Goal: Transaction & Acquisition: Book appointment/travel/reservation

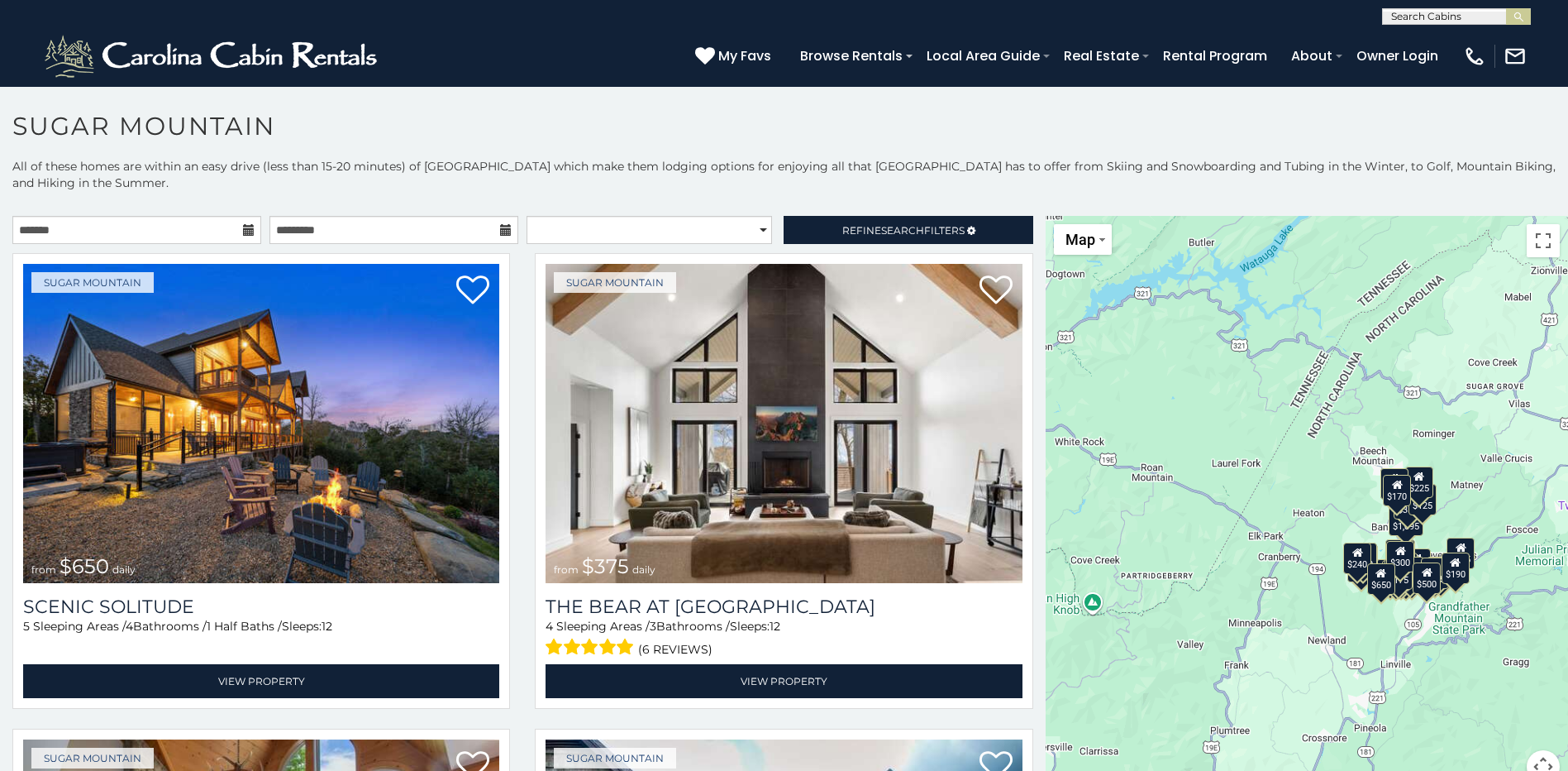
click at [246, 228] on icon at bounding box center [248, 229] width 12 height 12
click at [243, 231] on icon at bounding box center [248, 229] width 12 height 12
click at [209, 230] on input "text" at bounding box center [136, 230] width 249 height 29
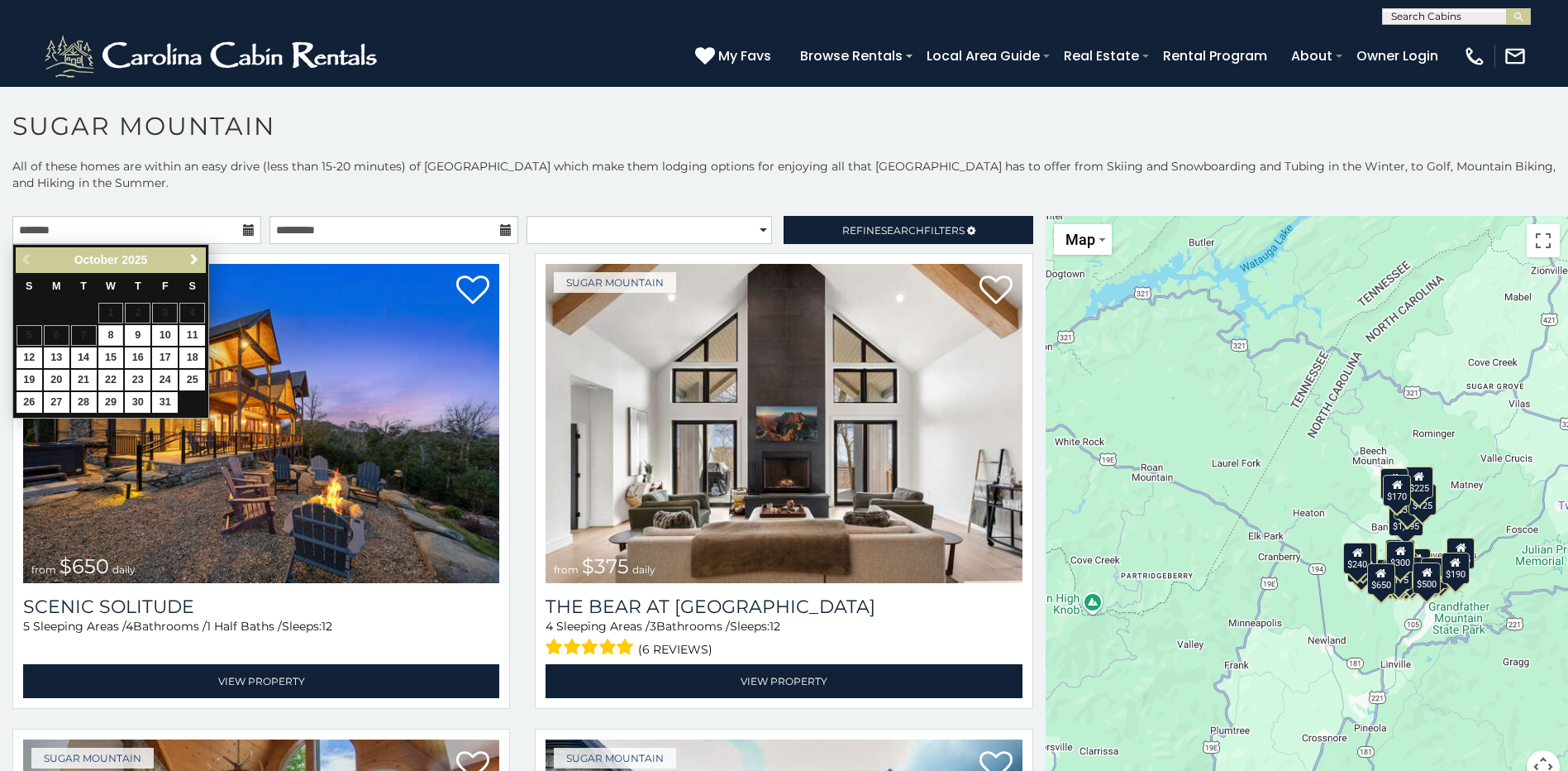
click at [195, 264] on span "Next" at bounding box center [194, 260] width 13 height 13
click at [194, 260] on span "Next" at bounding box center [194, 260] width 13 height 13
click at [141, 312] on link "4" at bounding box center [137, 312] width 26 height 21
type input "**********"
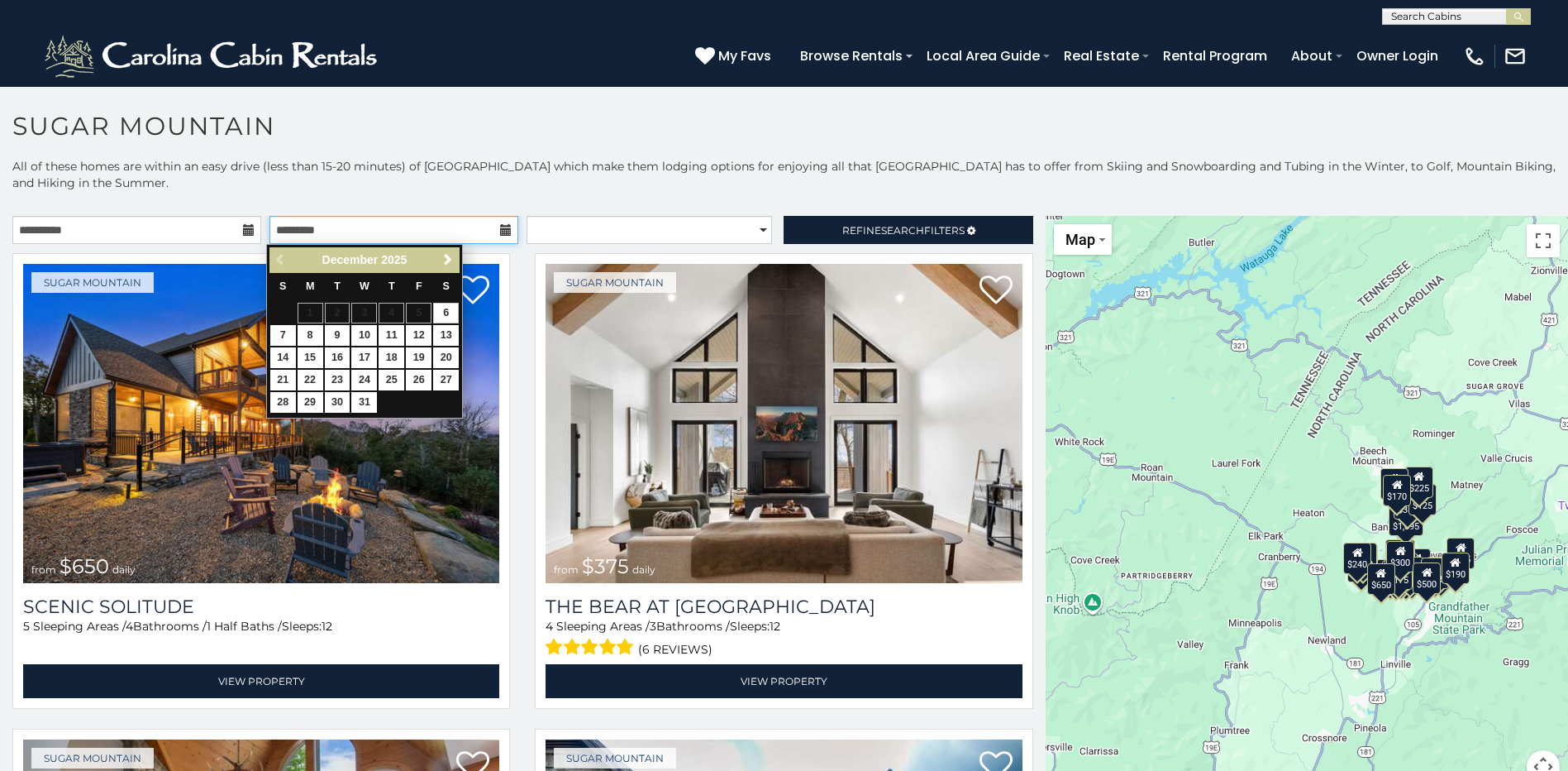
click at [509, 225] on input "text" at bounding box center [393, 230] width 249 height 29
click at [491, 227] on input "text" at bounding box center [393, 230] width 249 height 29
click at [502, 228] on icon at bounding box center [506, 229] width 12 height 12
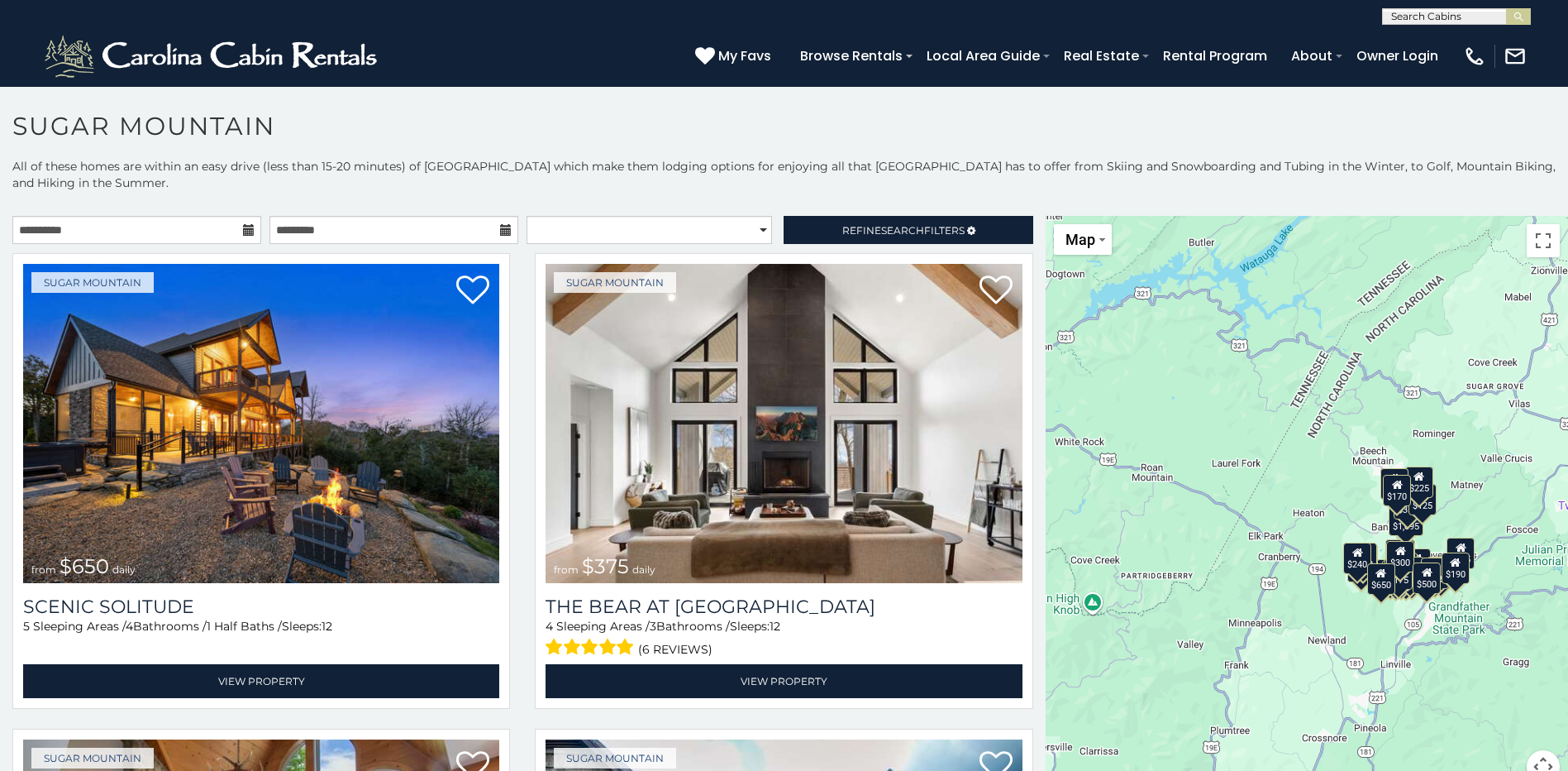
click at [502, 231] on icon at bounding box center [506, 229] width 12 height 12
click at [500, 232] on icon at bounding box center [506, 229] width 12 height 12
click at [500, 229] on icon at bounding box center [506, 229] width 12 height 12
click at [421, 224] on input "text" at bounding box center [393, 230] width 249 height 29
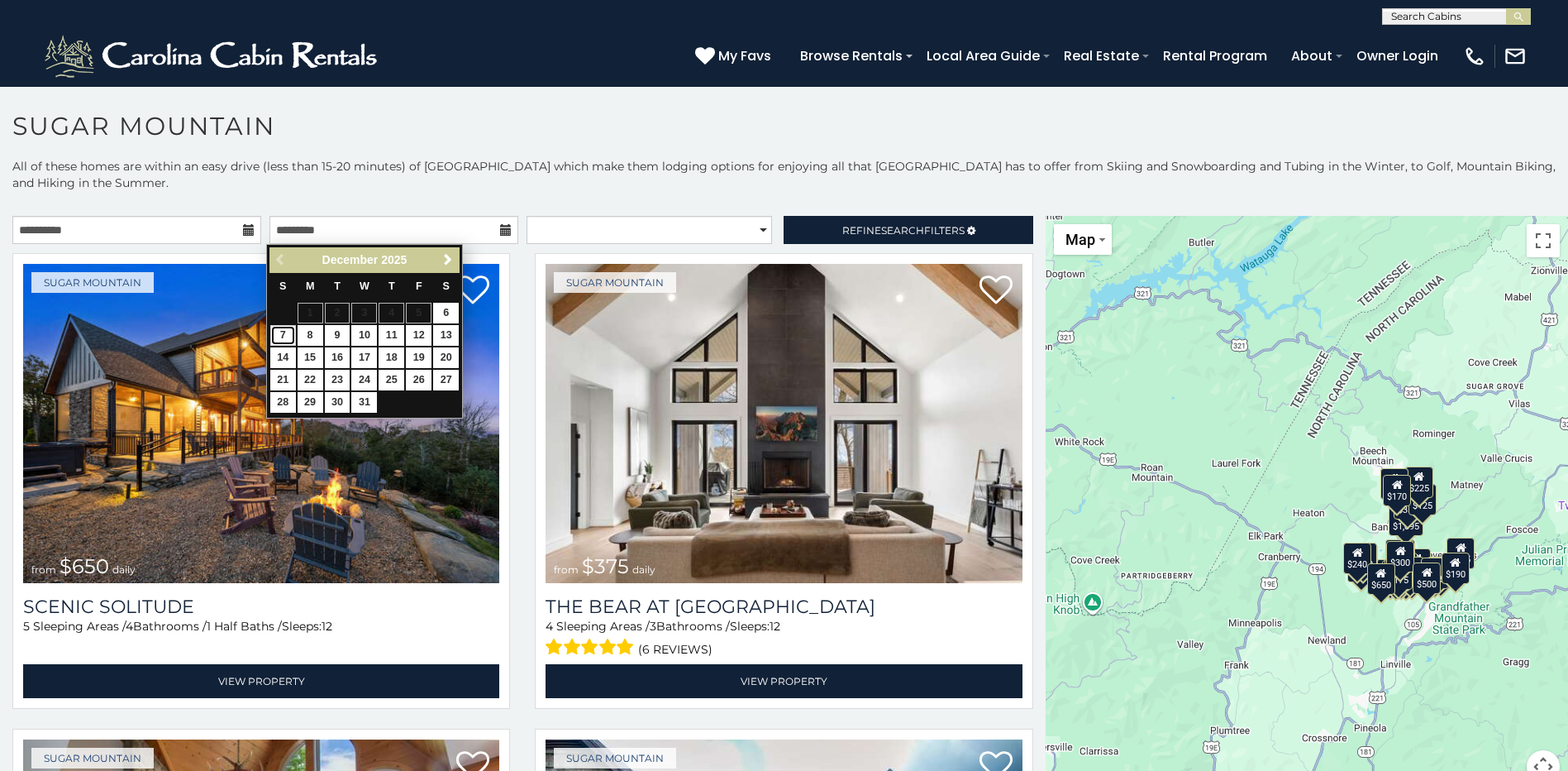
click at [289, 334] on link "7" at bounding box center [283, 335] width 26 height 21
type input "**********"
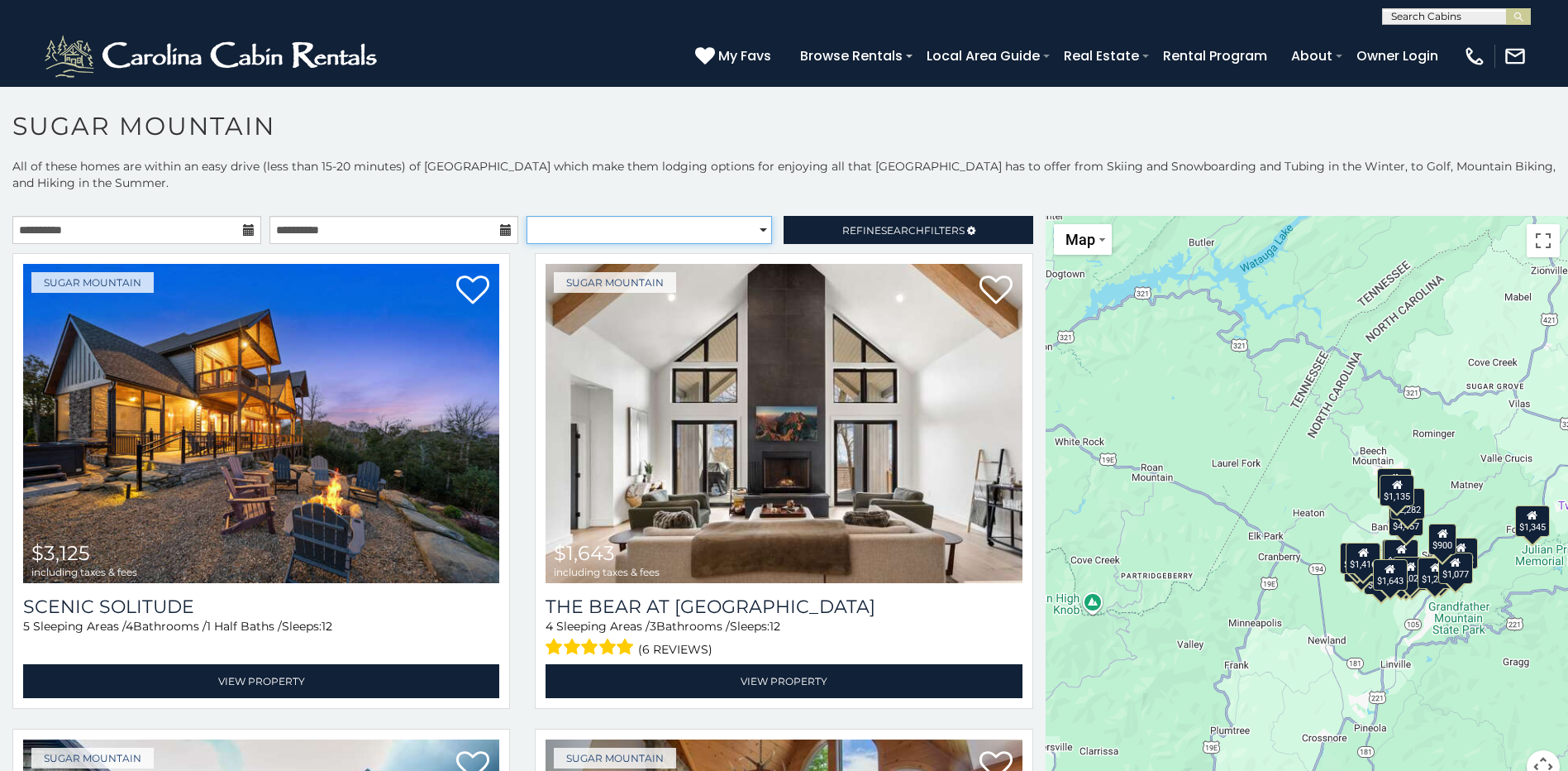
click at [598, 236] on select "**********" at bounding box center [648, 230] width 245 height 29
click at [526, 216] on select "**********" at bounding box center [648, 230] width 245 height 29
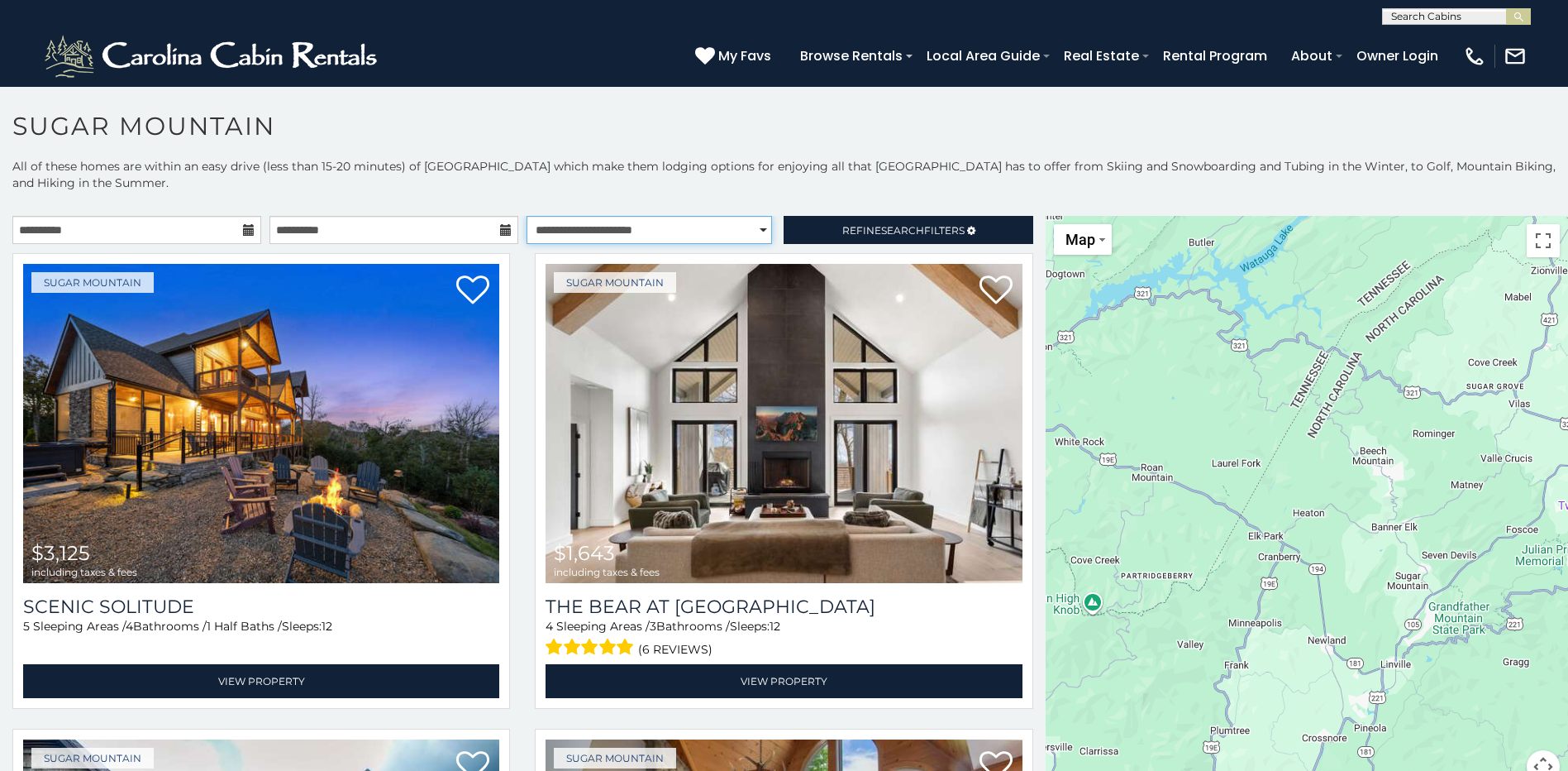
click at [713, 233] on select "**********" at bounding box center [648, 230] width 245 height 29
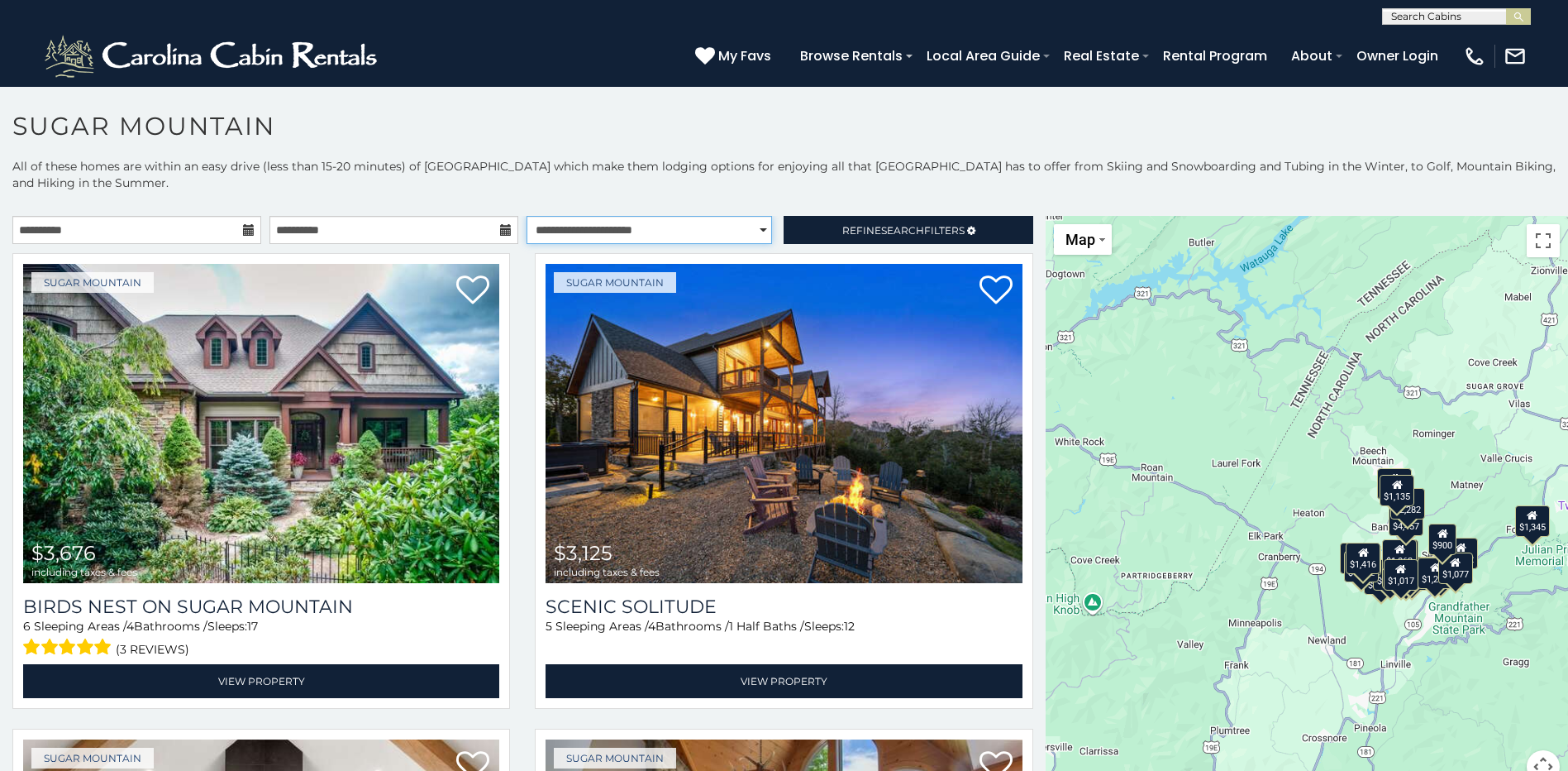
select select "*********"
click at [526, 216] on select "**********" at bounding box center [648, 230] width 245 height 29
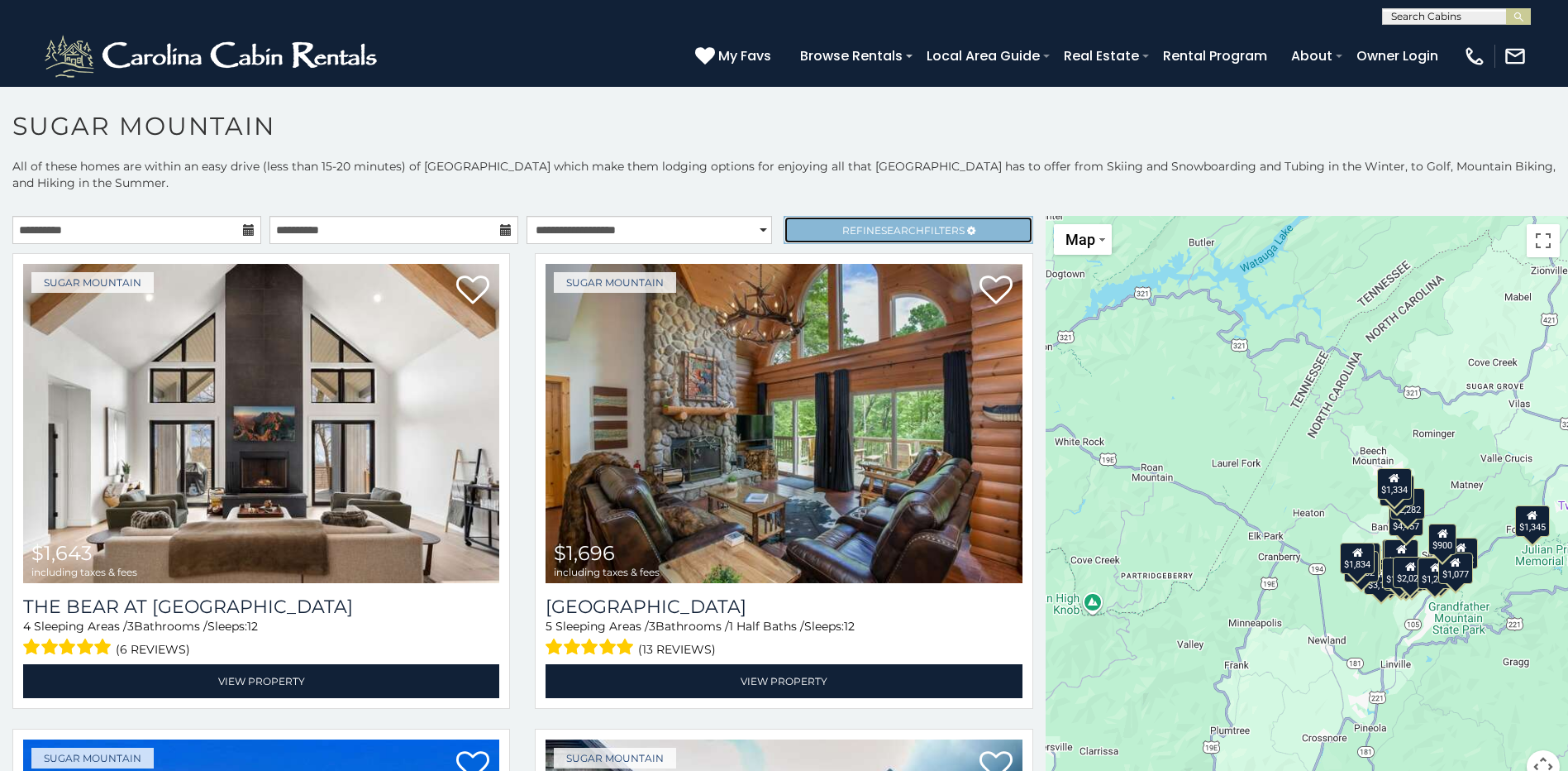
click at [850, 229] on span "Refine Search Filters" at bounding box center [903, 230] width 122 height 12
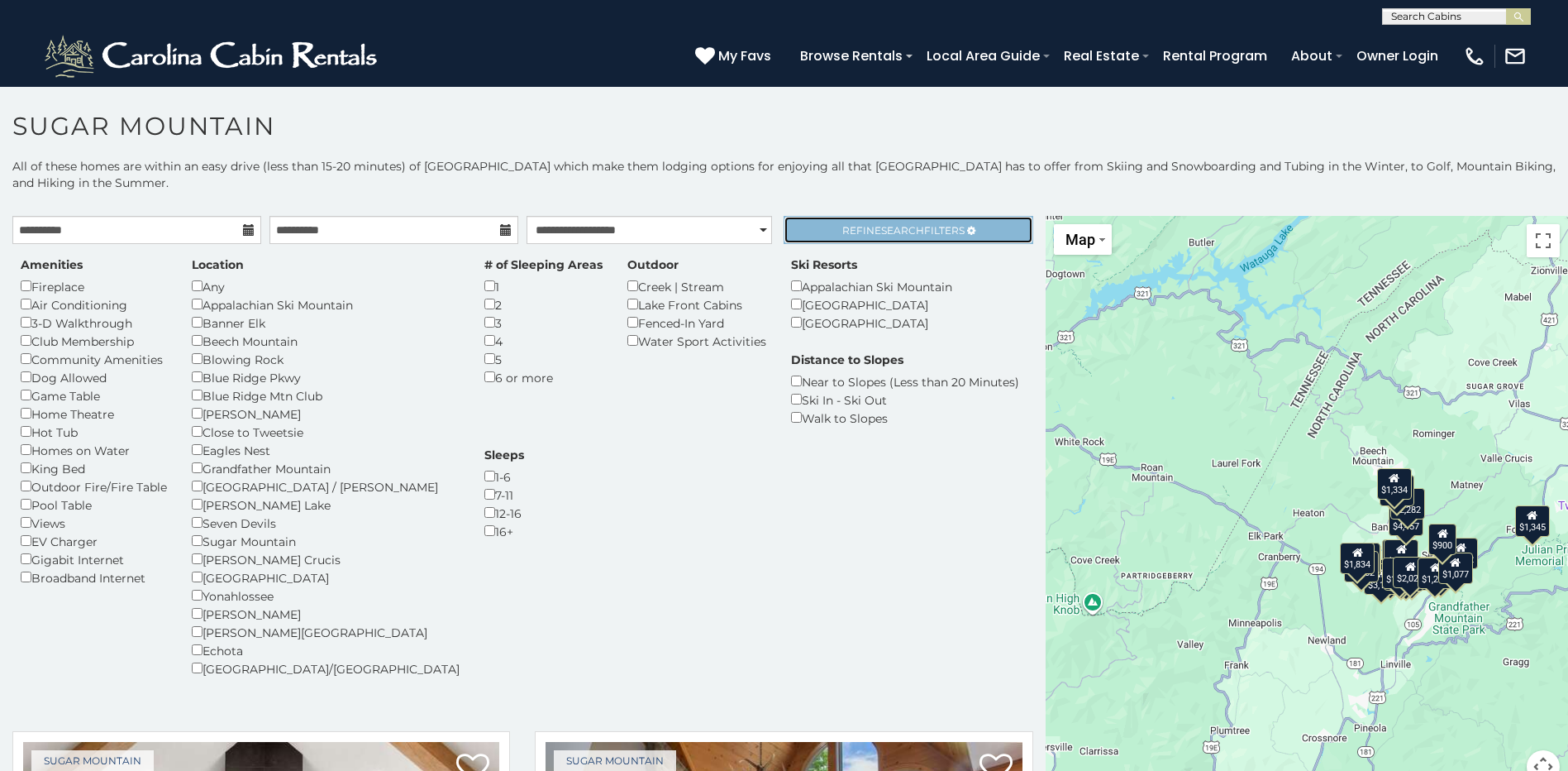
click at [805, 229] on link "Refine Search Filters" at bounding box center [908, 230] width 249 height 29
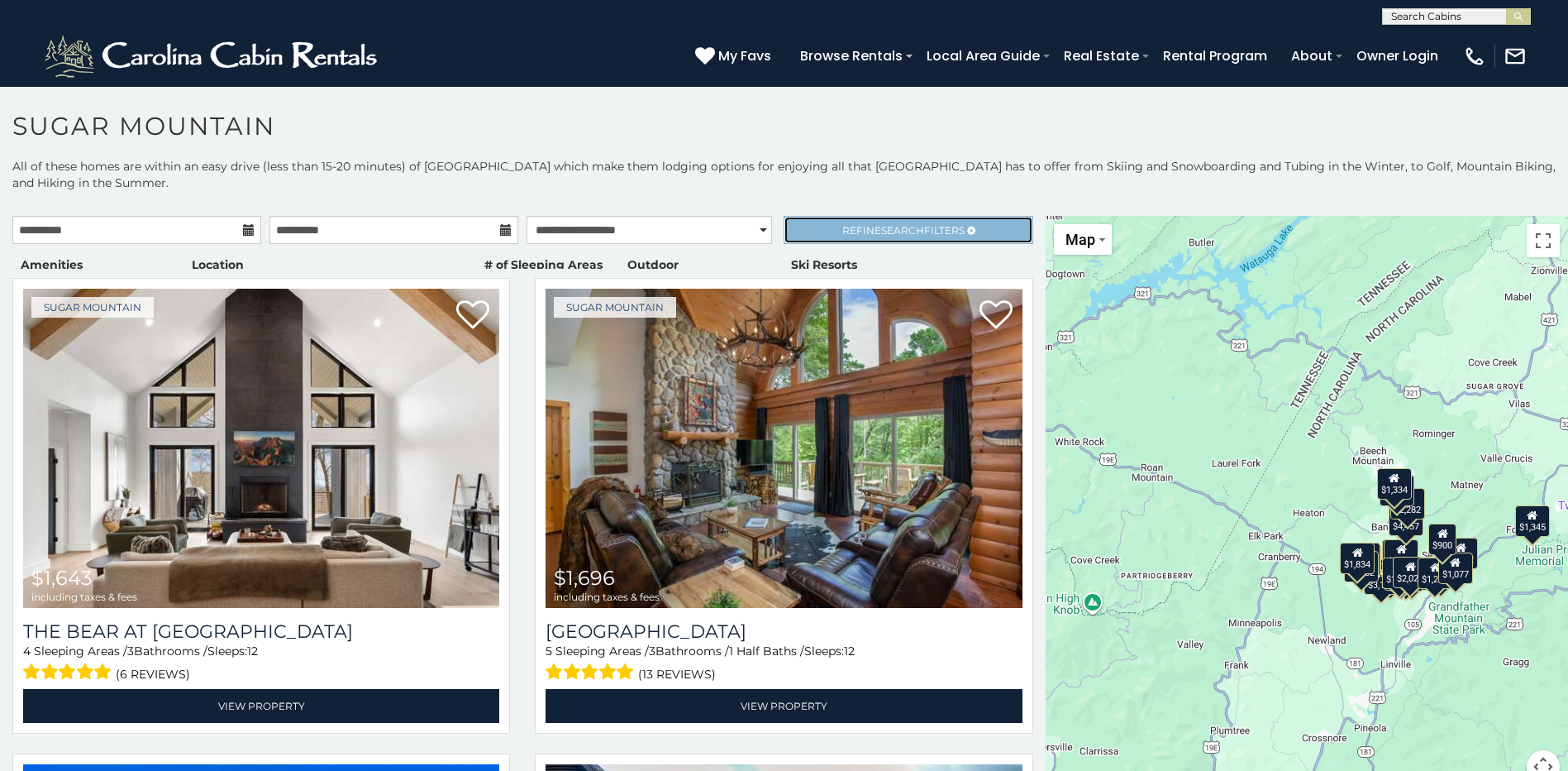
click at [805, 228] on link "Refine Search Filters" at bounding box center [908, 230] width 249 height 29
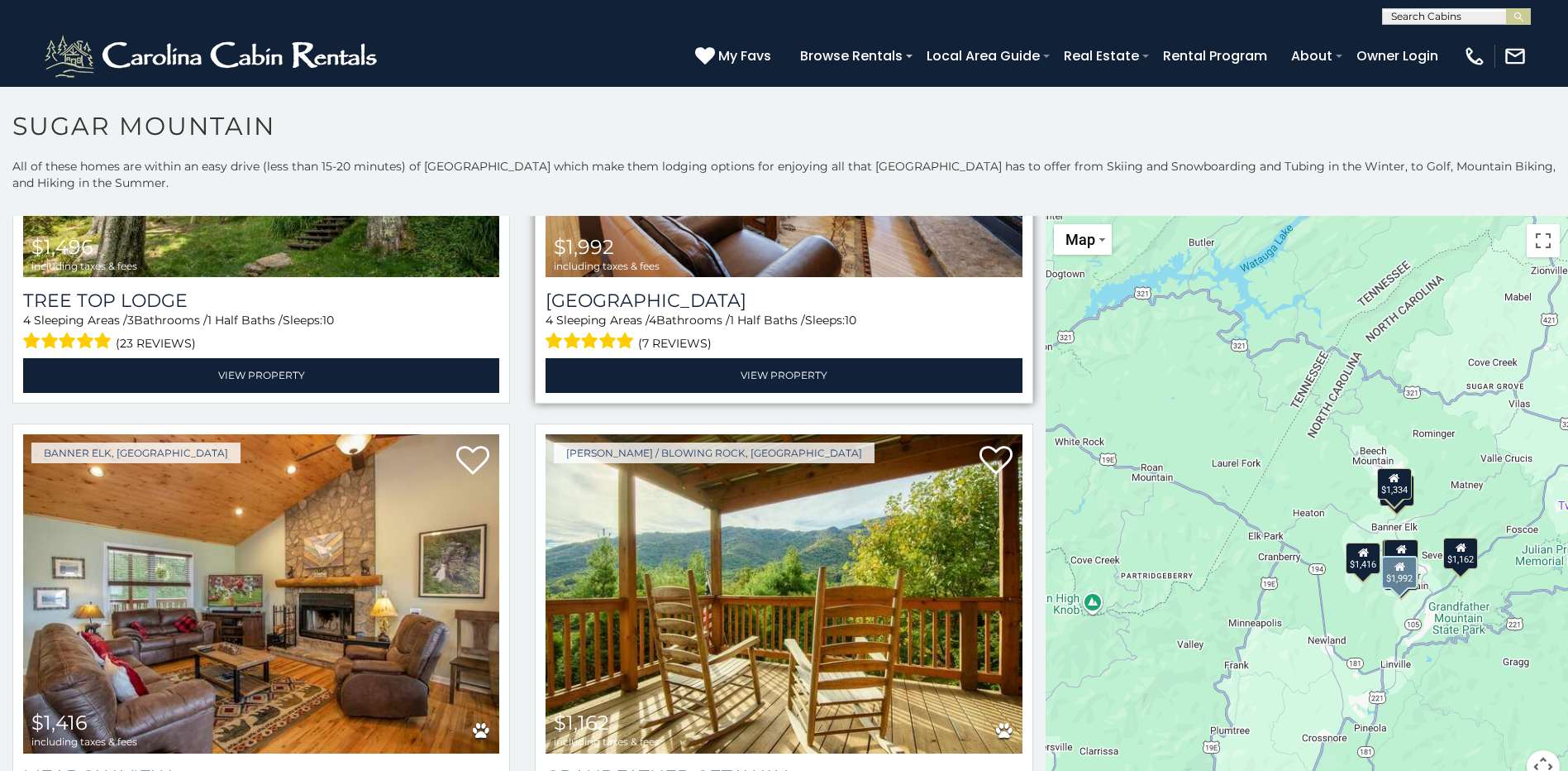
scroll to position [1488, 0]
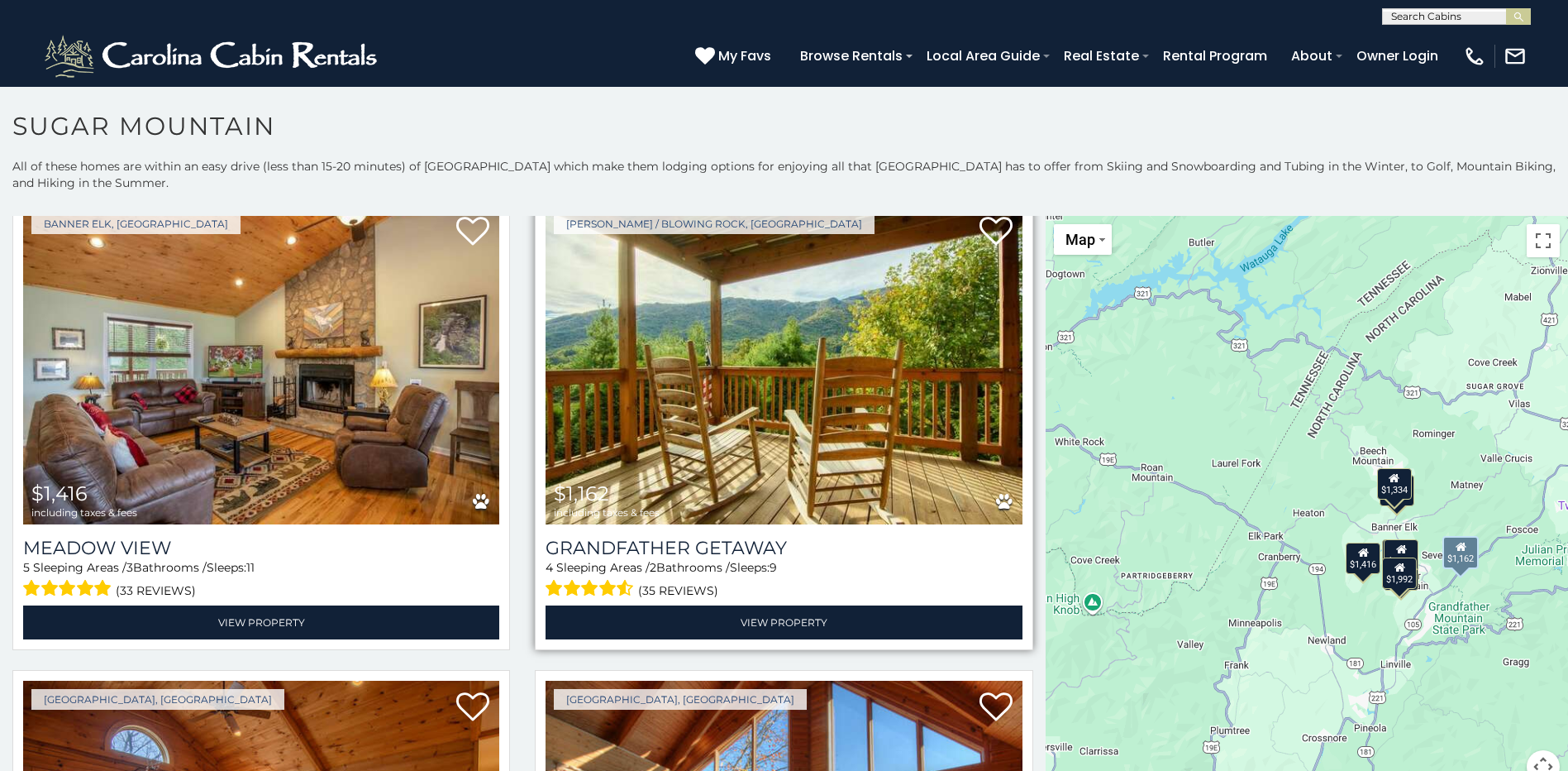
click at [716, 405] on img at bounding box center [784, 365] width 476 height 319
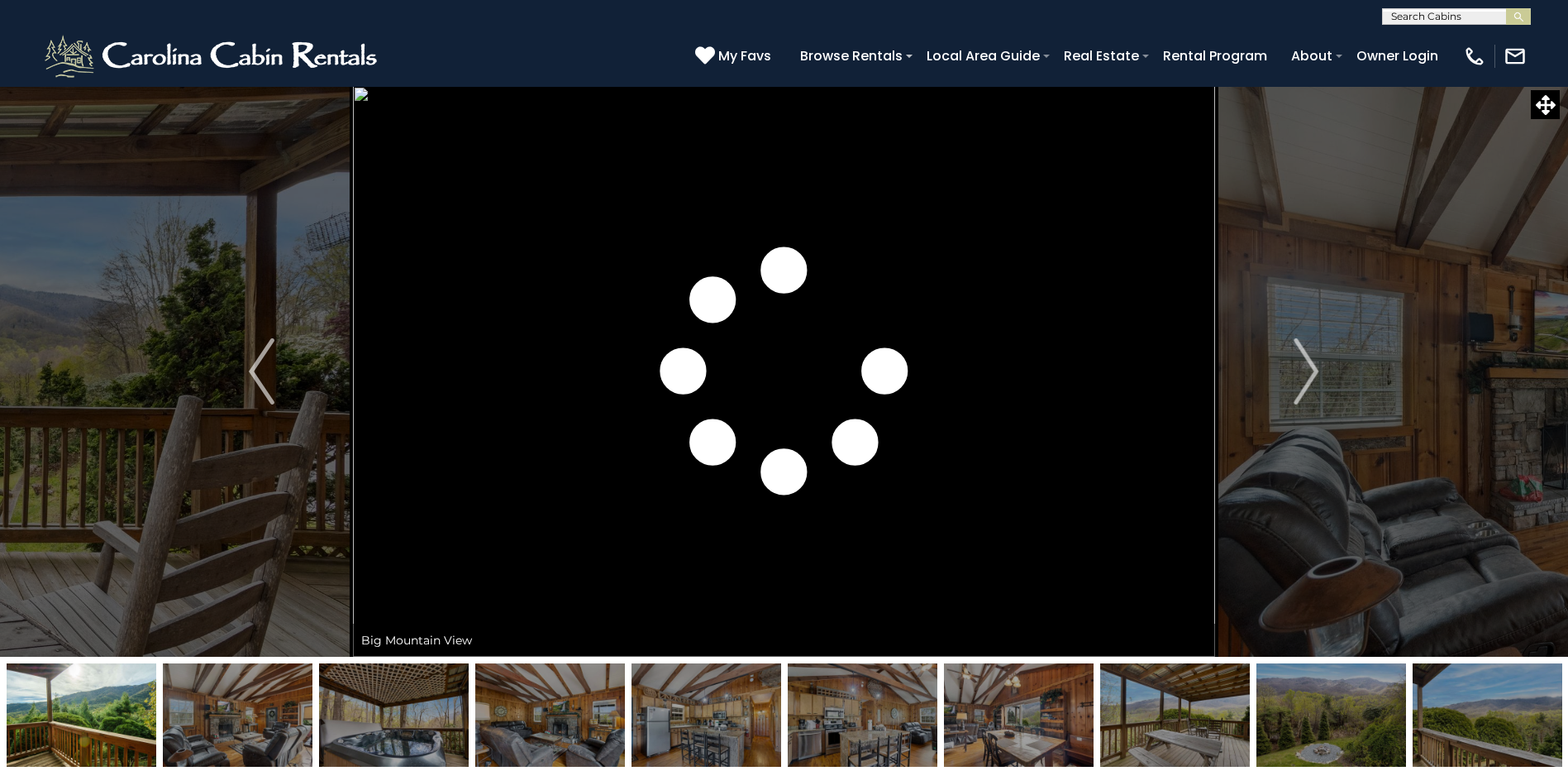
click at [1304, 362] on img "Next" at bounding box center [1306, 371] width 25 height 66
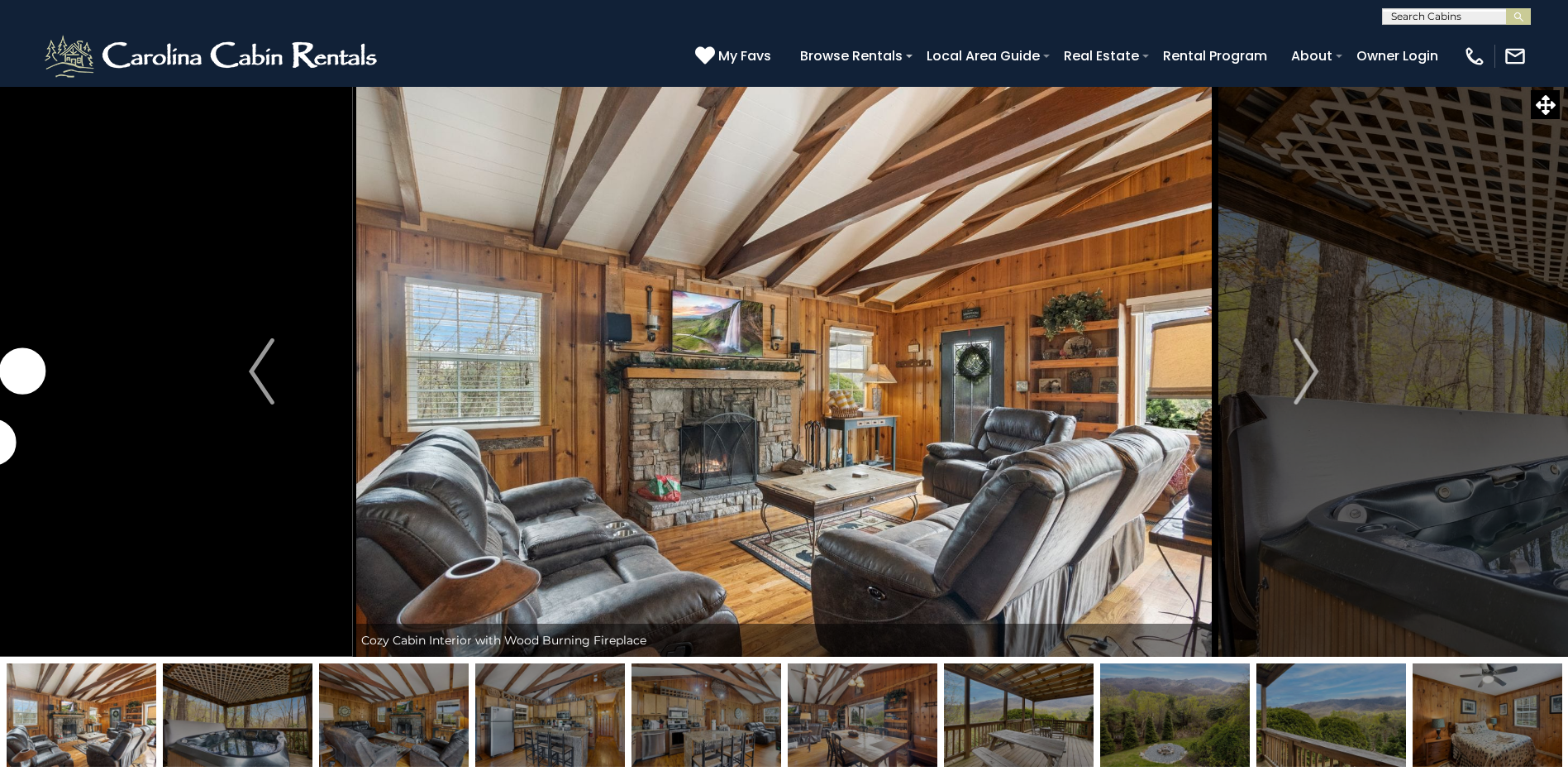
click at [1304, 362] on img "Next" at bounding box center [1306, 371] width 25 height 66
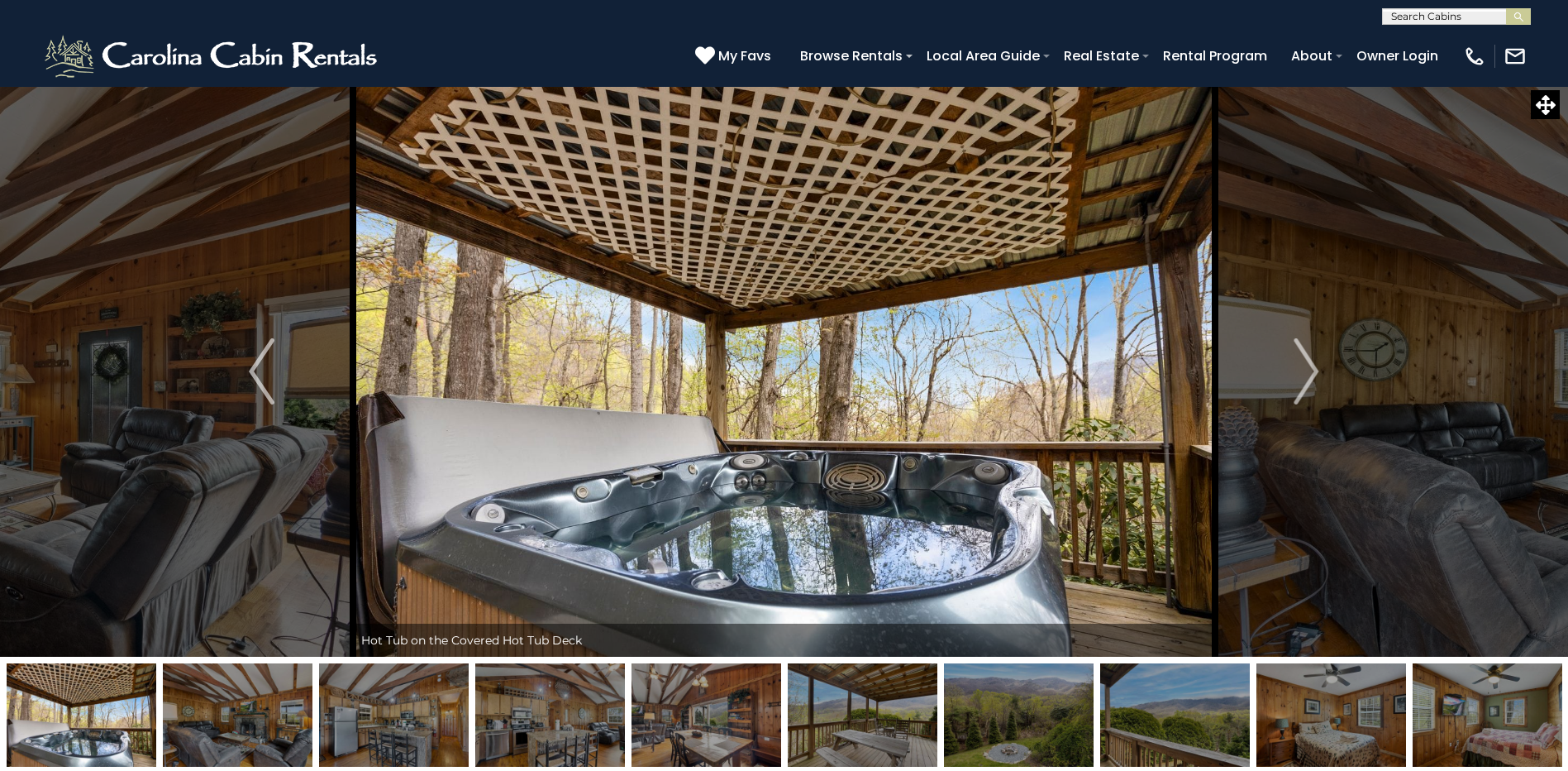
click at [1304, 362] on img "Next" at bounding box center [1306, 371] width 25 height 66
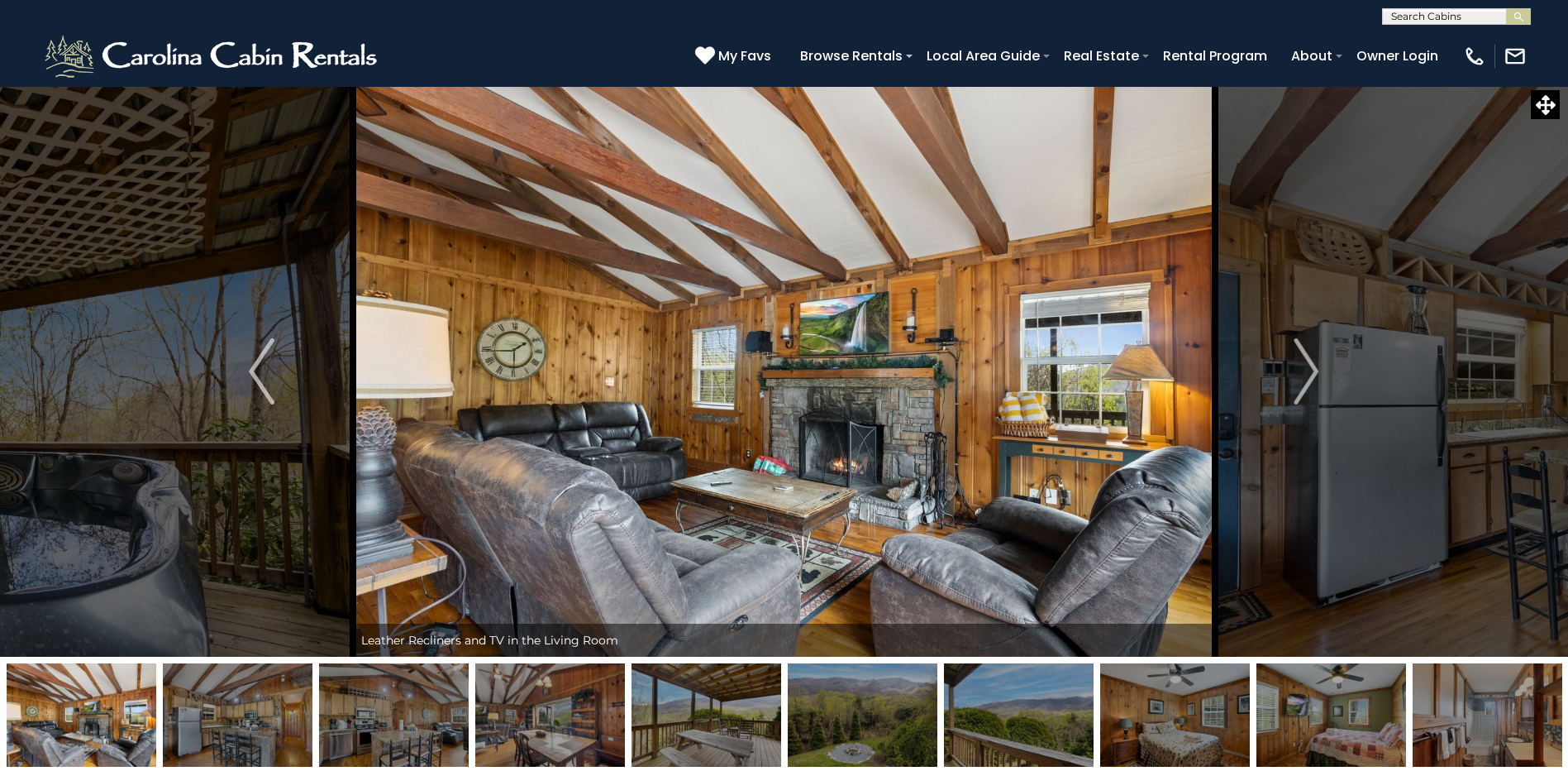
click at [1304, 362] on img "Next" at bounding box center [1306, 371] width 25 height 66
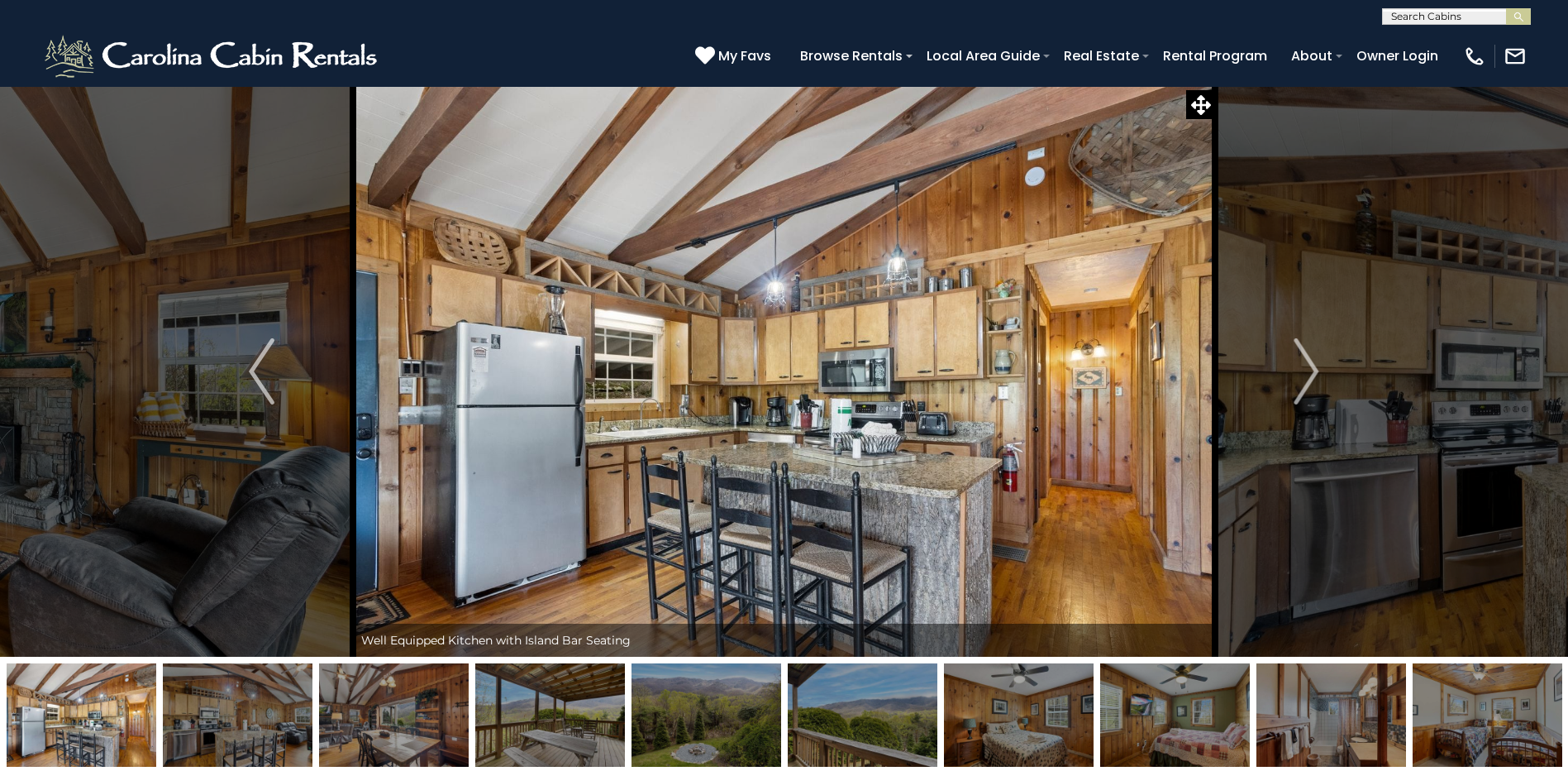
click at [1304, 362] on img "Next" at bounding box center [1306, 371] width 25 height 66
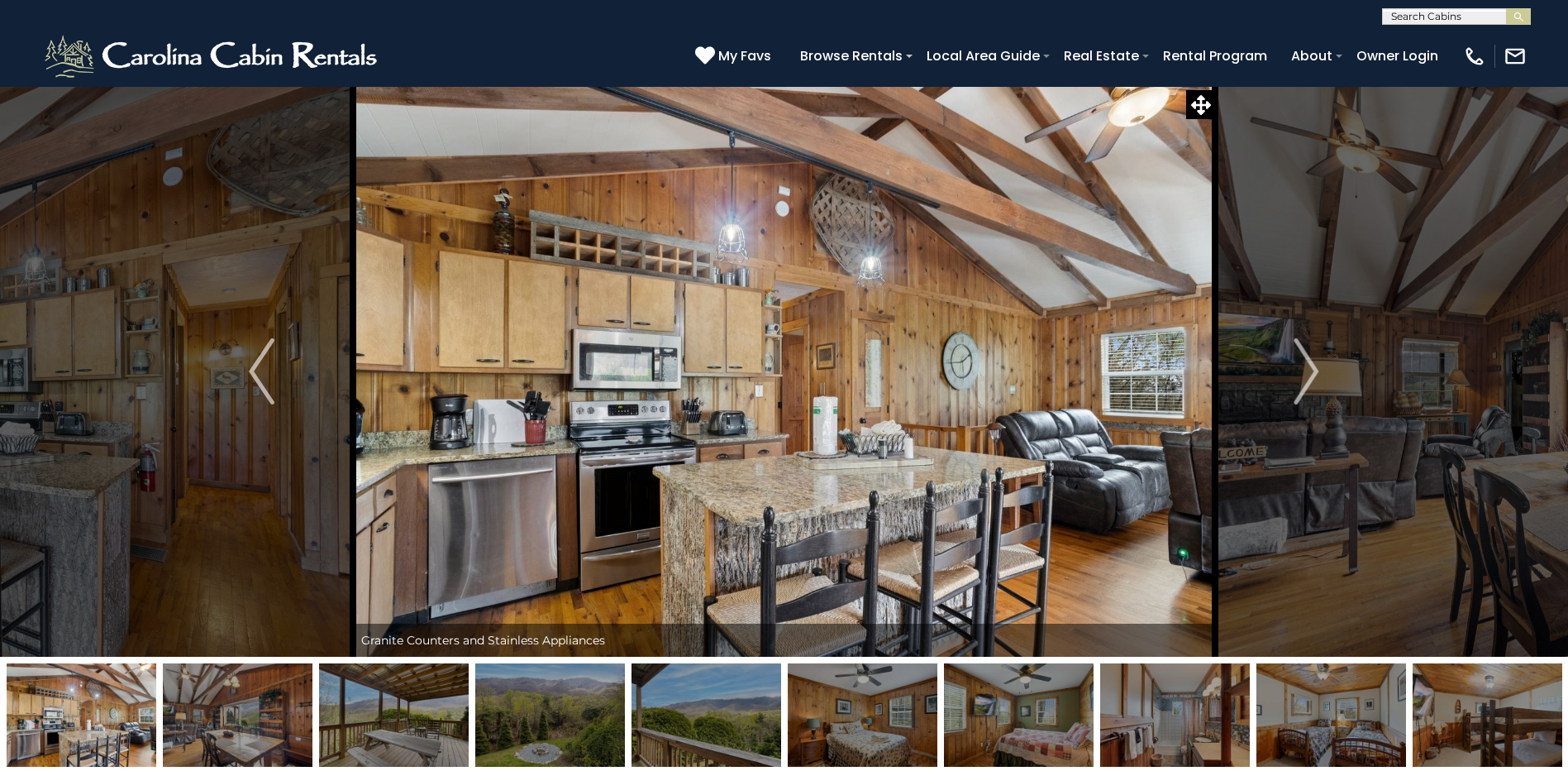
click at [1304, 362] on img "Next" at bounding box center [1306, 371] width 25 height 66
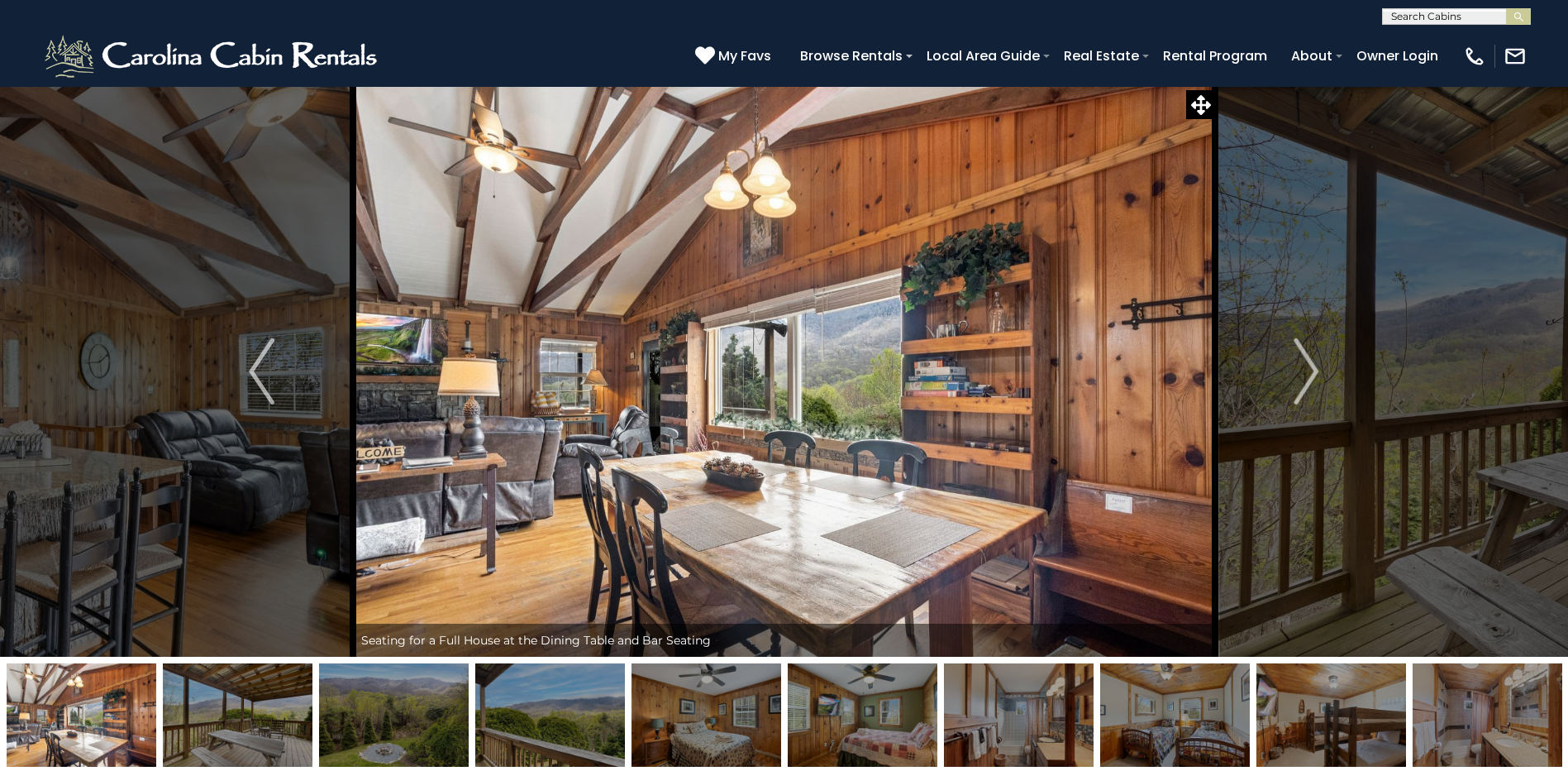
click at [1304, 362] on img "Next" at bounding box center [1306, 371] width 25 height 66
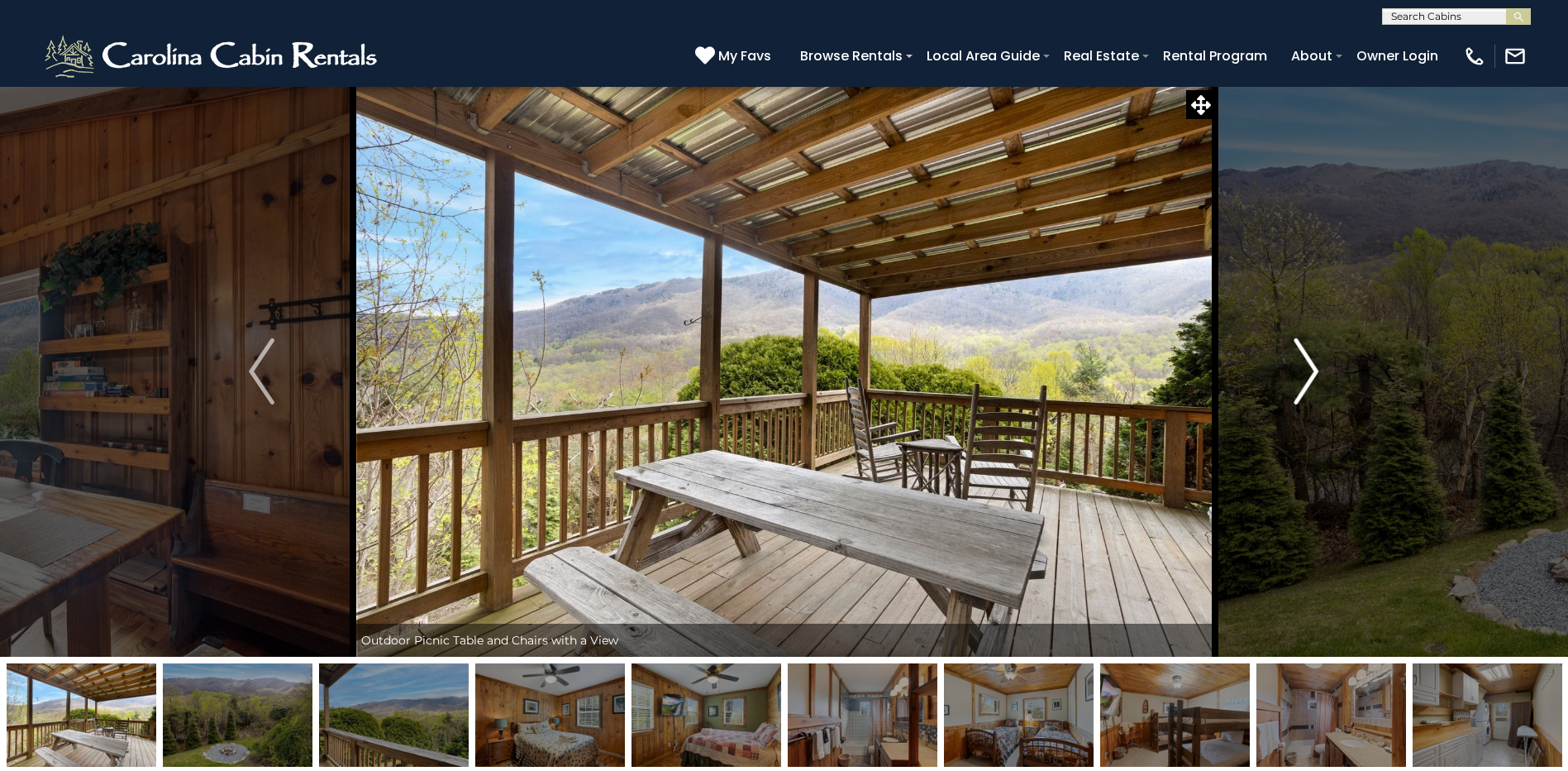
click at [1279, 377] on button "Next" at bounding box center [1306, 370] width 182 height 570
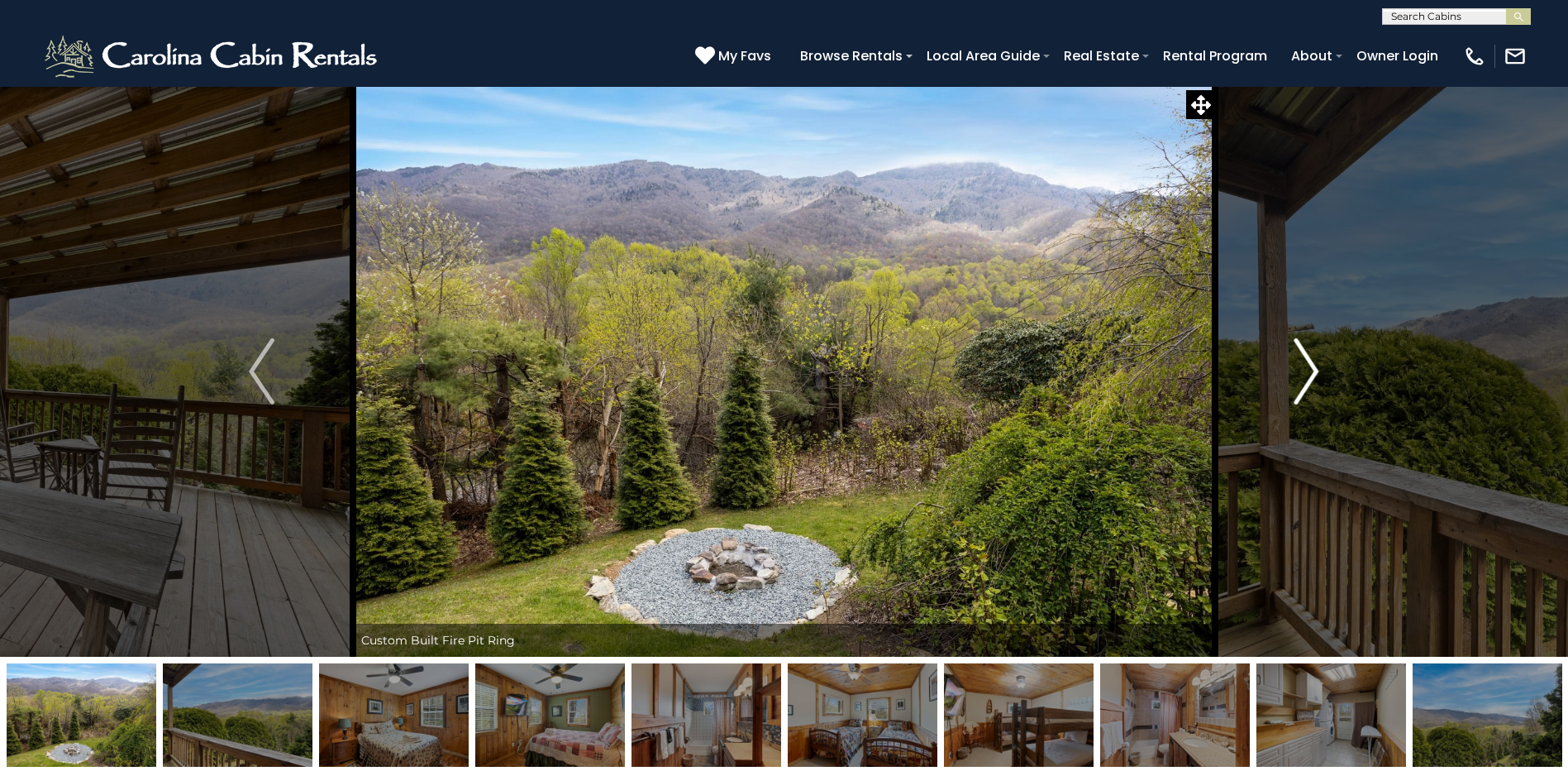
click at [1283, 377] on button "Next" at bounding box center [1306, 370] width 182 height 570
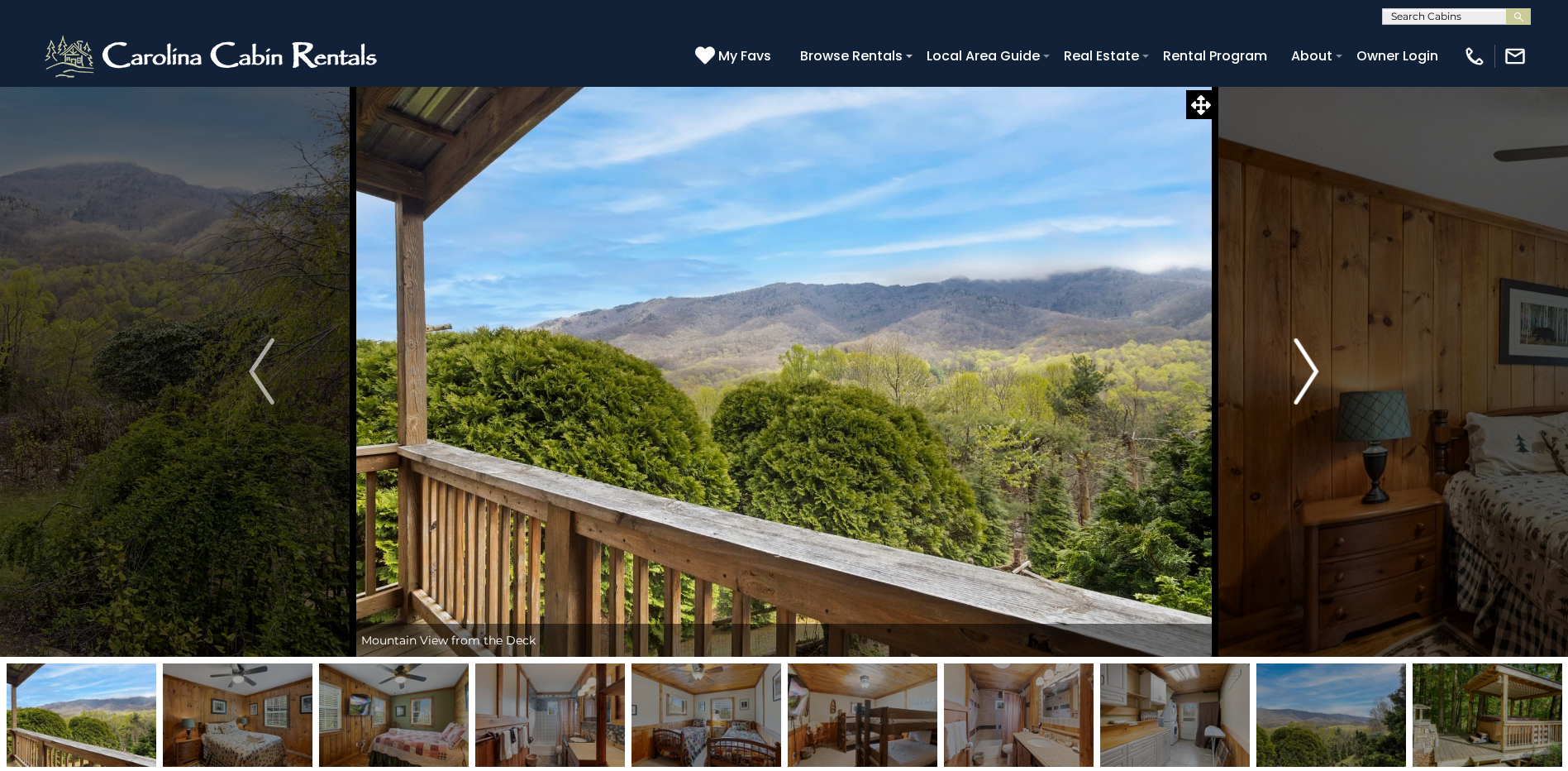
click at [1283, 377] on button "Next" at bounding box center [1306, 370] width 182 height 570
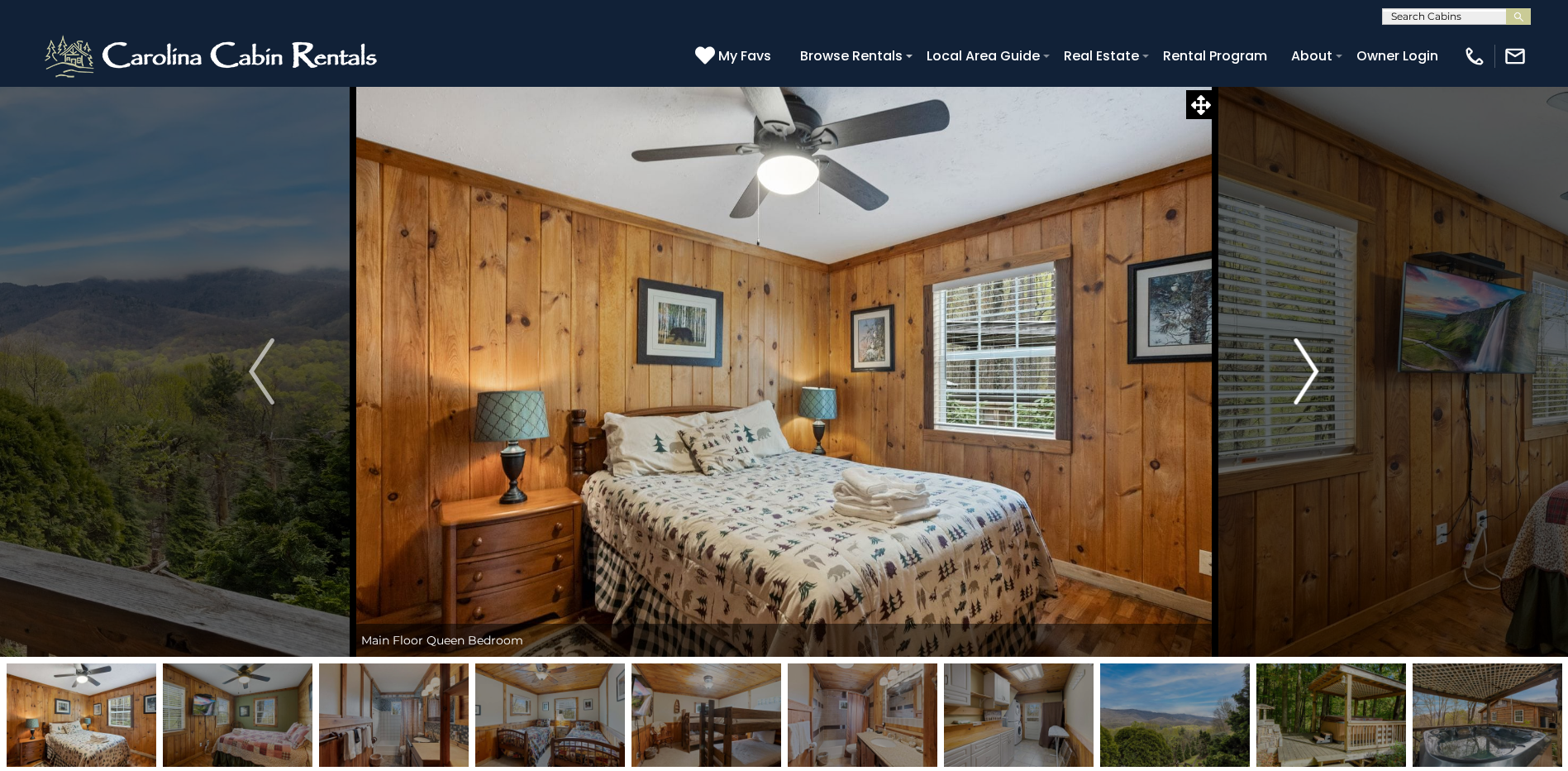
click at [1283, 377] on button "Next" at bounding box center [1306, 370] width 182 height 570
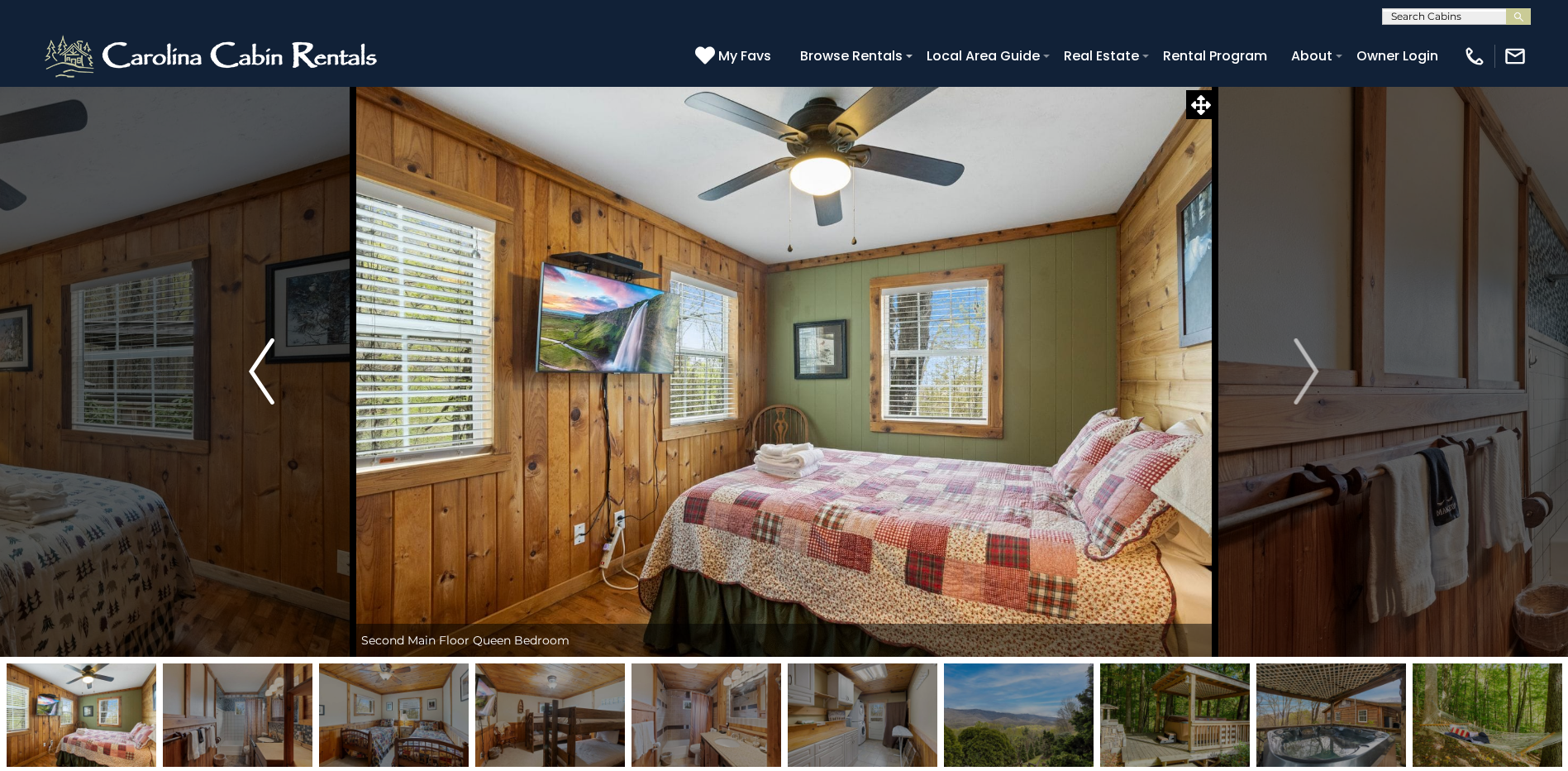
click at [290, 353] on button "Previous" at bounding box center [261, 370] width 182 height 570
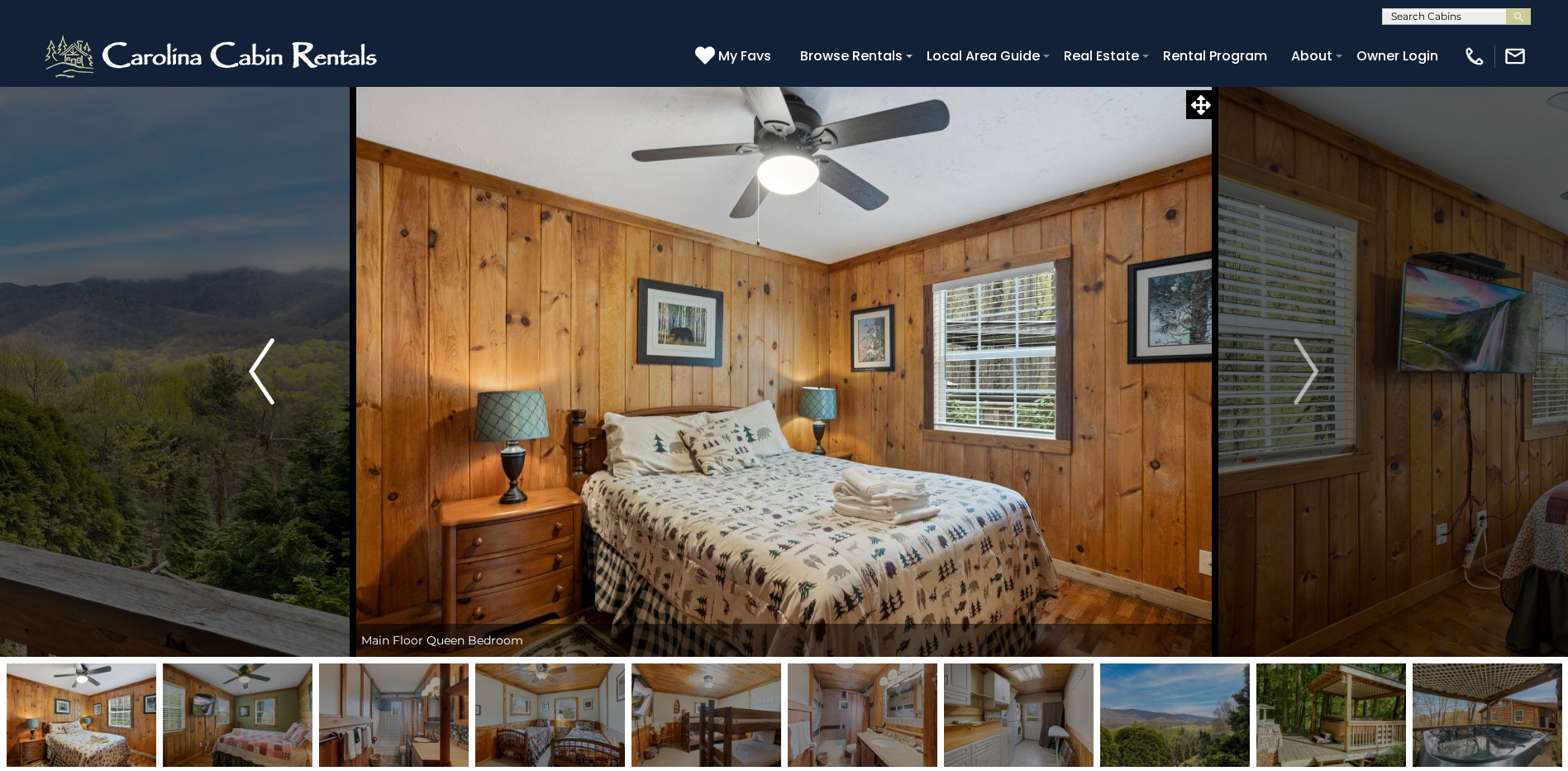
click at [288, 353] on button "Previous" at bounding box center [261, 370] width 182 height 570
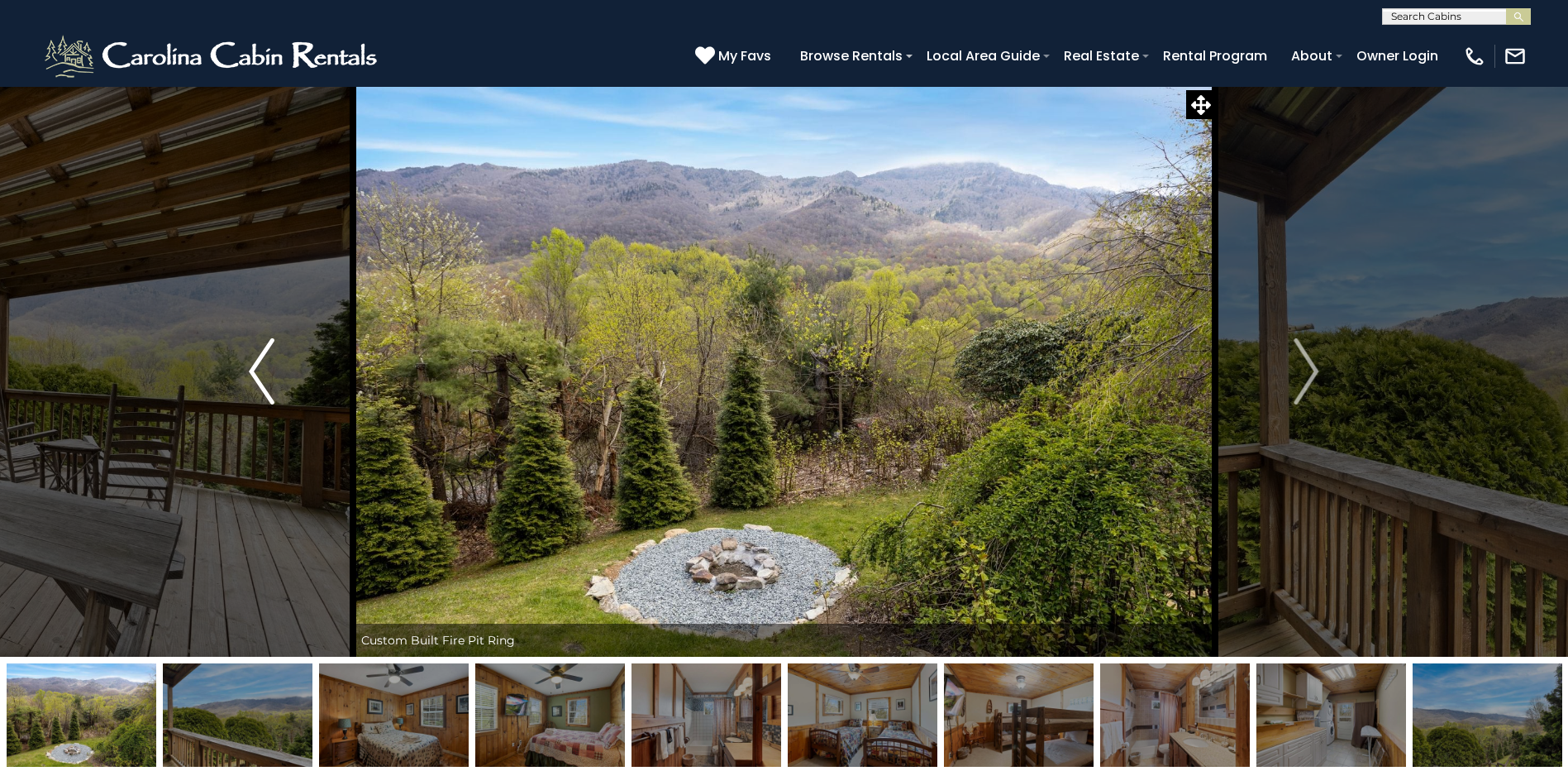
click at [288, 353] on button "Previous" at bounding box center [261, 370] width 182 height 570
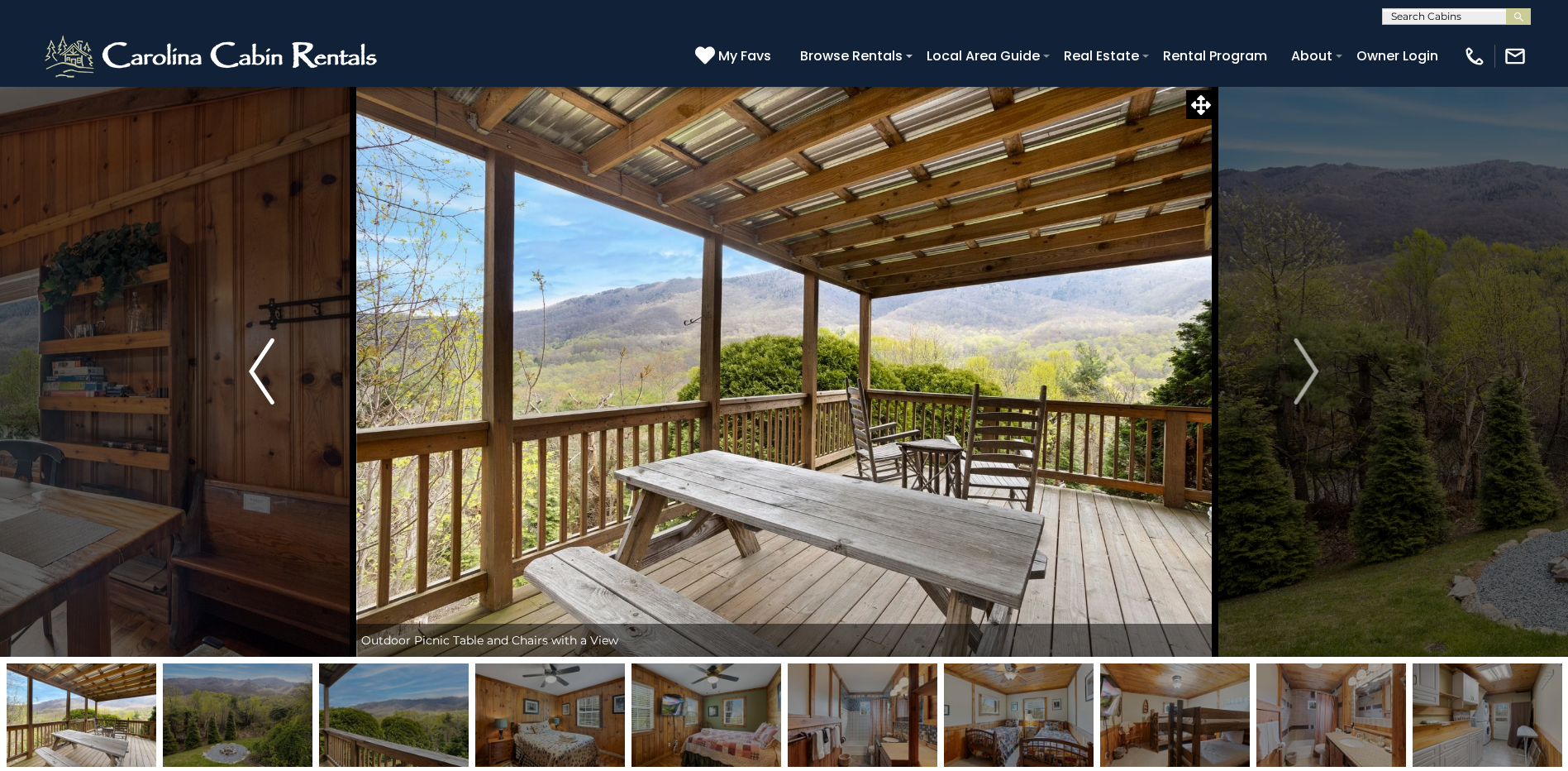
click at [288, 353] on button "Previous" at bounding box center [261, 370] width 182 height 570
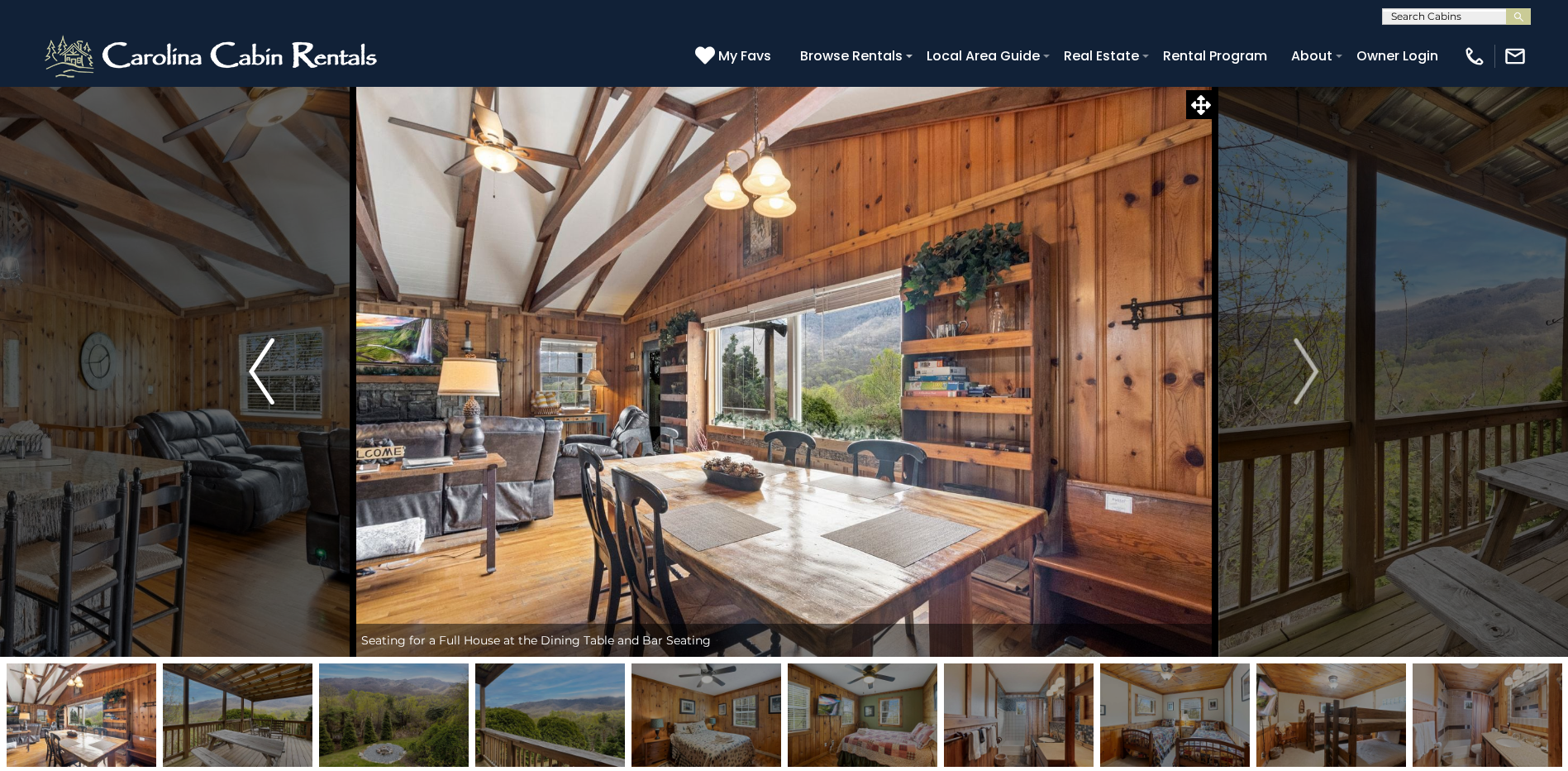
click at [288, 353] on button "Previous" at bounding box center [261, 370] width 182 height 570
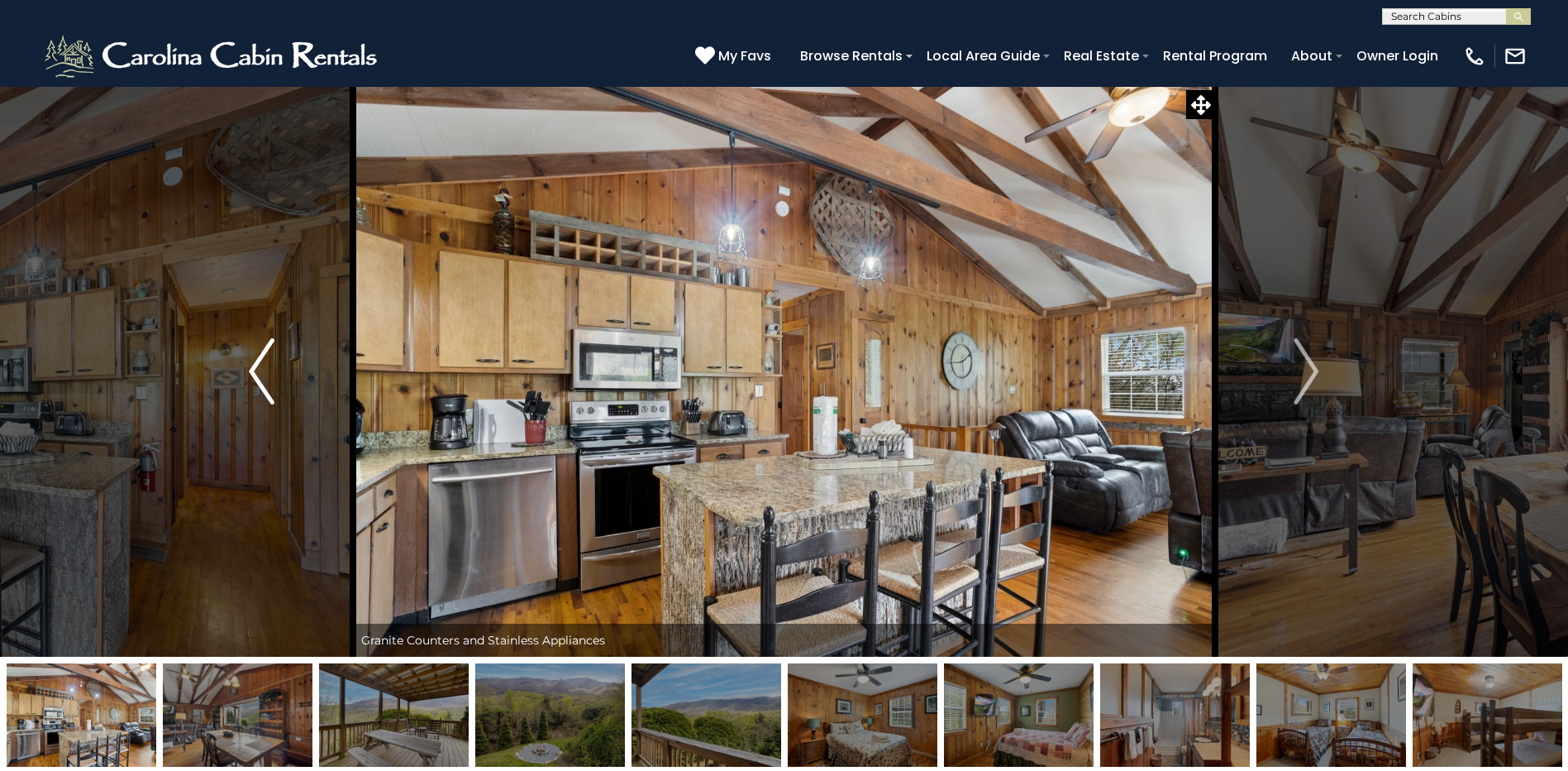
click at [288, 352] on button "Previous" at bounding box center [261, 370] width 182 height 570
click at [287, 352] on button "Previous" at bounding box center [261, 370] width 182 height 570
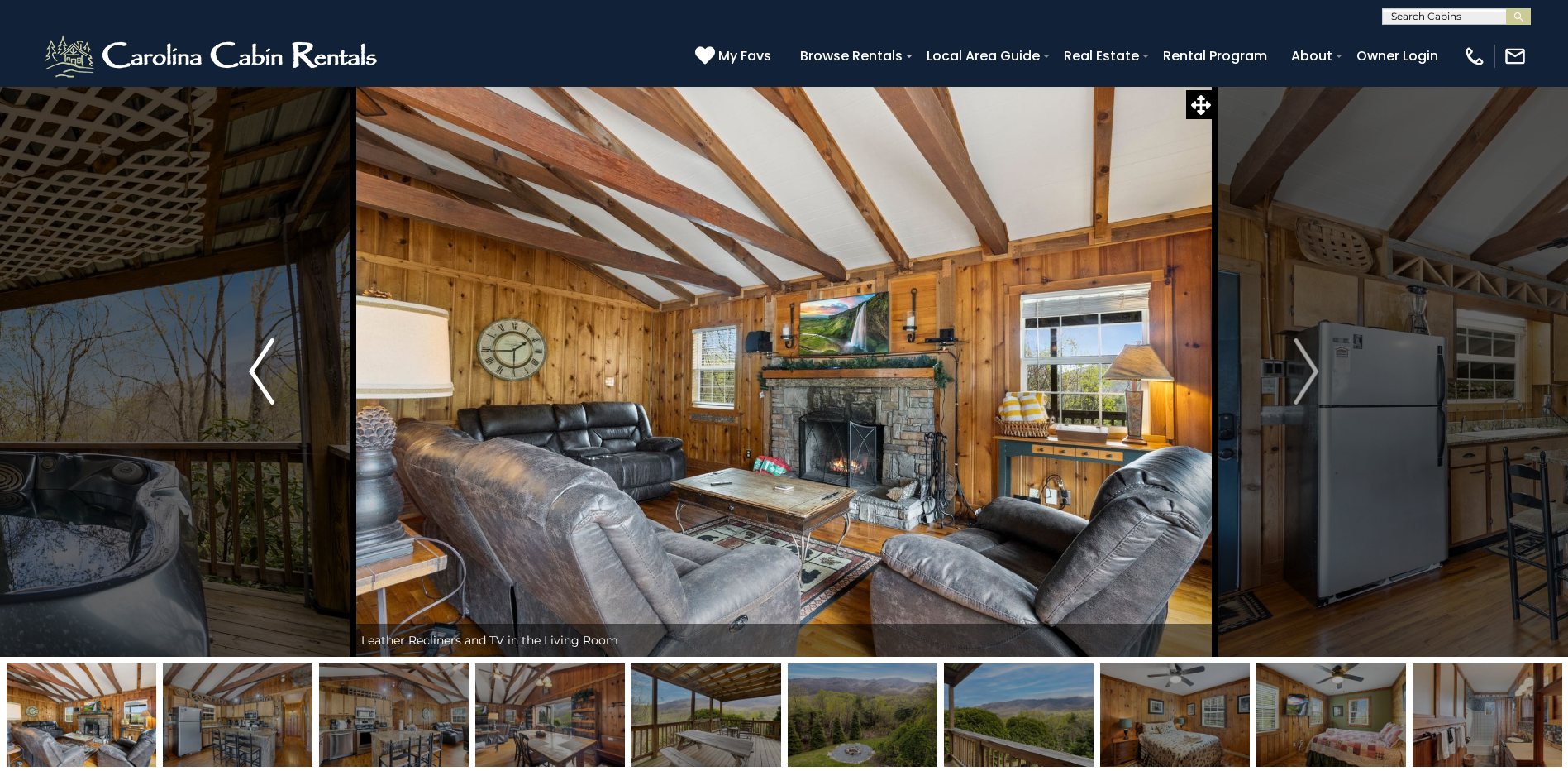
click at [286, 352] on button "Previous" at bounding box center [261, 370] width 182 height 570
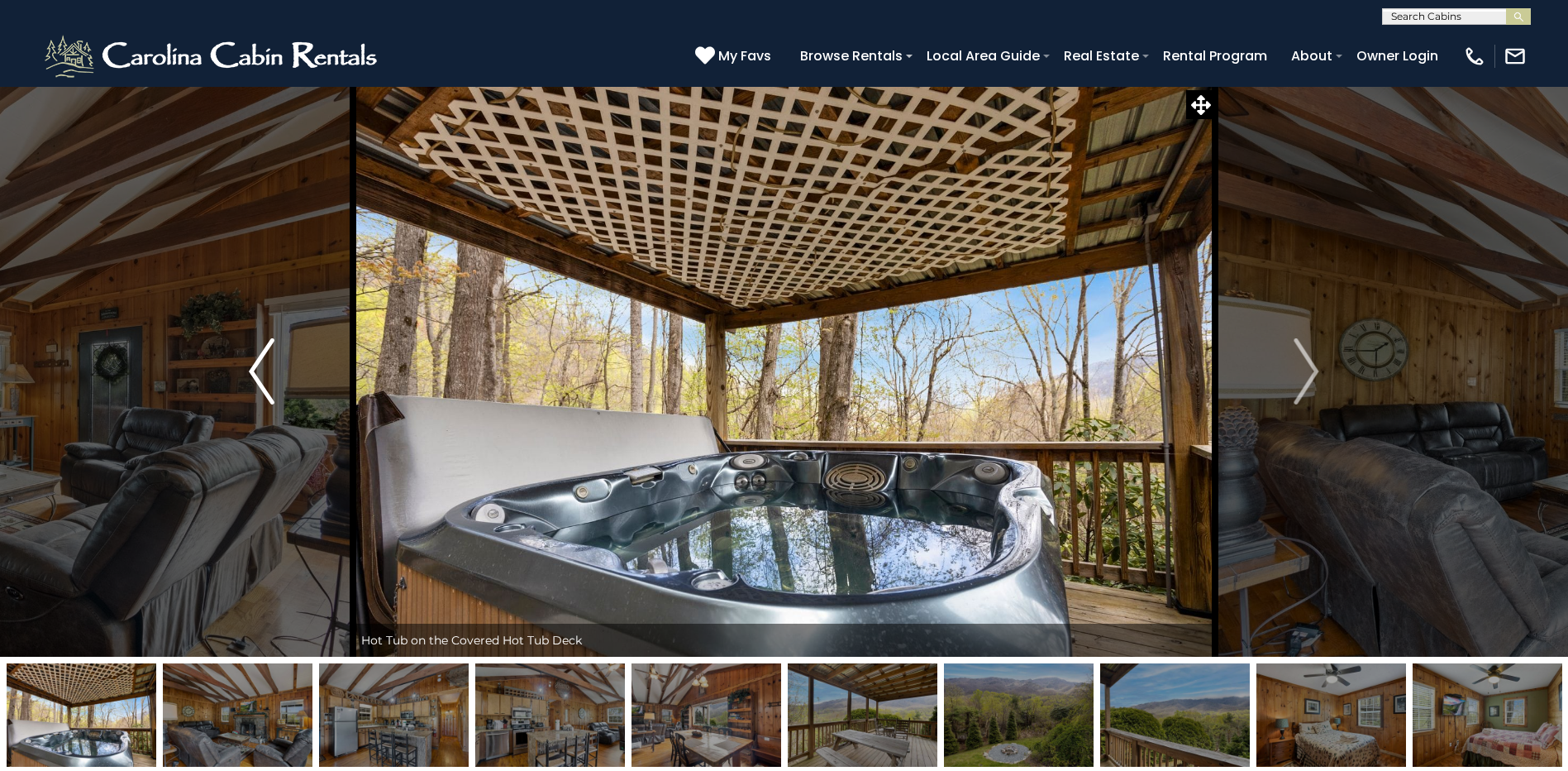
click at [286, 352] on button "Previous" at bounding box center [261, 370] width 182 height 570
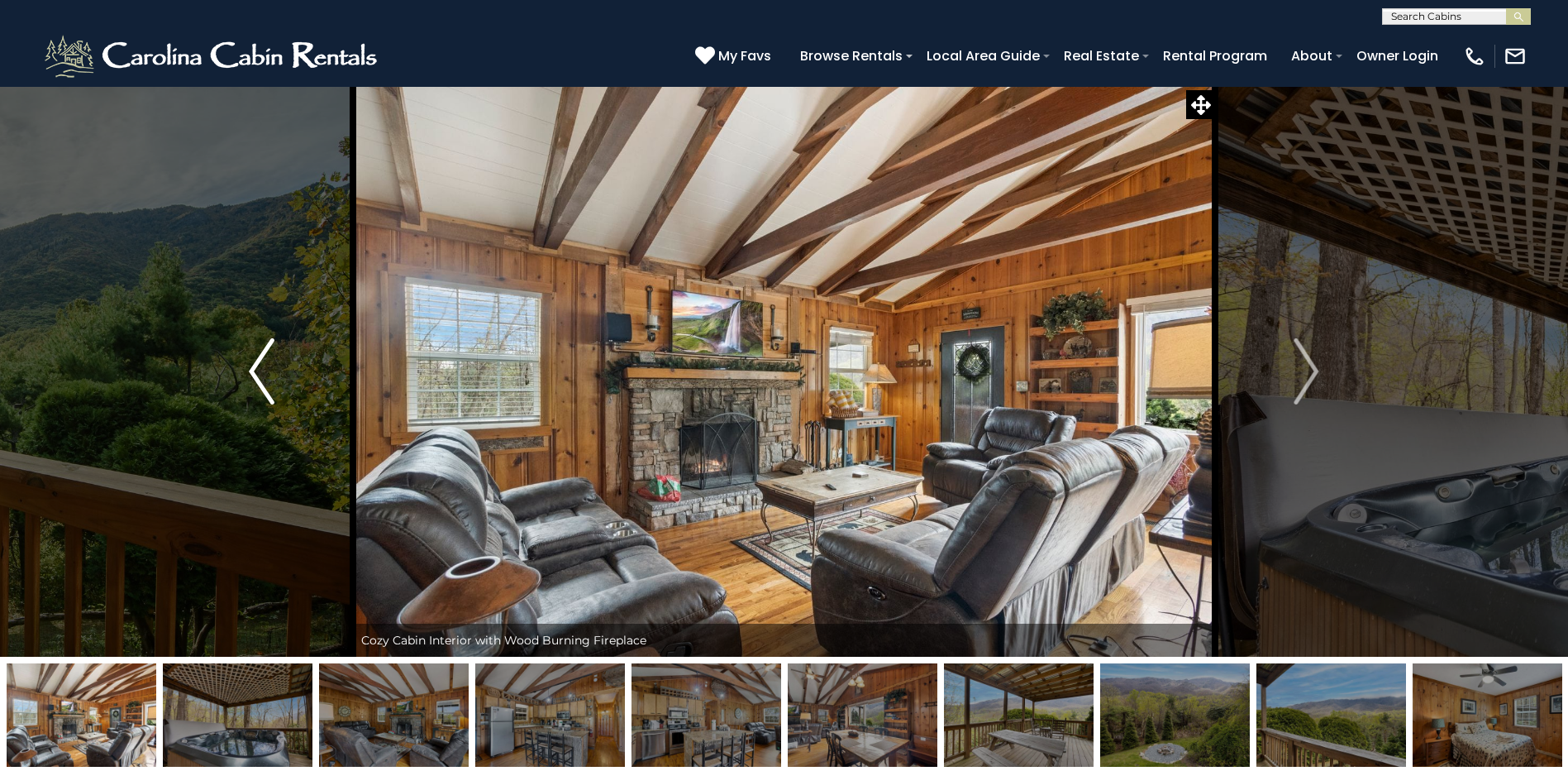
click at [286, 352] on button "Previous" at bounding box center [261, 370] width 182 height 570
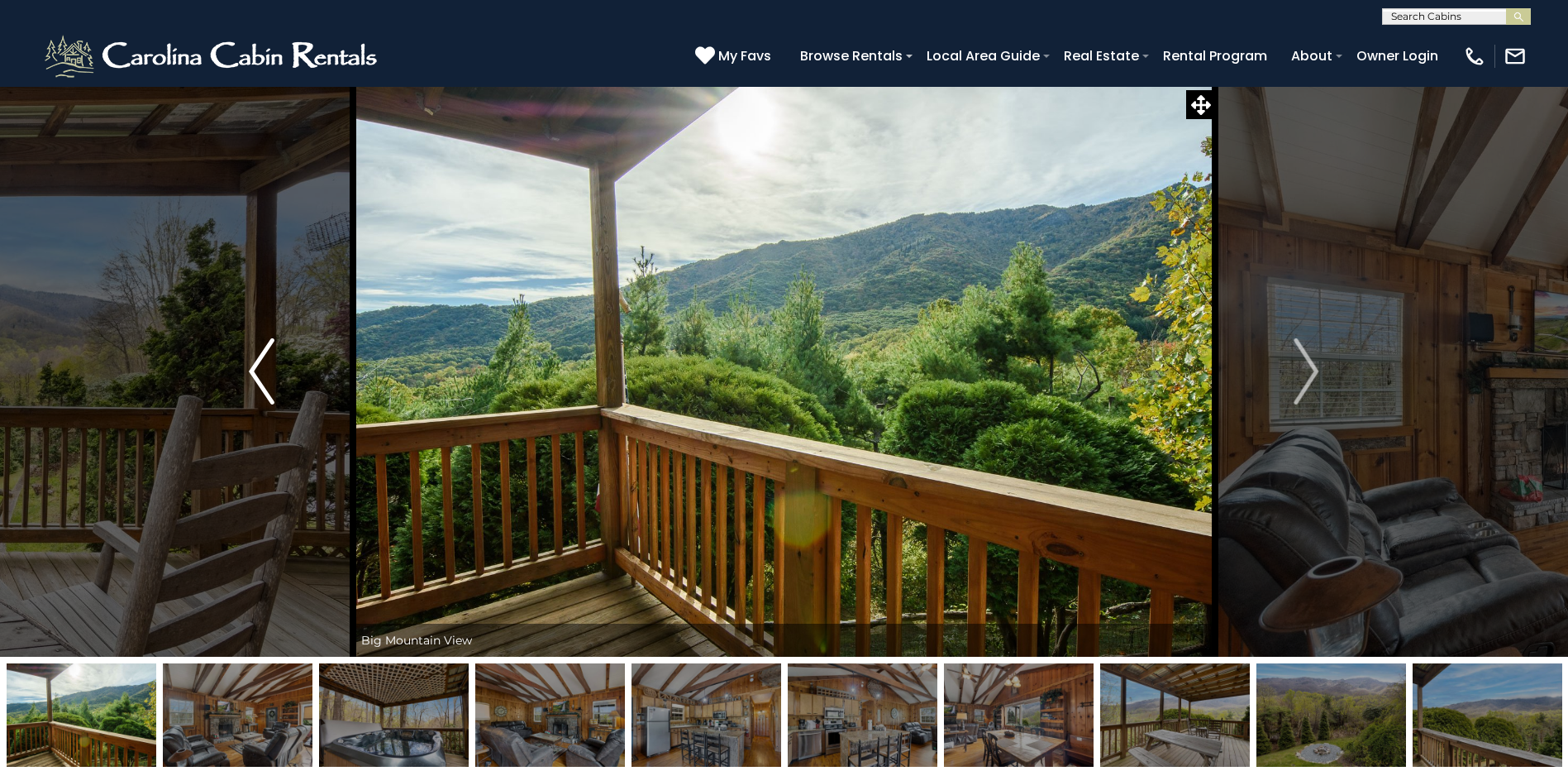
click at [285, 352] on button "Previous" at bounding box center [261, 370] width 182 height 570
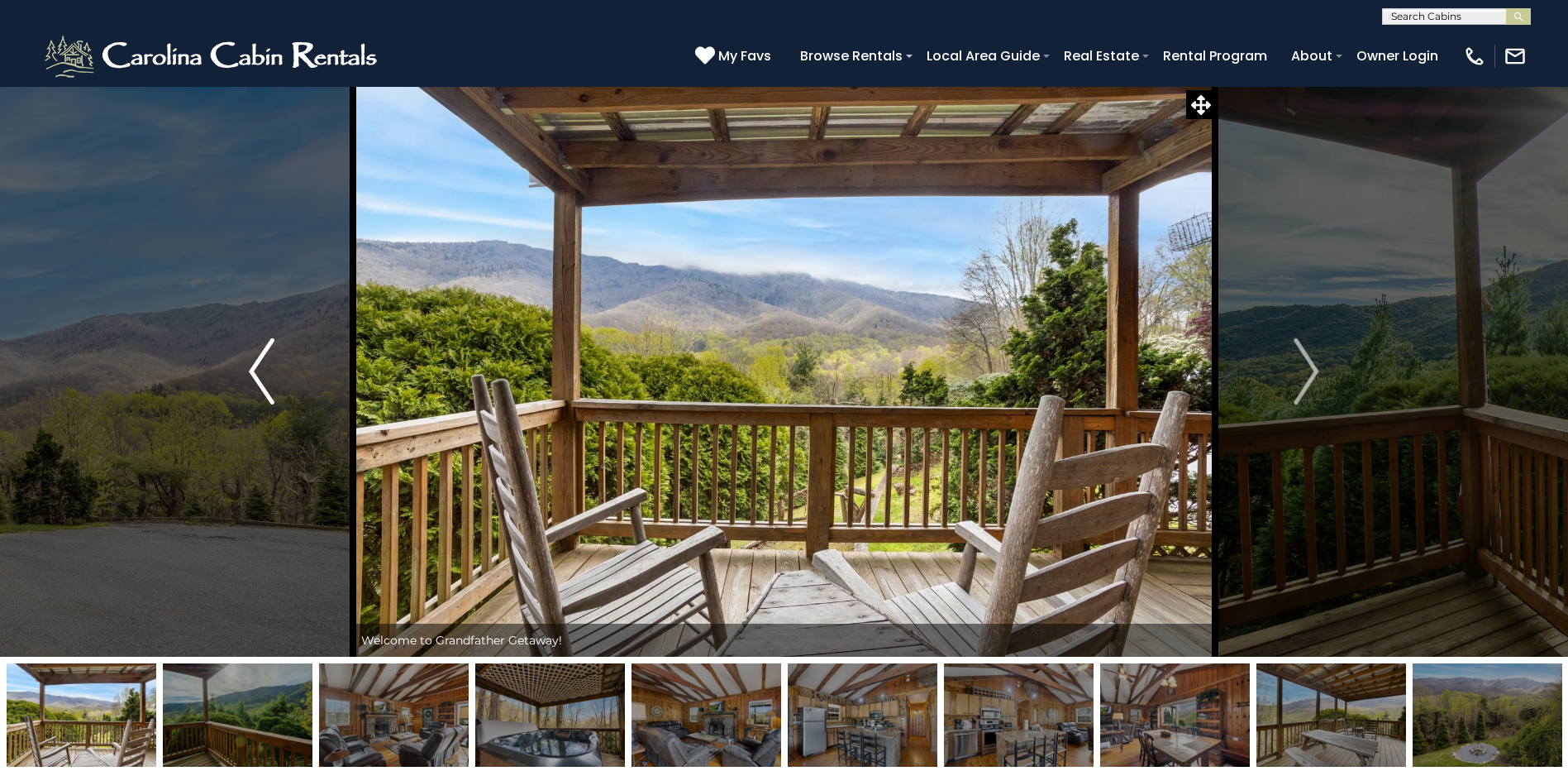
click at [285, 352] on button "Previous" at bounding box center [261, 370] width 182 height 570
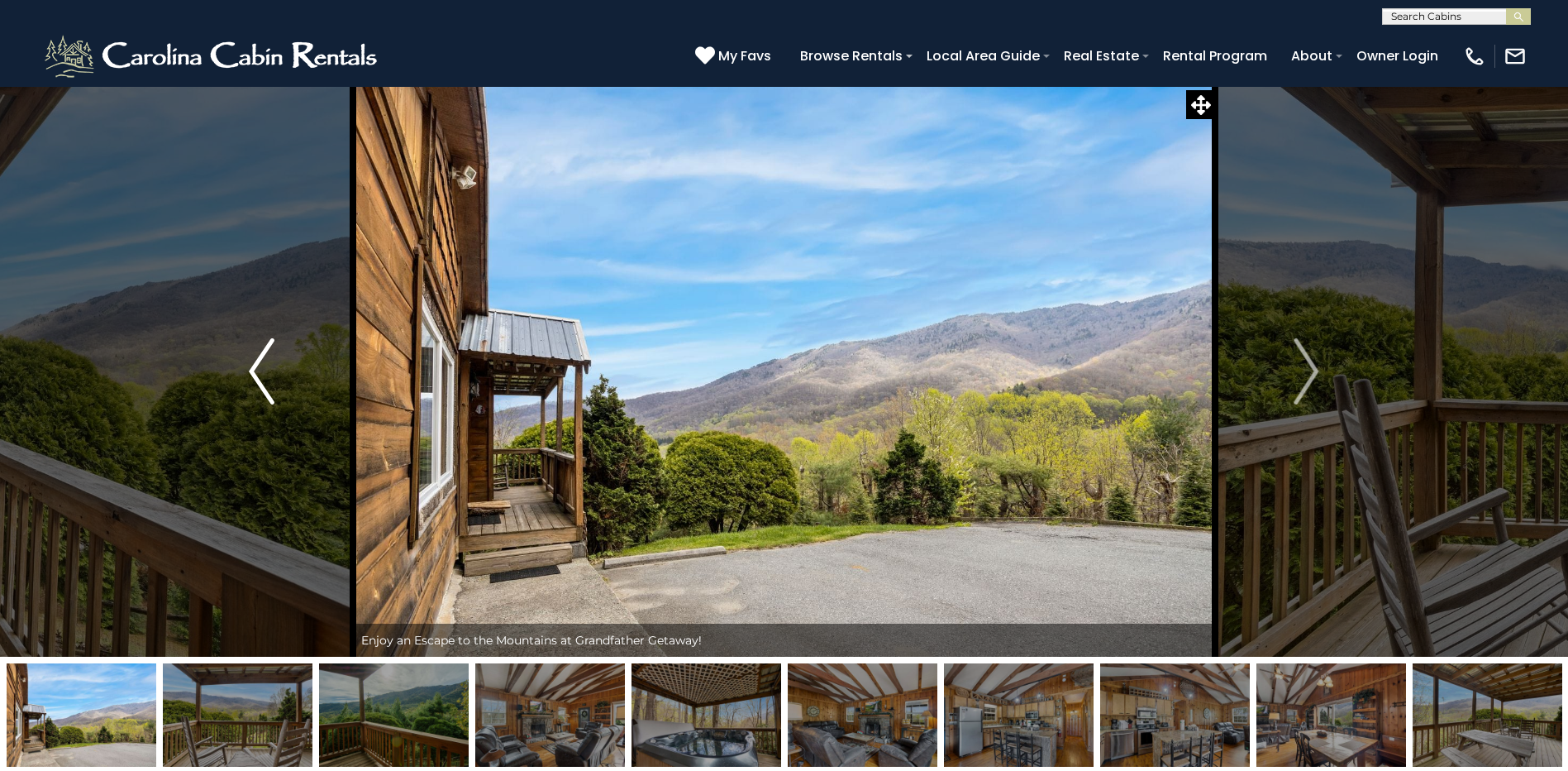
click at [285, 352] on button "Previous" at bounding box center [261, 370] width 182 height 570
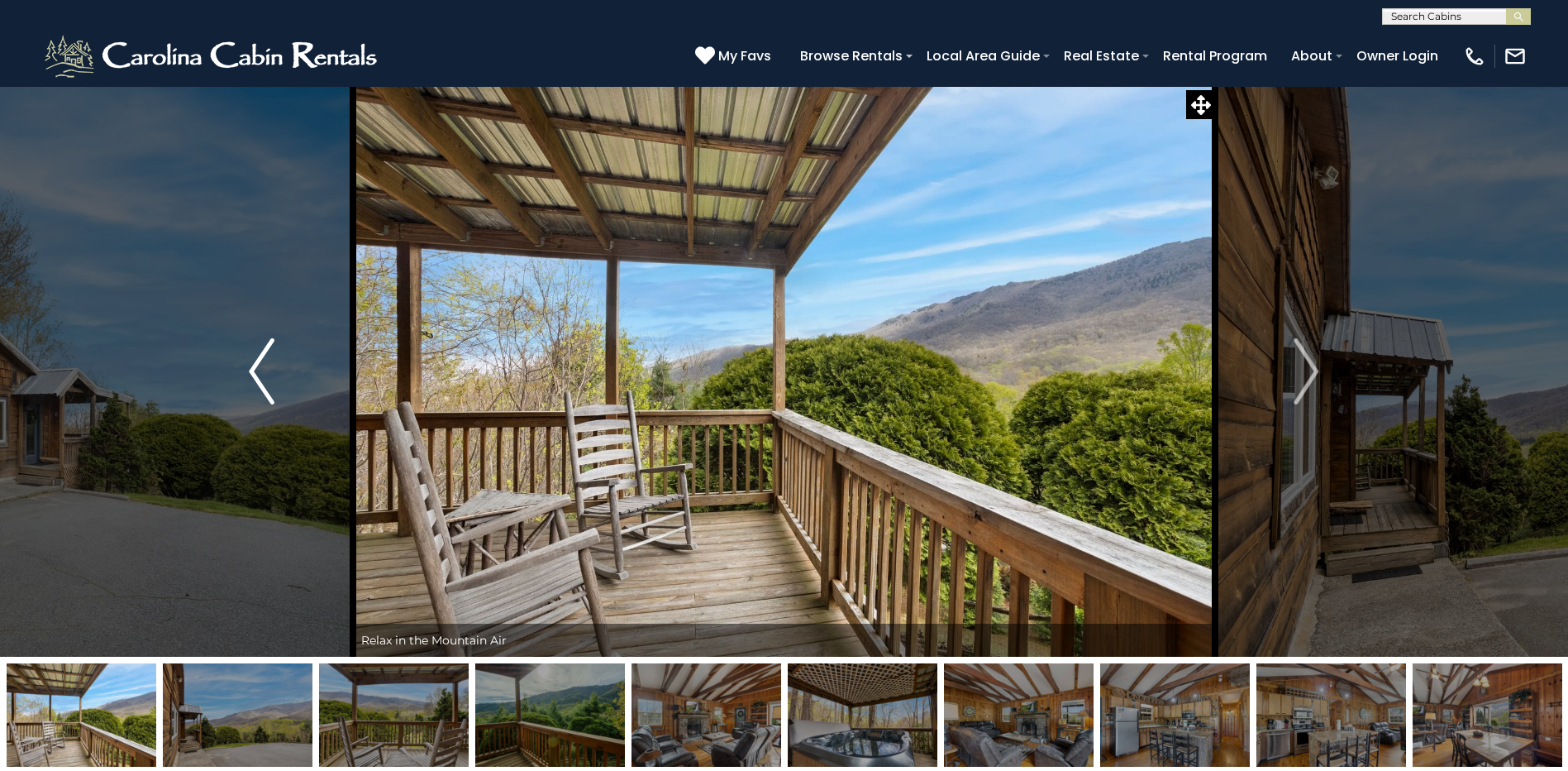
click at [285, 352] on button "Previous" at bounding box center [261, 370] width 182 height 570
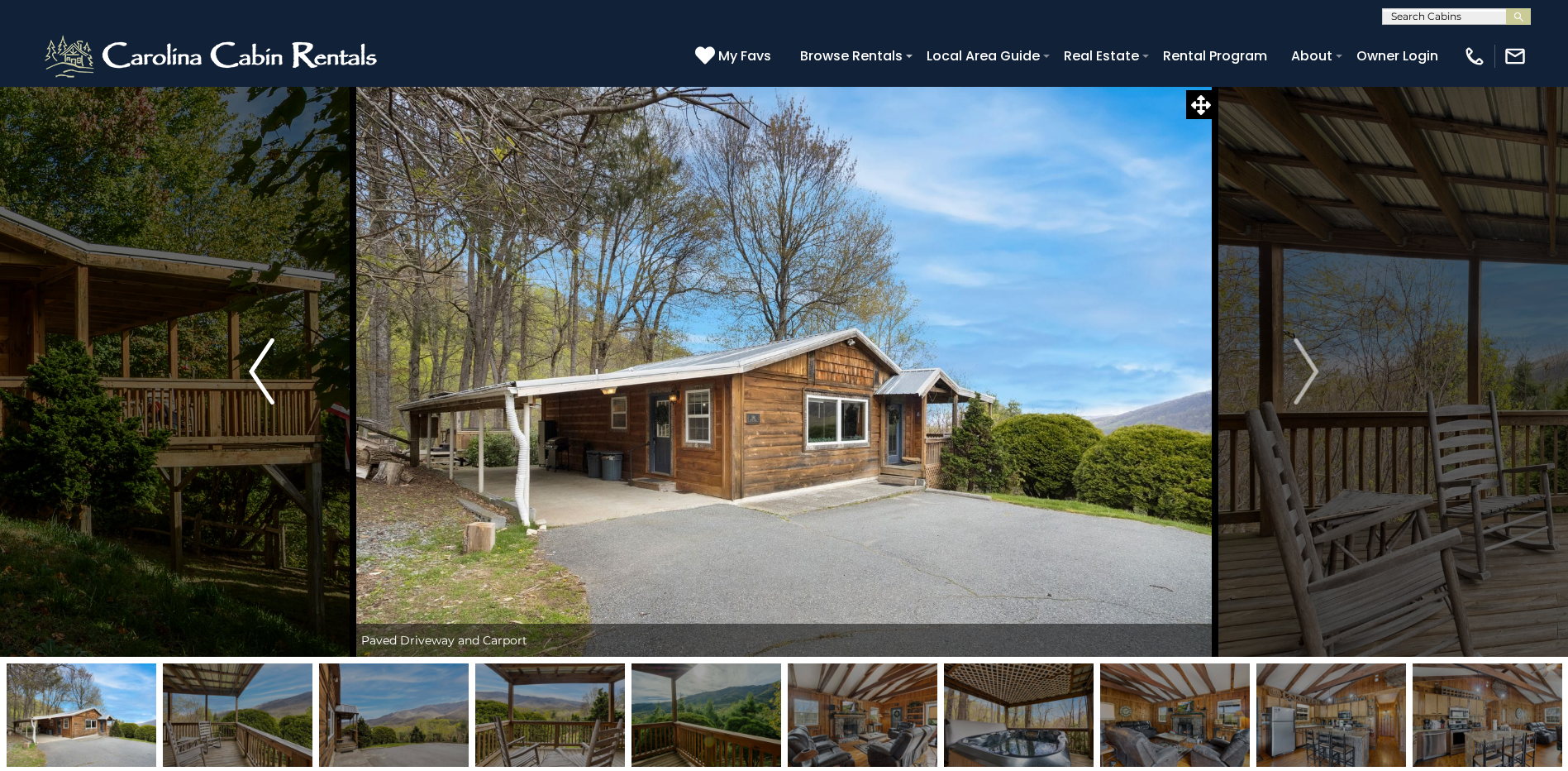
click at [285, 352] on button "Previous" at bounding box center [261, 370] width 182 height 570
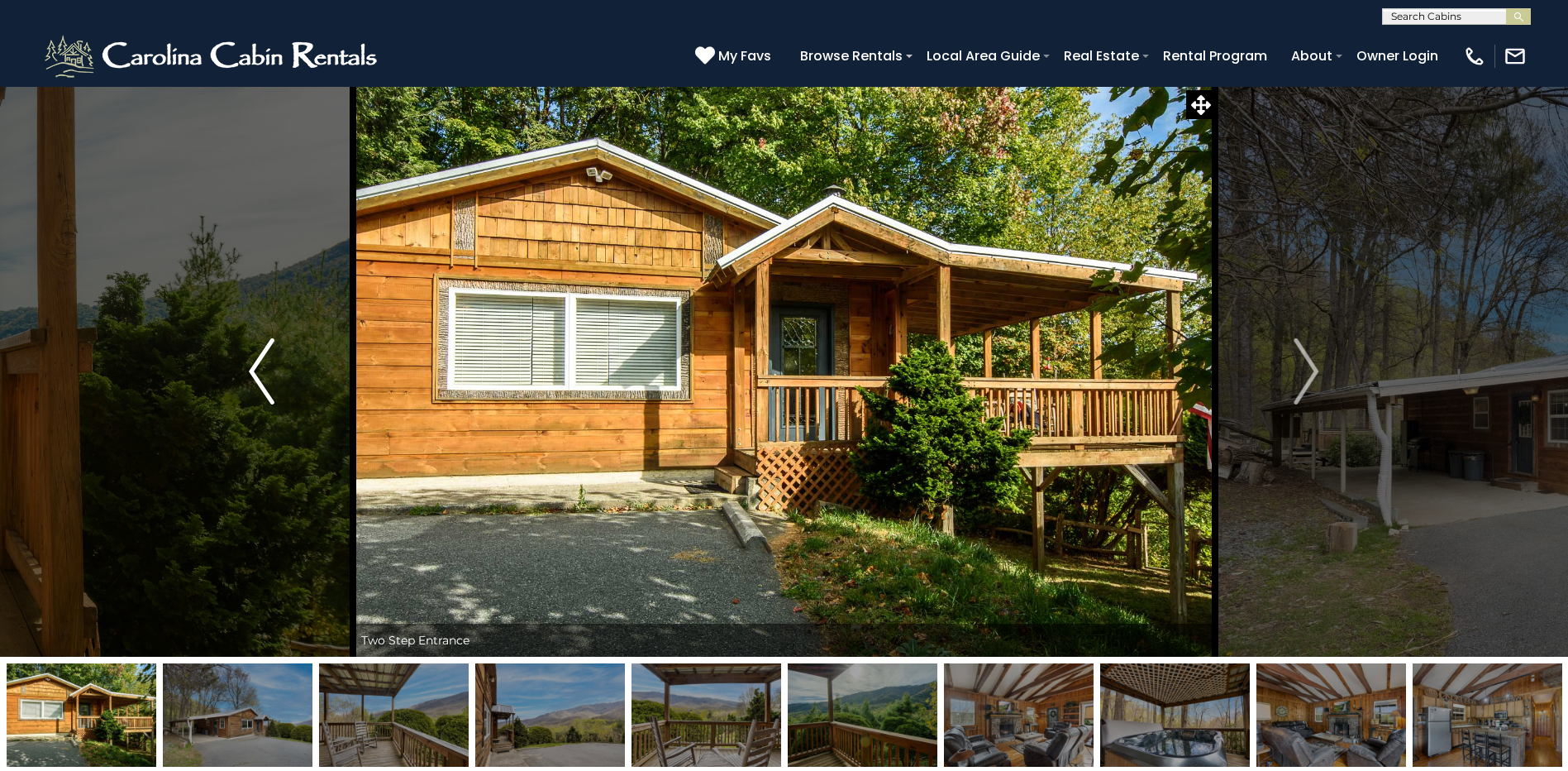
click at [285, 352] on button "Previous" at bounding box center [261, 370] width 182 height 570
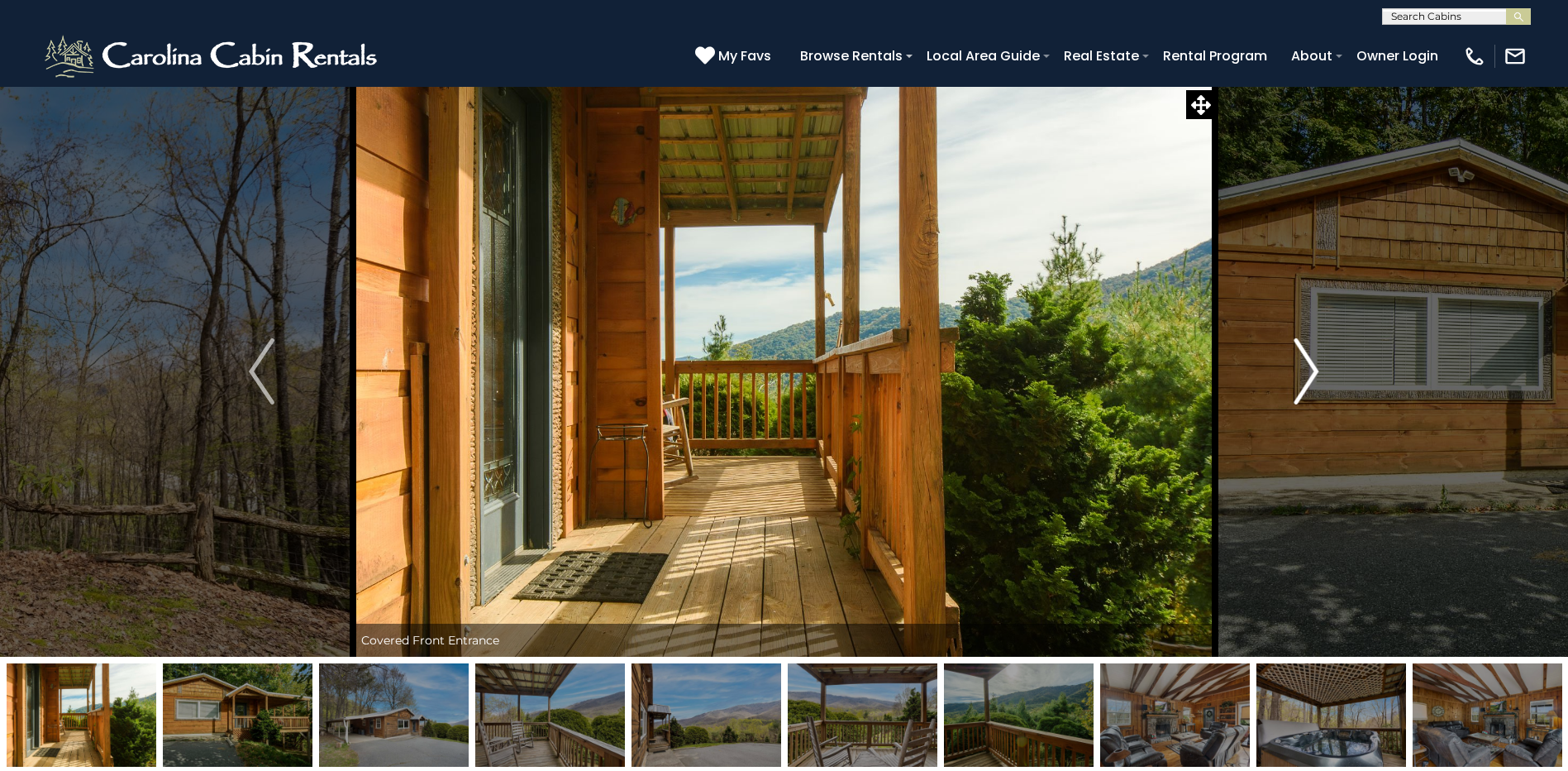
click at [1312, 378] on img "Next" at bounding box center [1306, 371] width 25 height 66
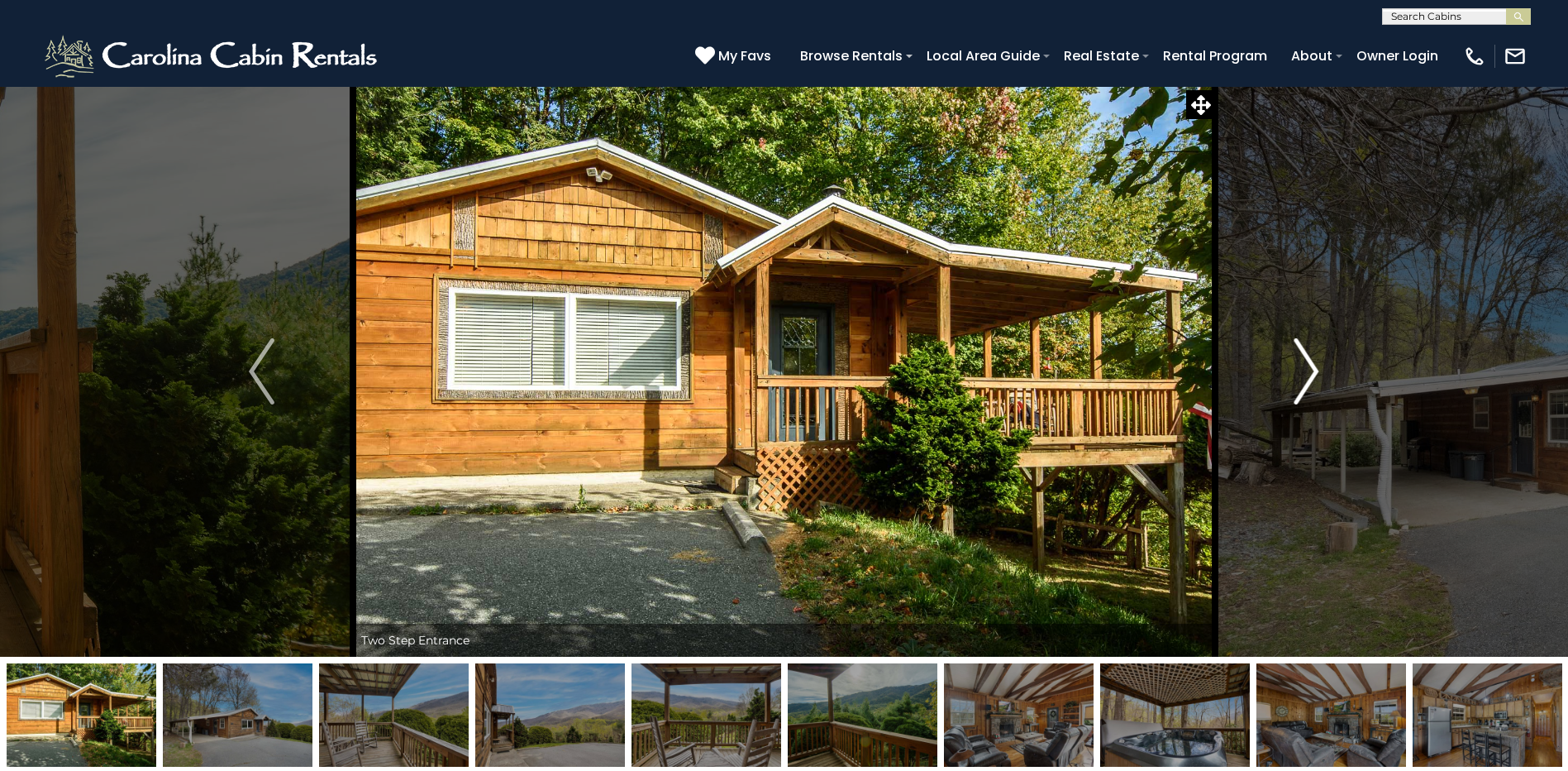
click at [1312, 378] on img "Next" at bounding box center [1306, 371] width 25 height 66
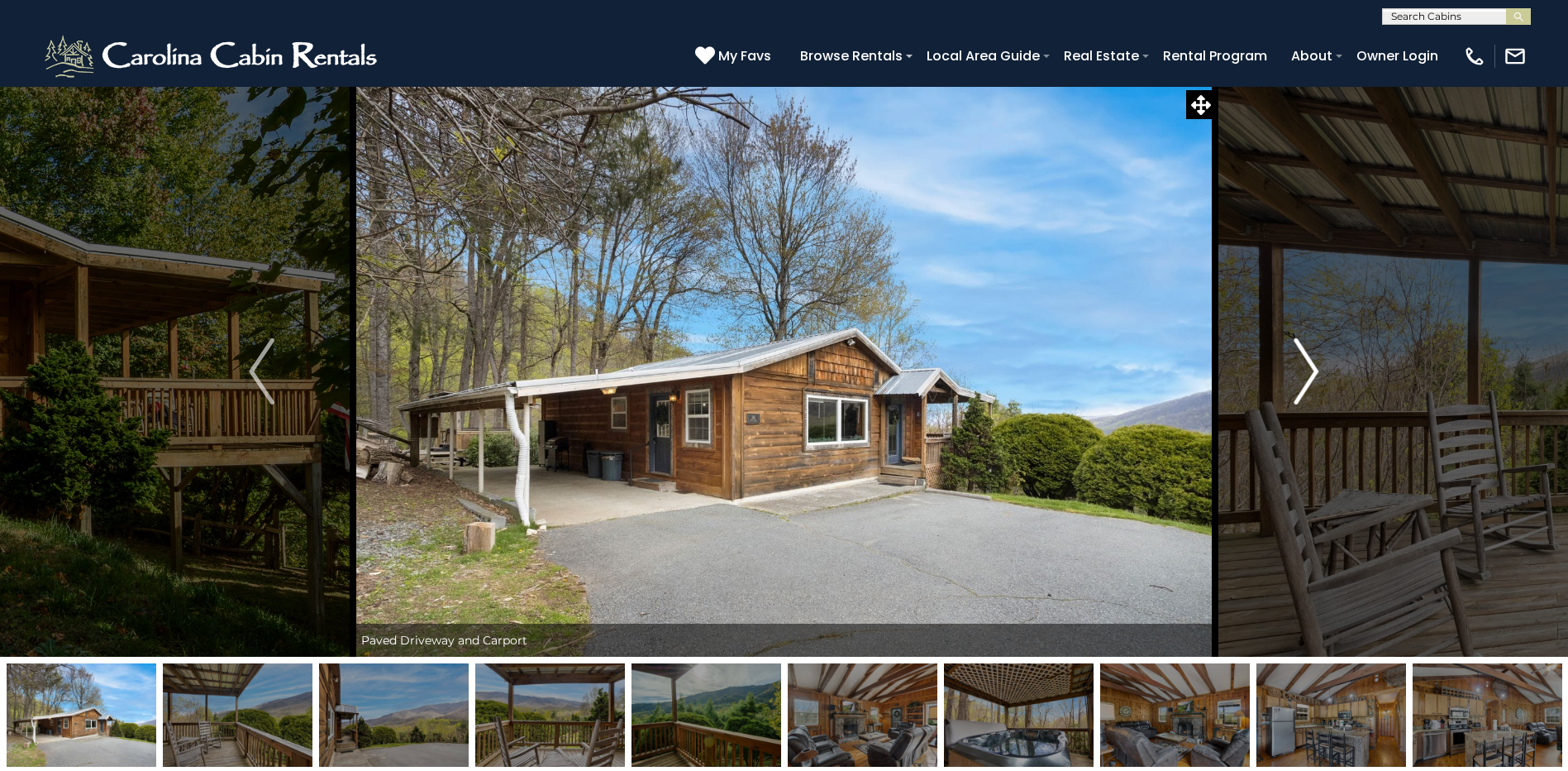
click at [1312, 378] on img "Next" at bounding box center [1306, 371] width 25 height 66
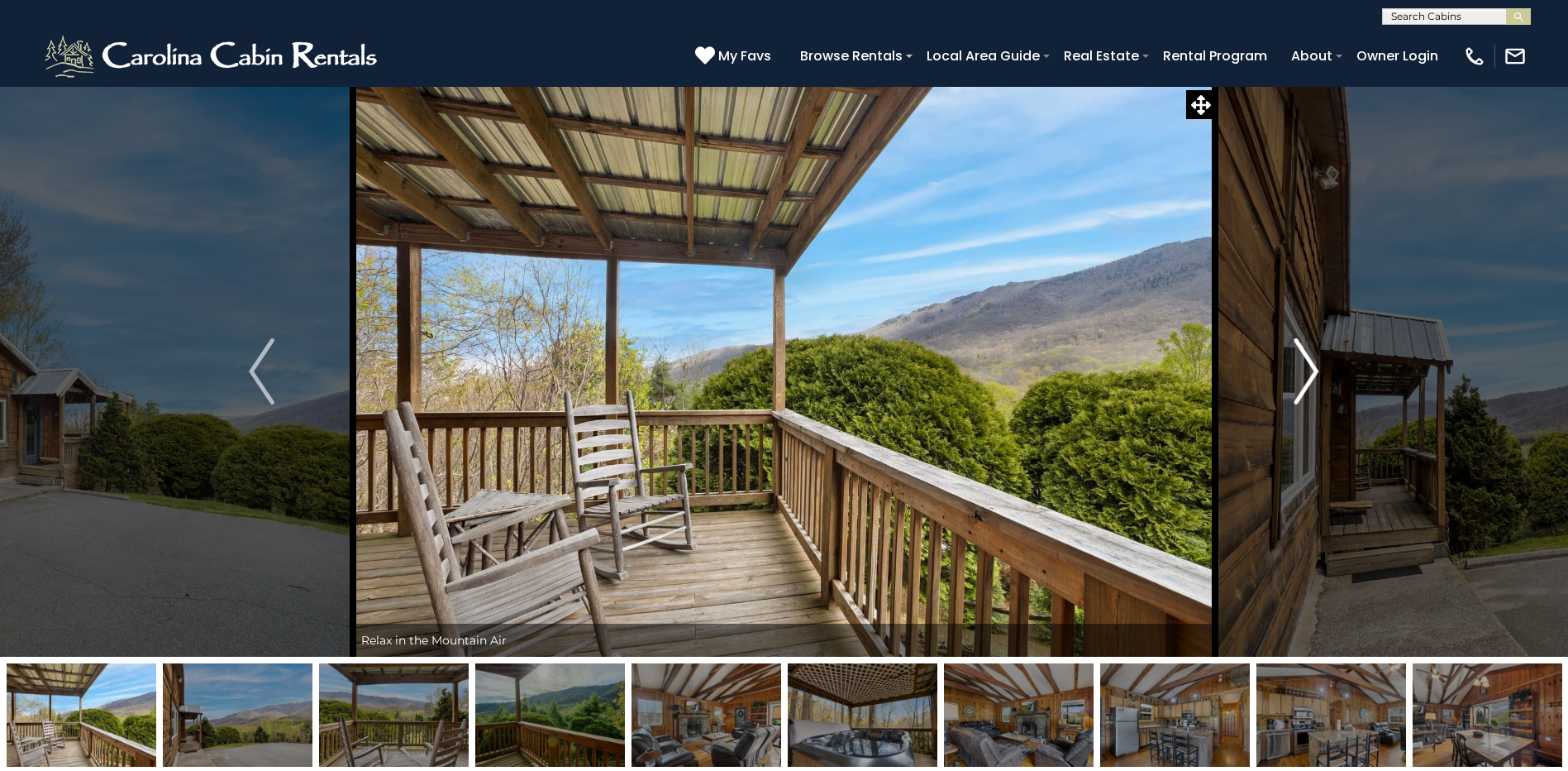
click at [1292, 354] on button "Next" at bounding box center [1306, 370] width 182 height 570
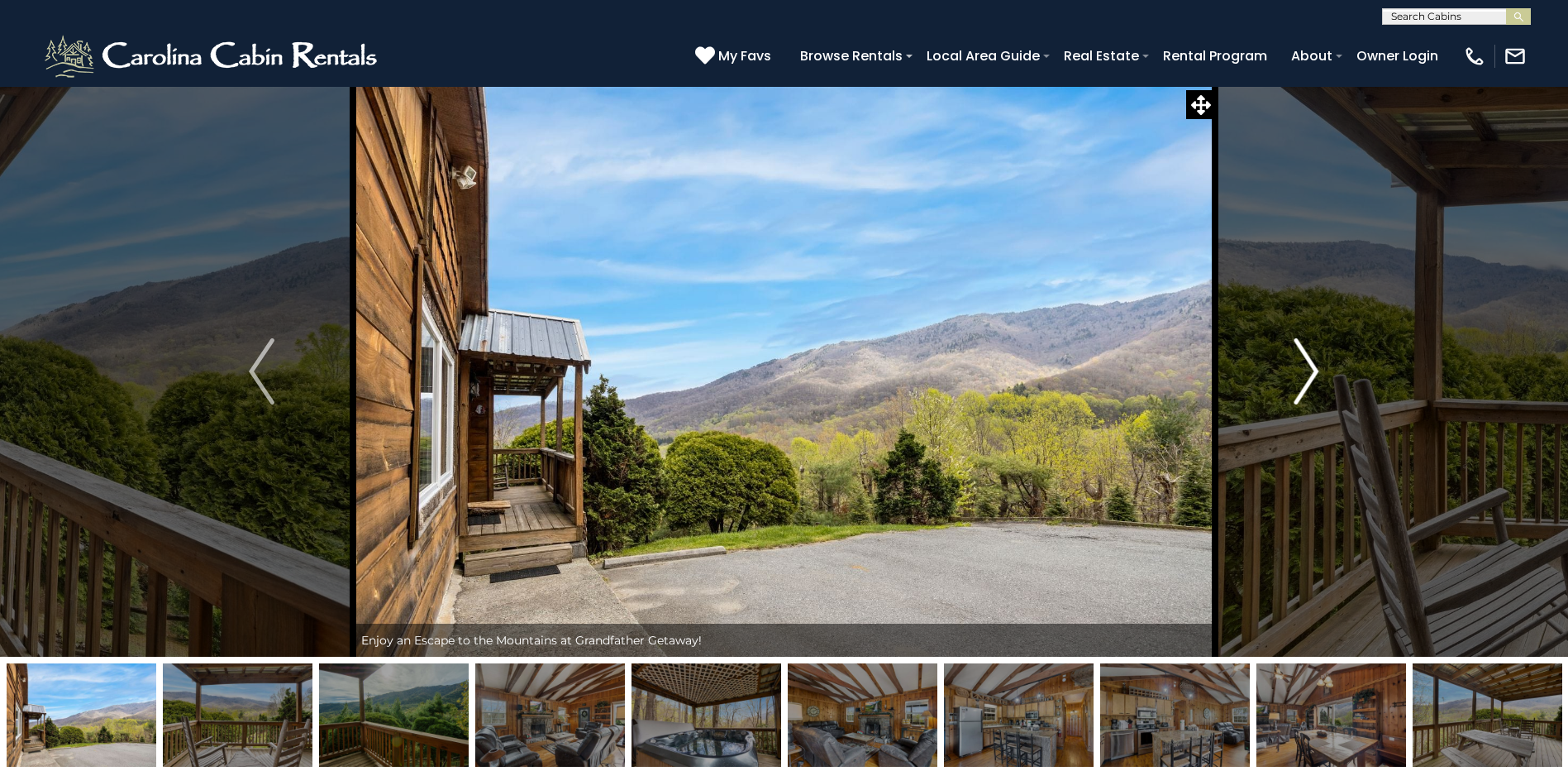
click at [1292, 355] on button "Next" at bounding box center [1306, 370] width 182 height 570
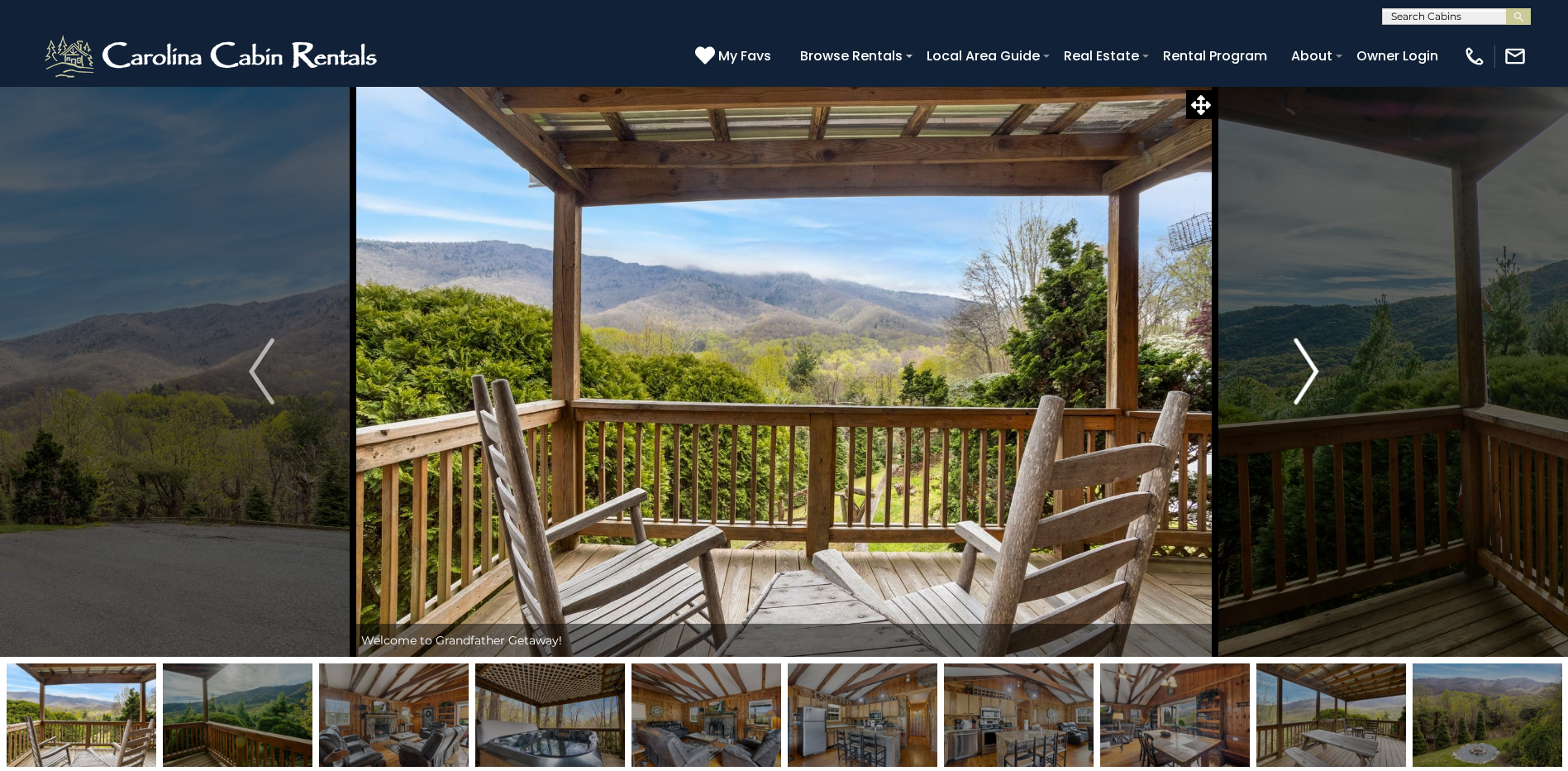
click at [1292, 355] on button "Next" at bounding box center [1306, 370] width 182 height 570
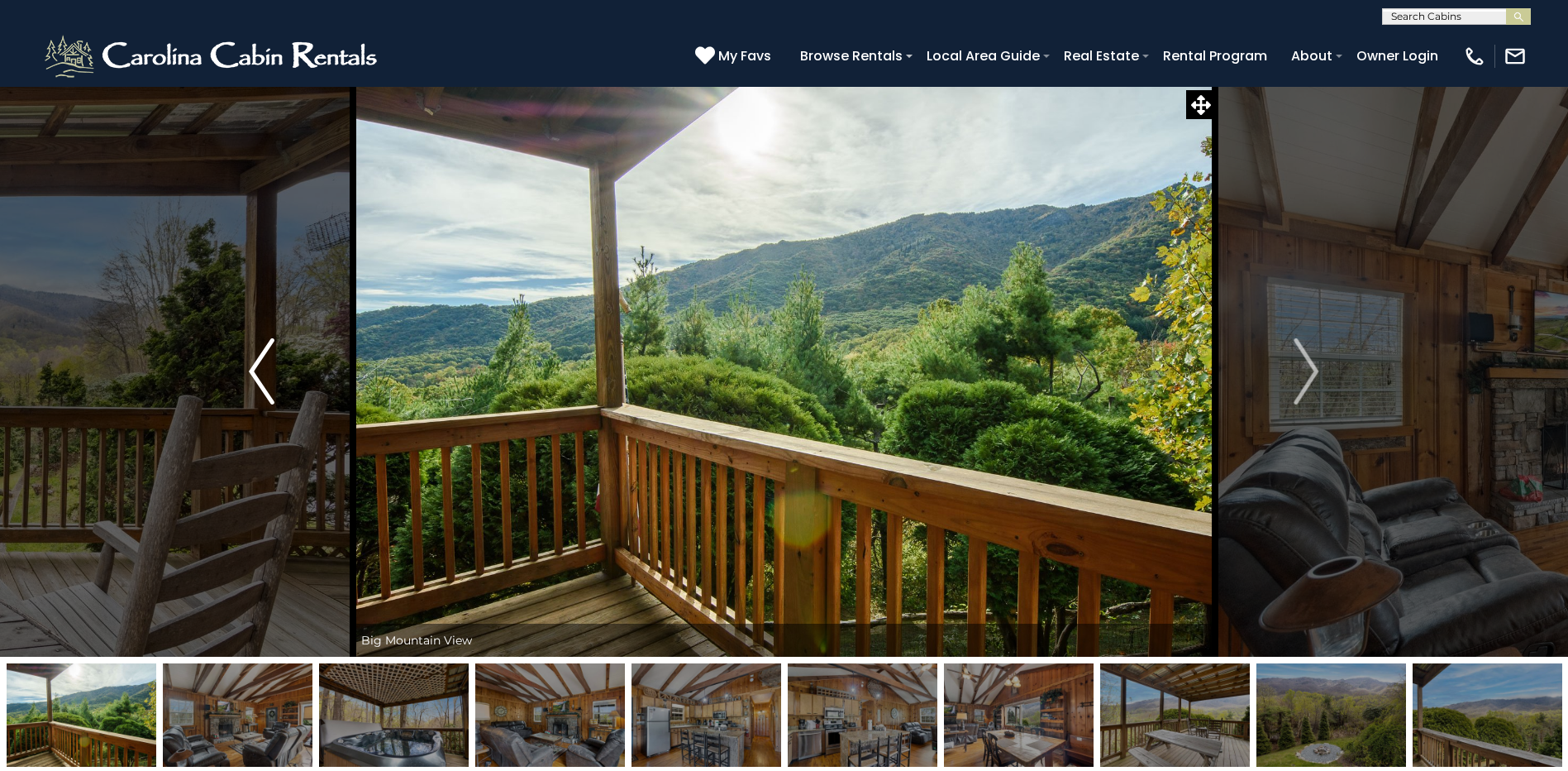
click at [246, 381] on button "Previous" at bounding box center [261, 370] width 182 height 570
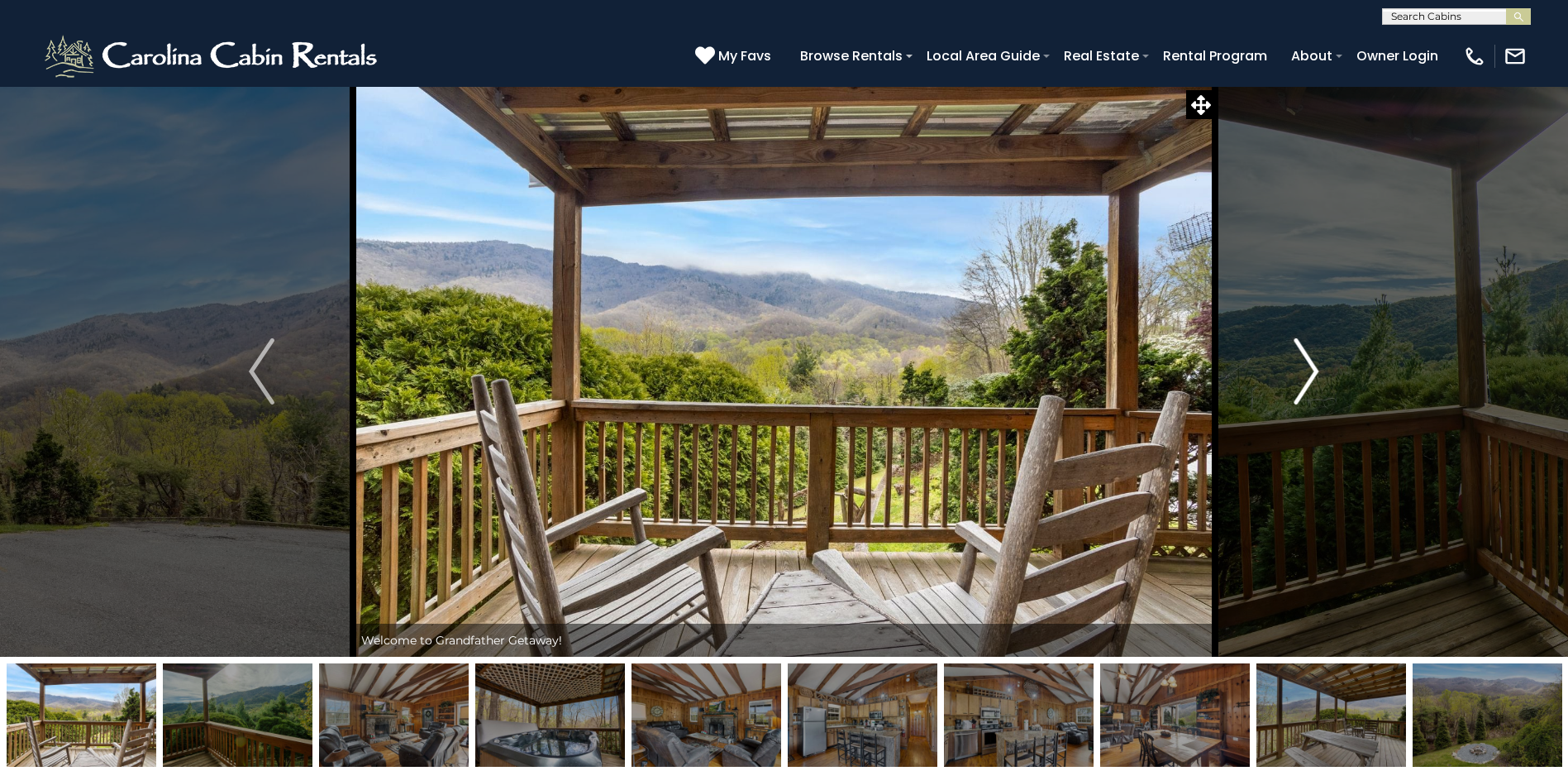
click at [1296, 362] on img "Next" at bounding box center [1306, 371] width 25 height 66
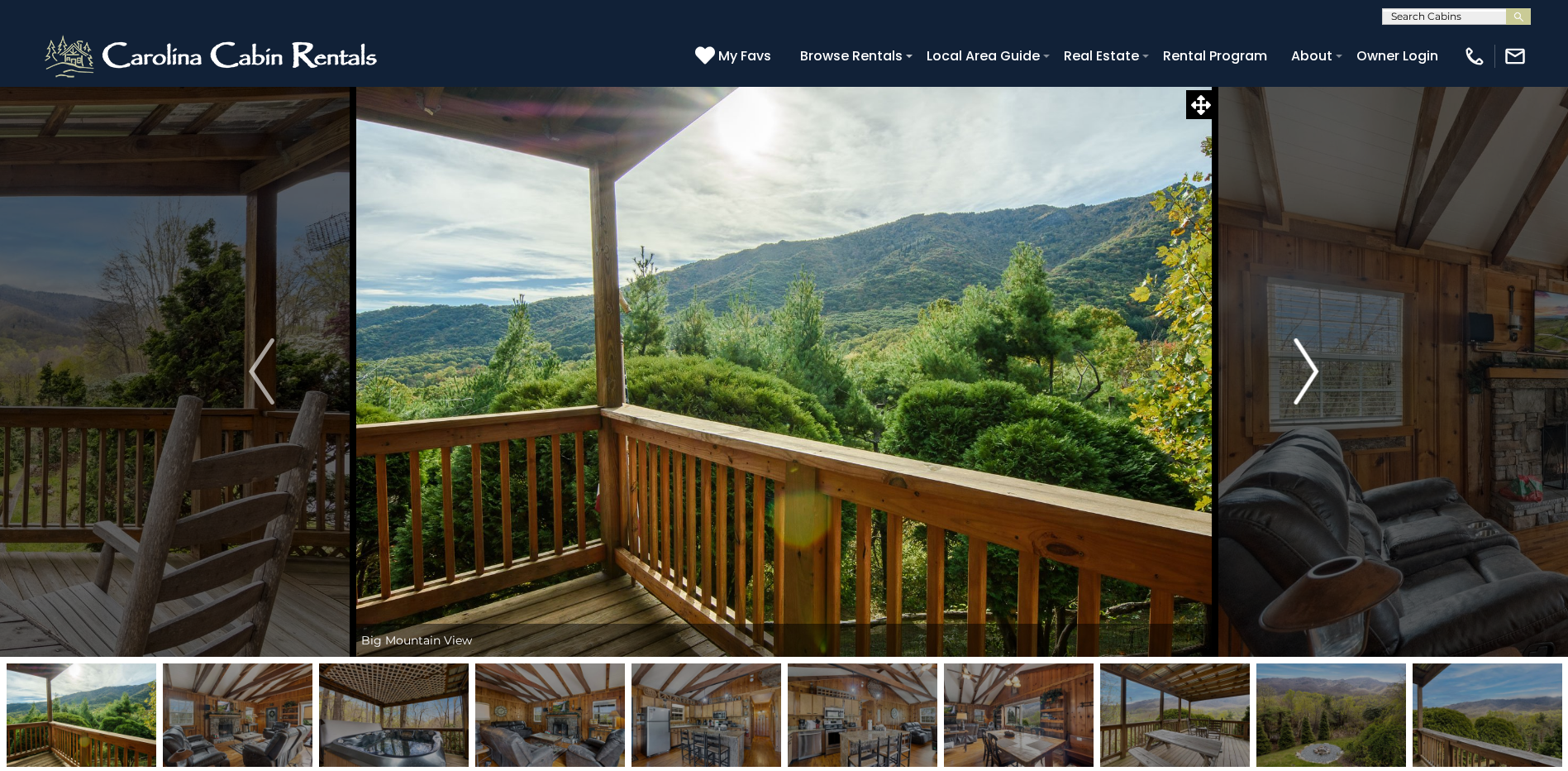
click at [1296, 362] on img "Next" at bounding box center [1306, 371] width 25 height 66
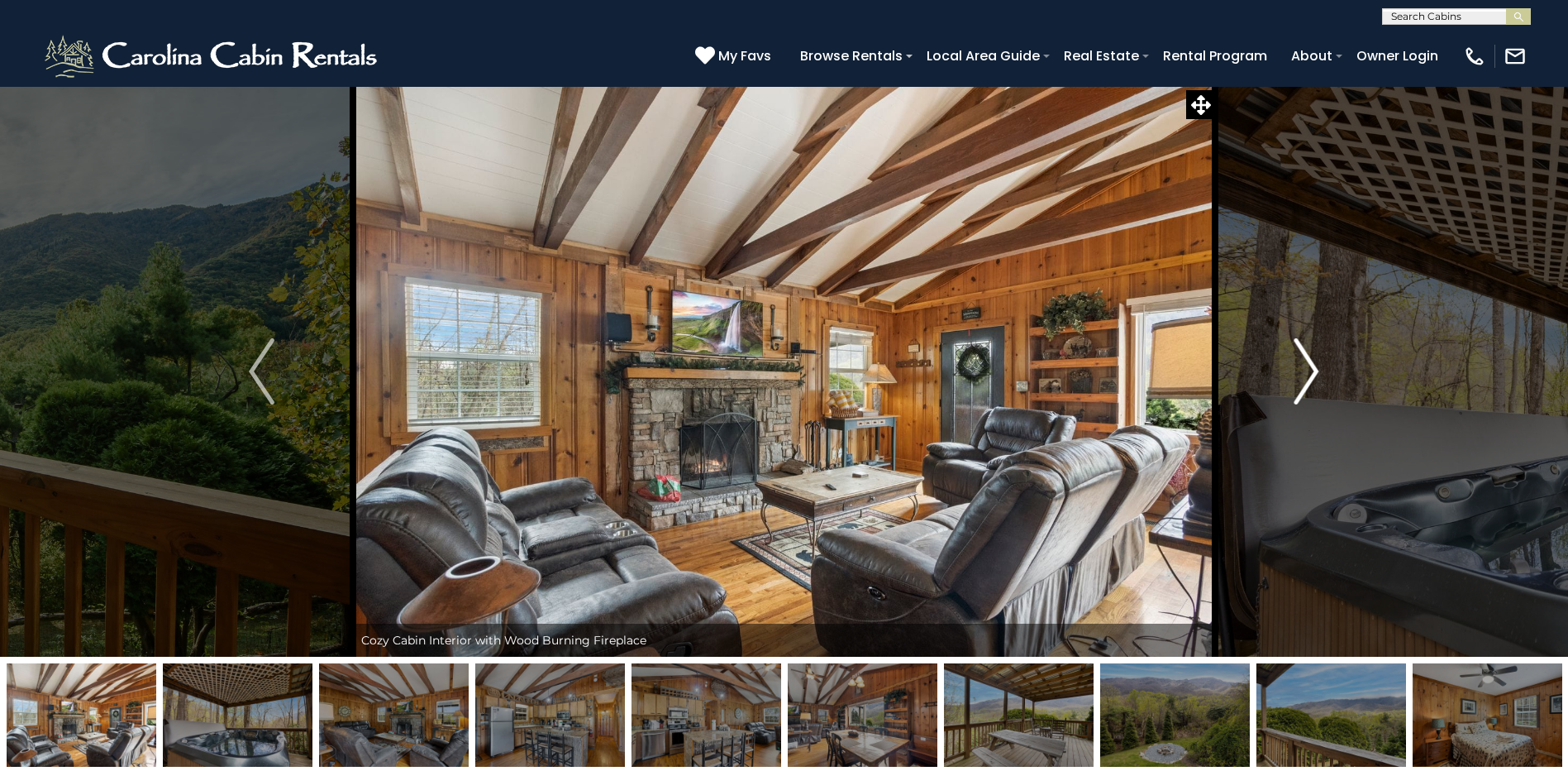
click at [1323, 368] on button "Next" at bounding box center [1306, 370] width 182 height 570
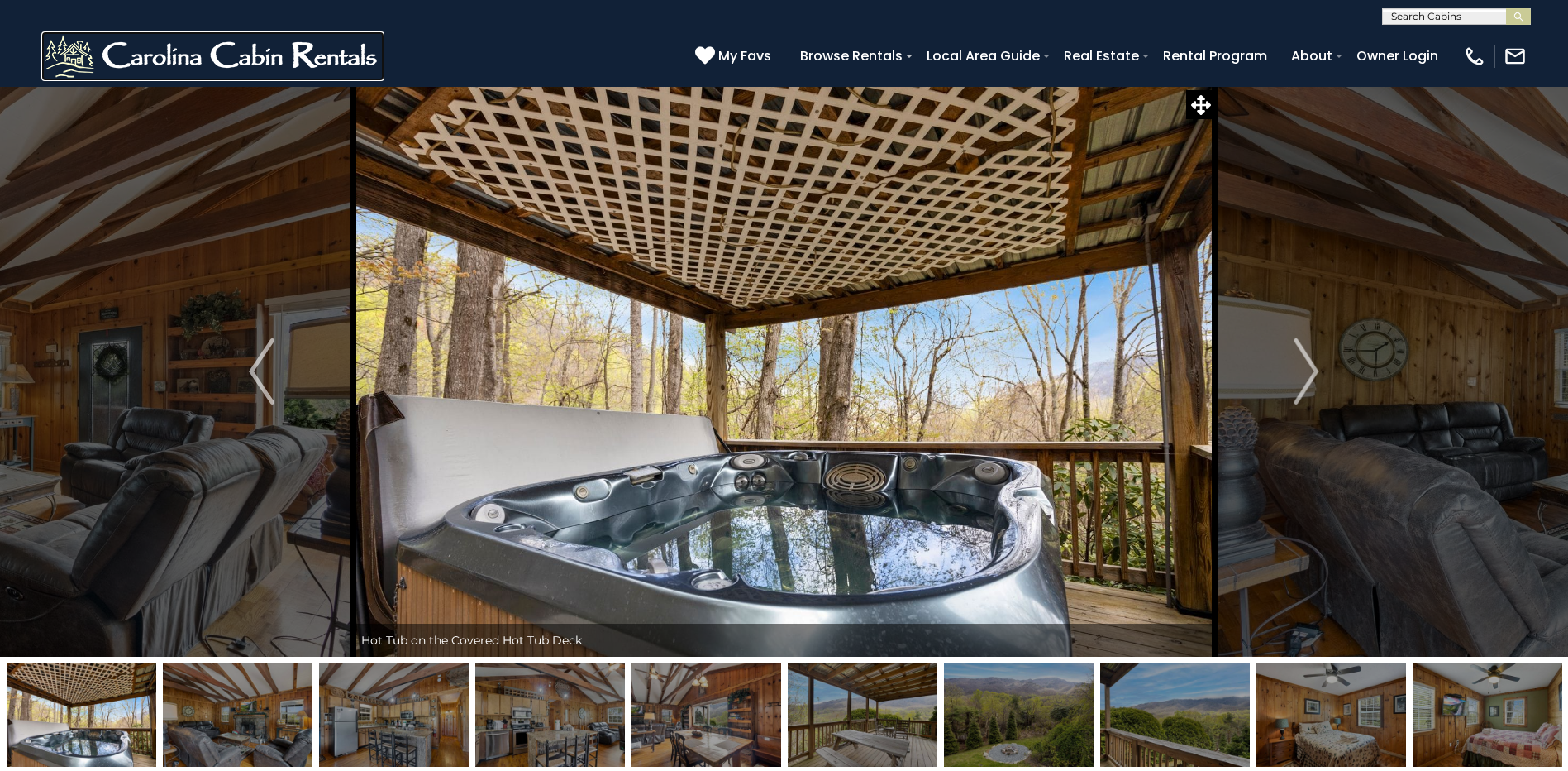
click at [140, 75] on img at bounding box center [212, 56] width 343 height 50
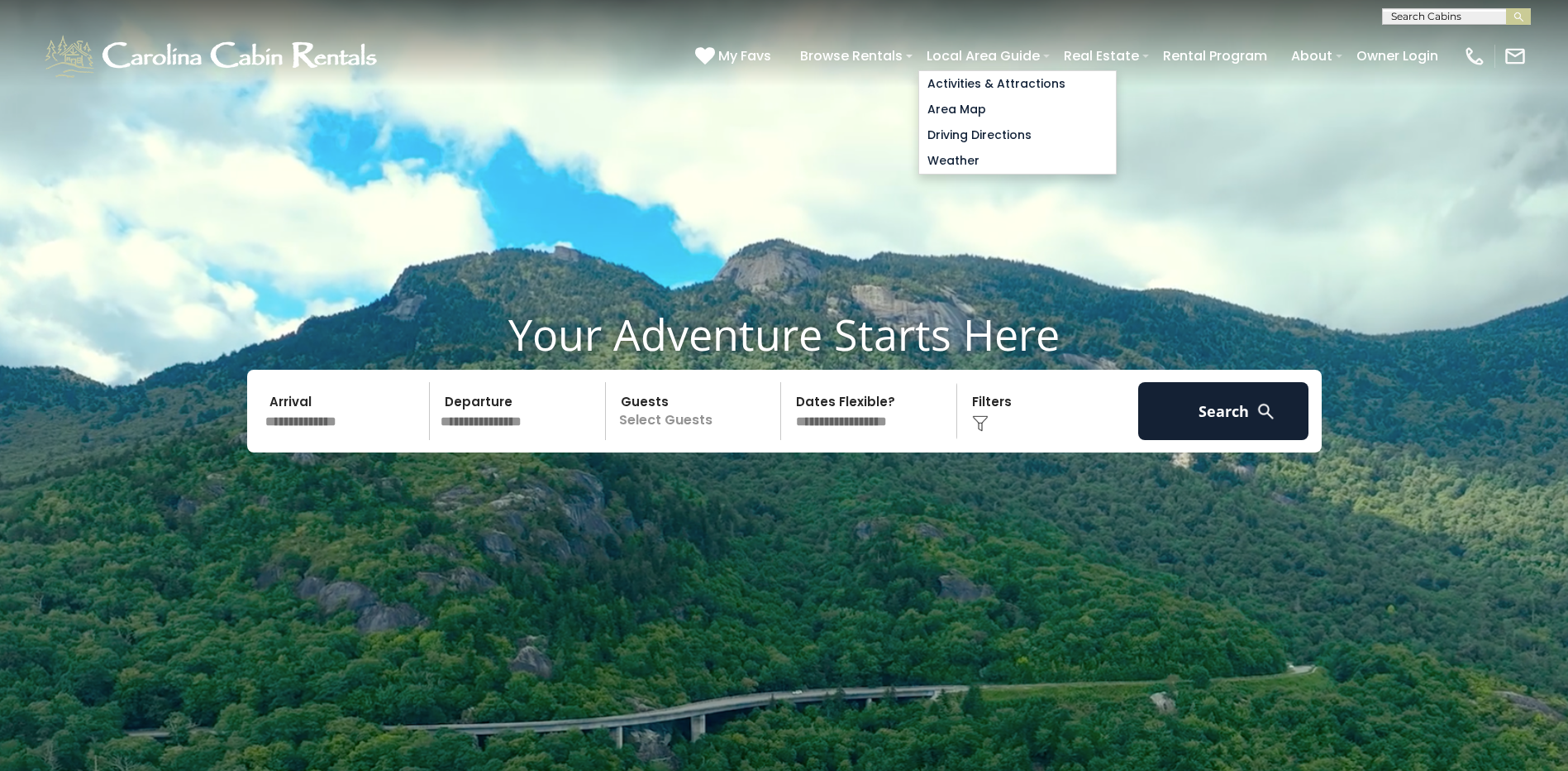
click at [960, 54] on link "Local Area Guide" at bounding box center [984, 55] width 130 height 29
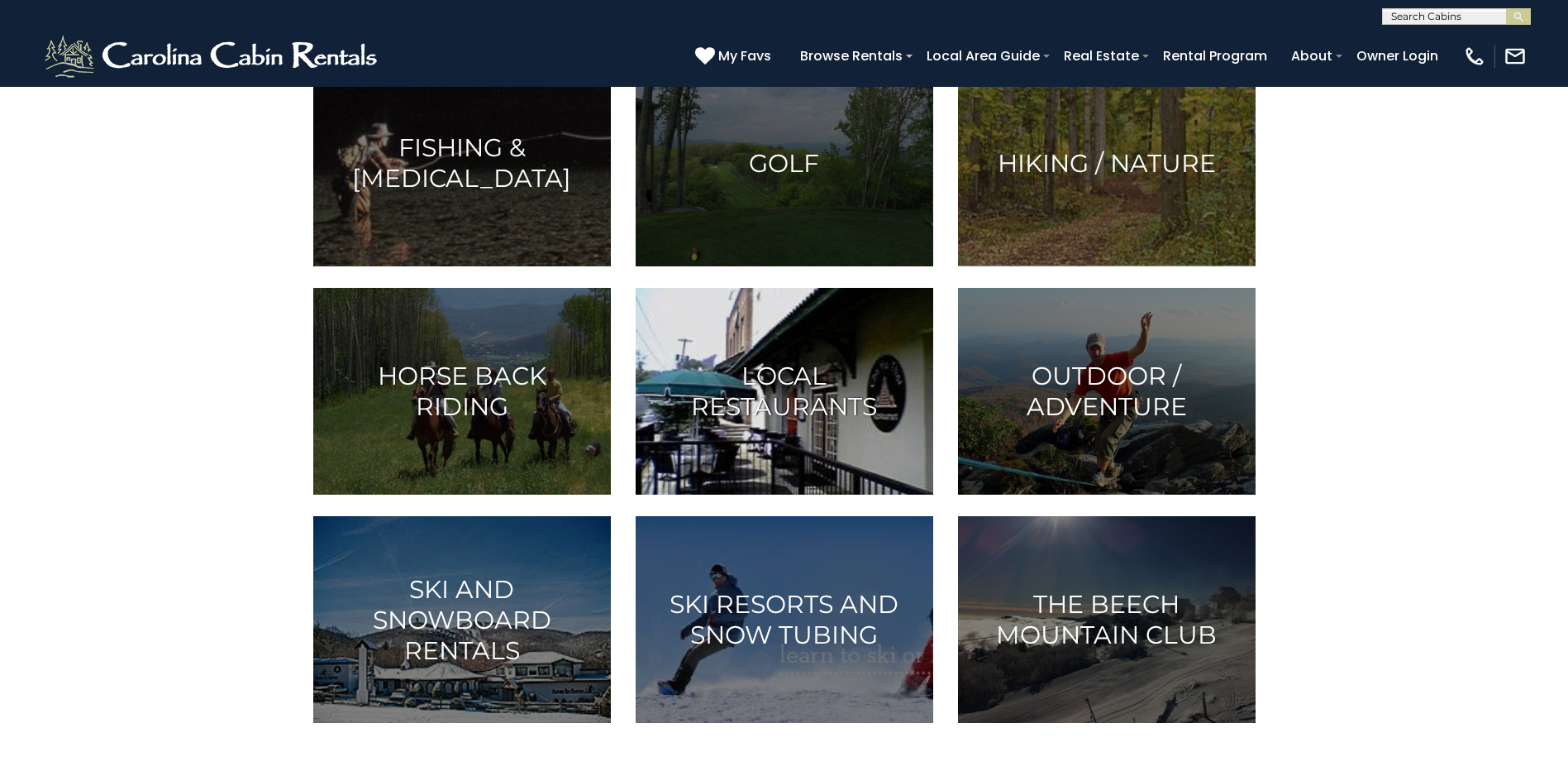
scroll to position [248, 0]
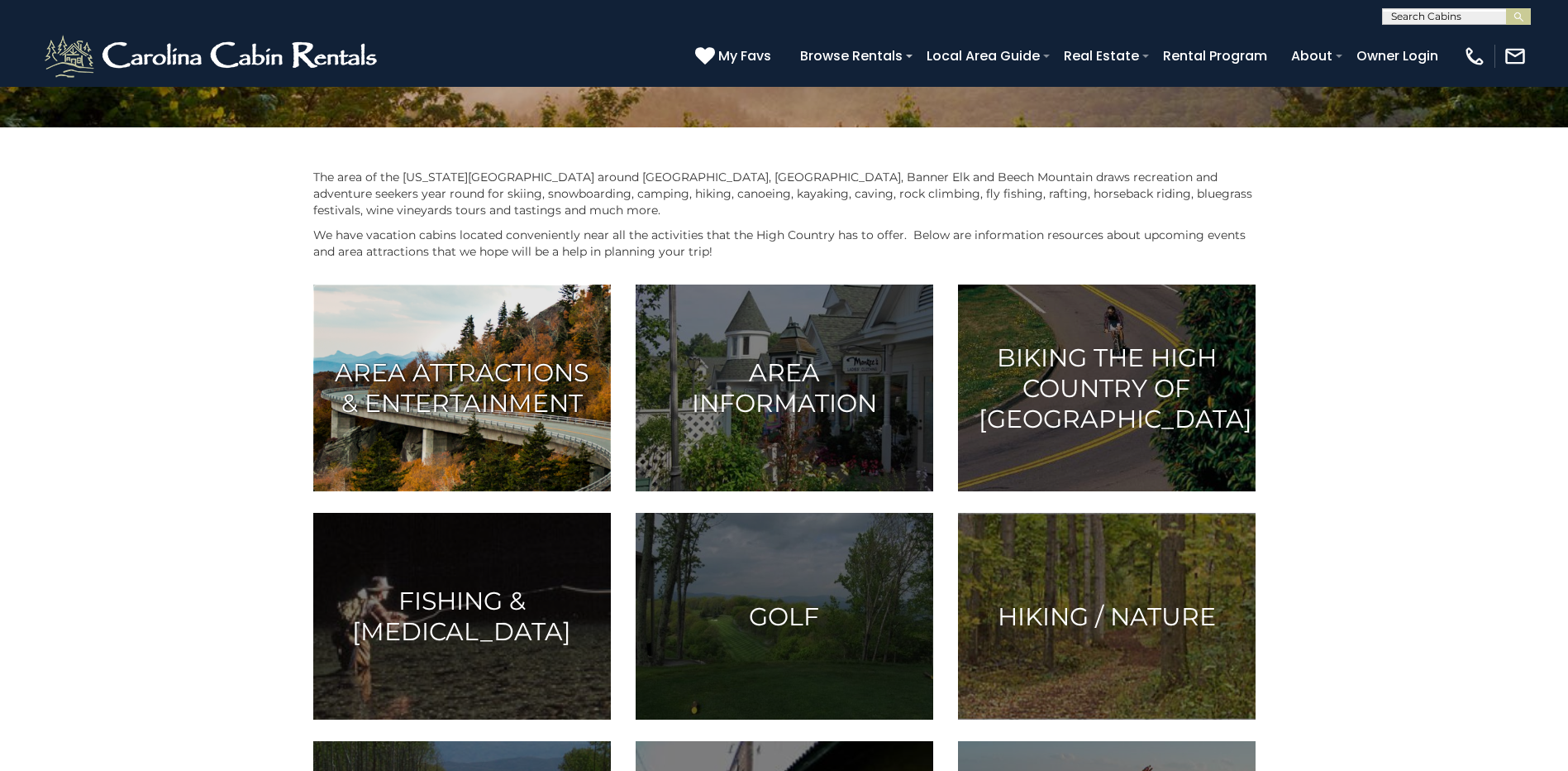
click at [551, 388] on h3 "Area Attractions & Entertainment" at bounding box center [461, 387] width 256 height 62
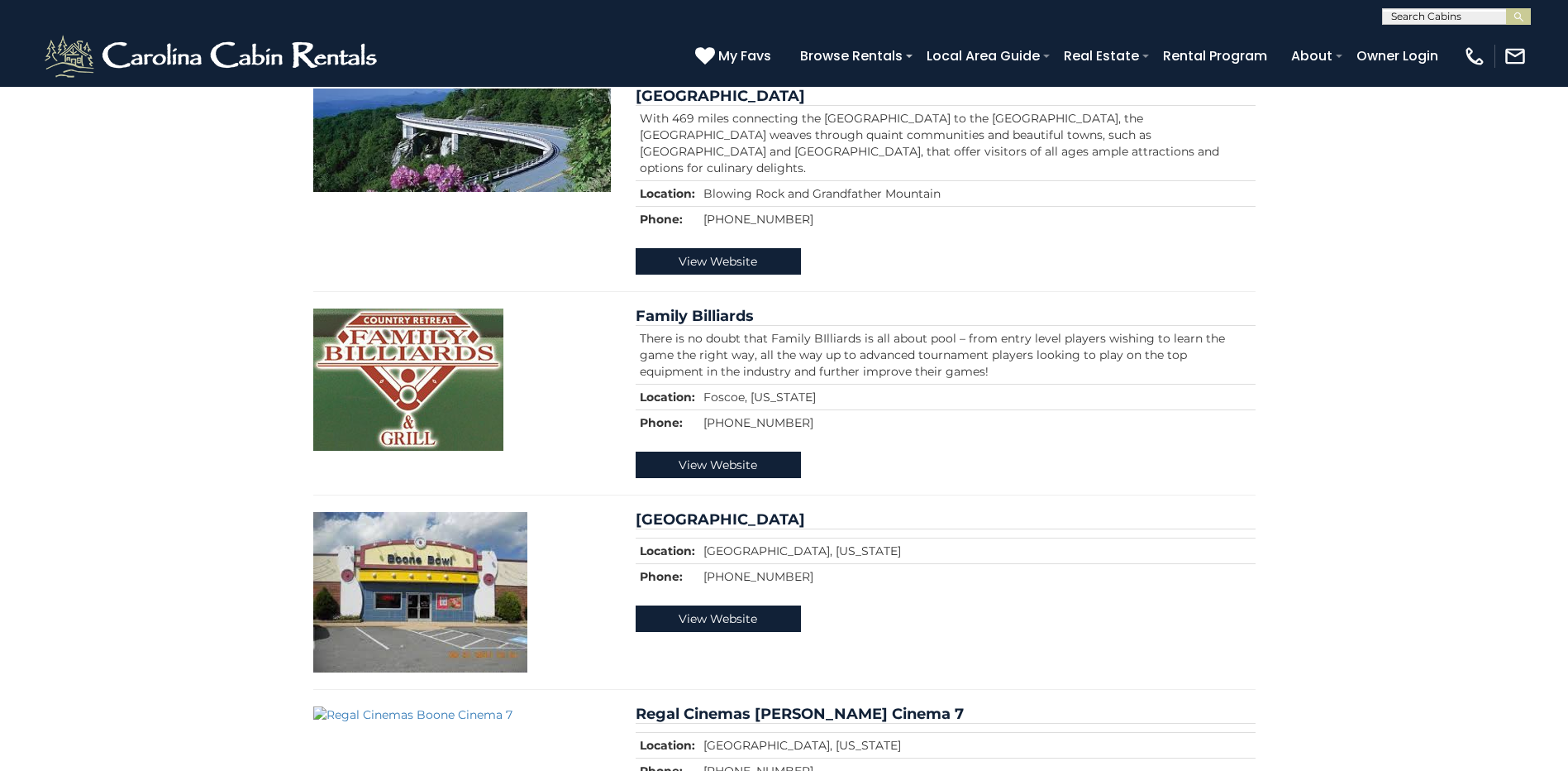
scroll to position [1985, 0]
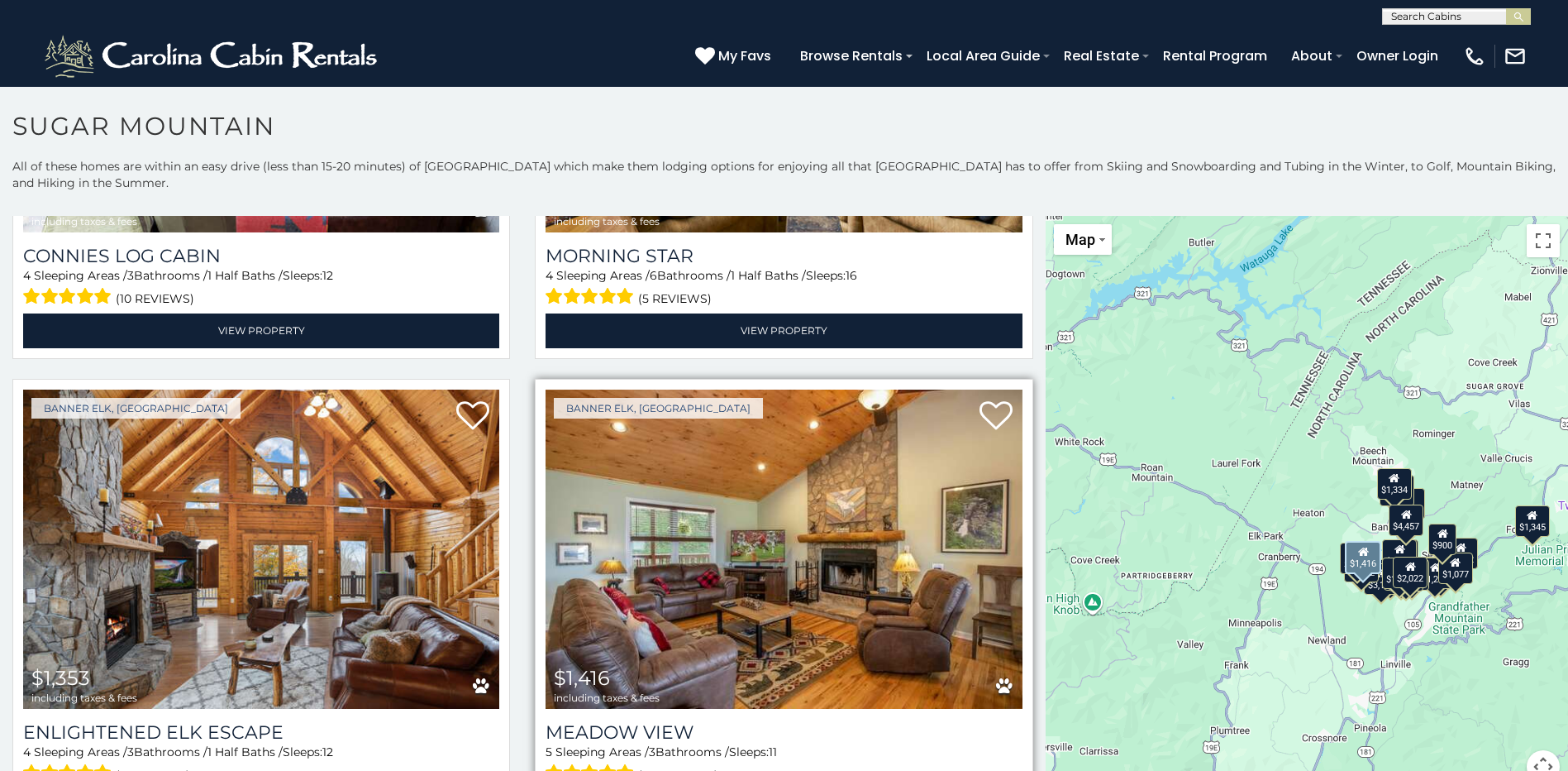
scroll to position [2977, 0]
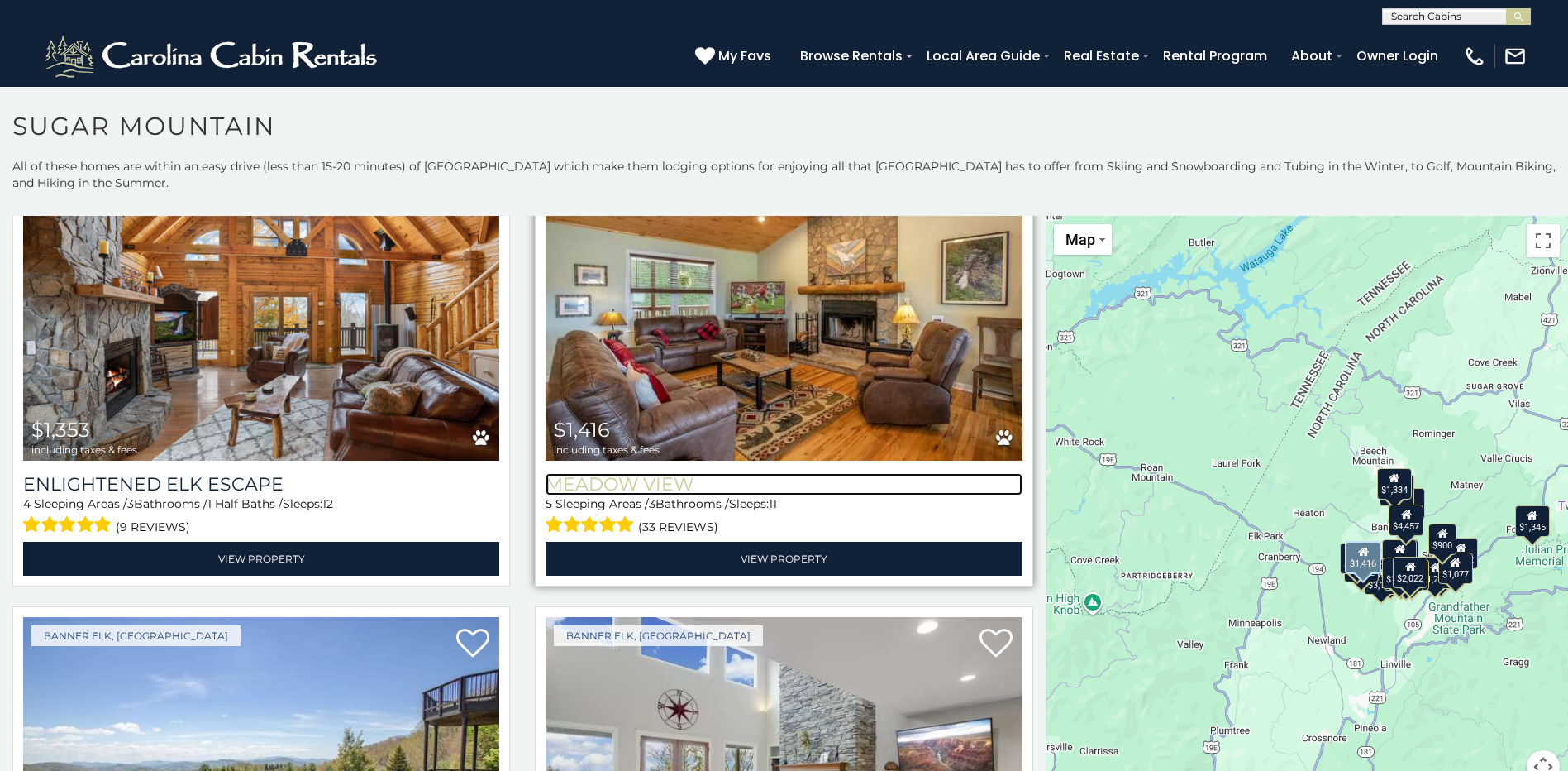
click at [722, 473] on h3 "Meadow View" at bounding box center [784, 484] width 476 height 22
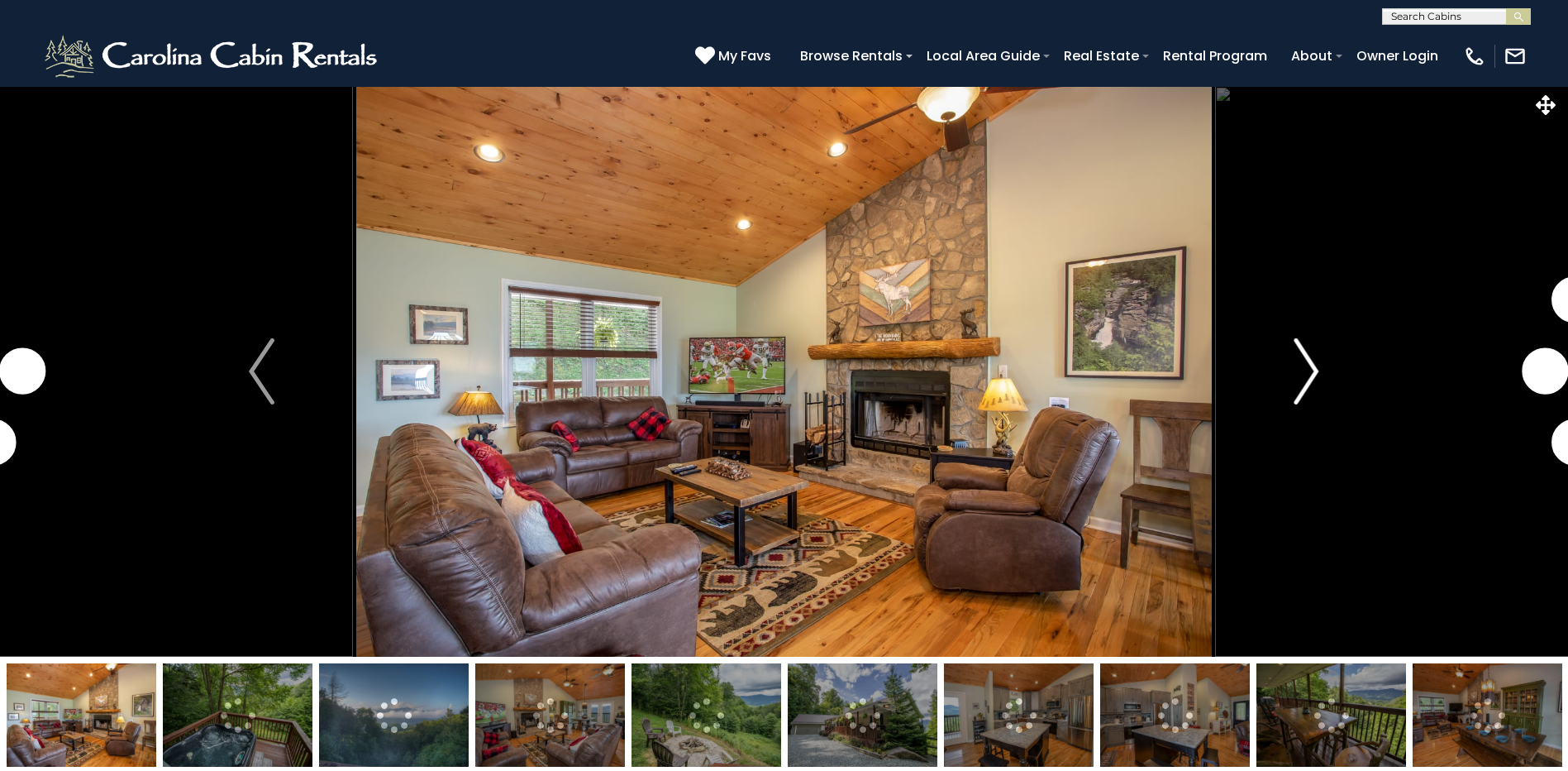
click at [1299, 369] on img "Next" at bounding box center [1306, 371] width 25 height 66
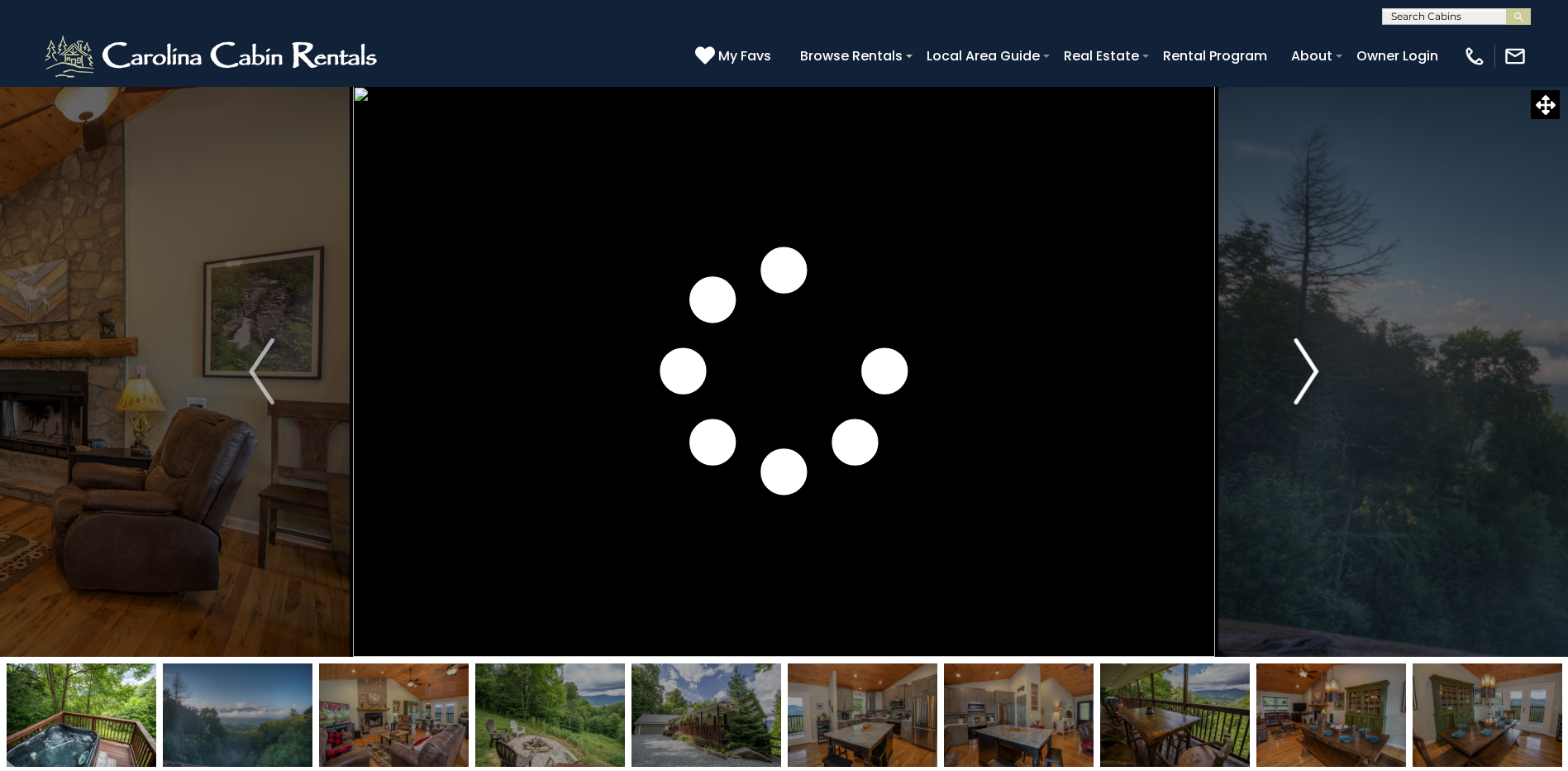
click at [1299, 369] on img "Next" at bounding box center [1306, 371] width 25 height 66
